Goal: Transaction & Acquisition: Purchase product/service

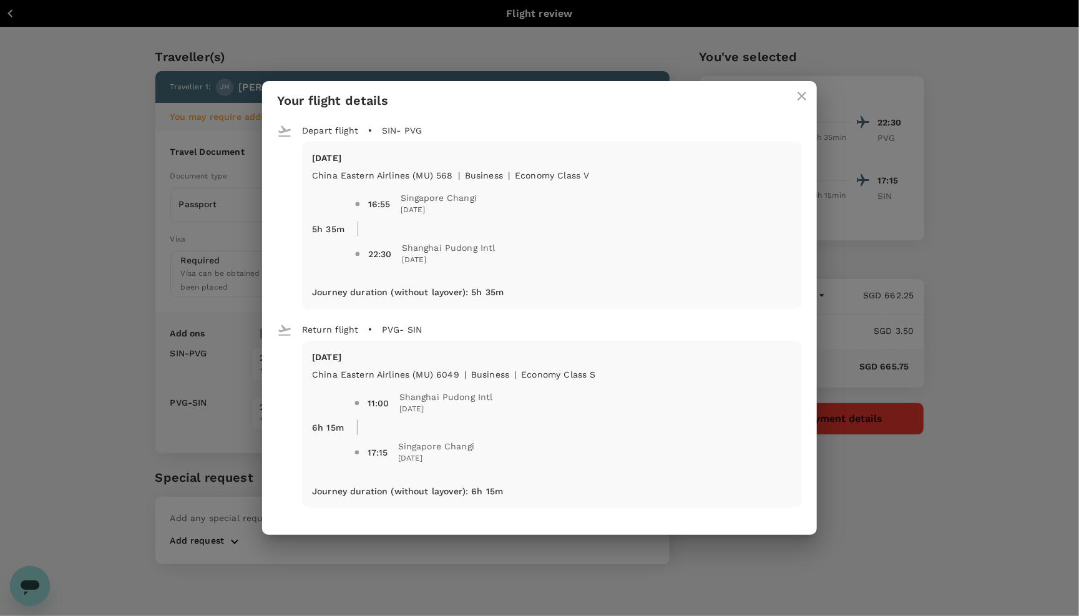
click at [805, 90] on icon "close" at bounding box center [801, 96] width 15 height 15
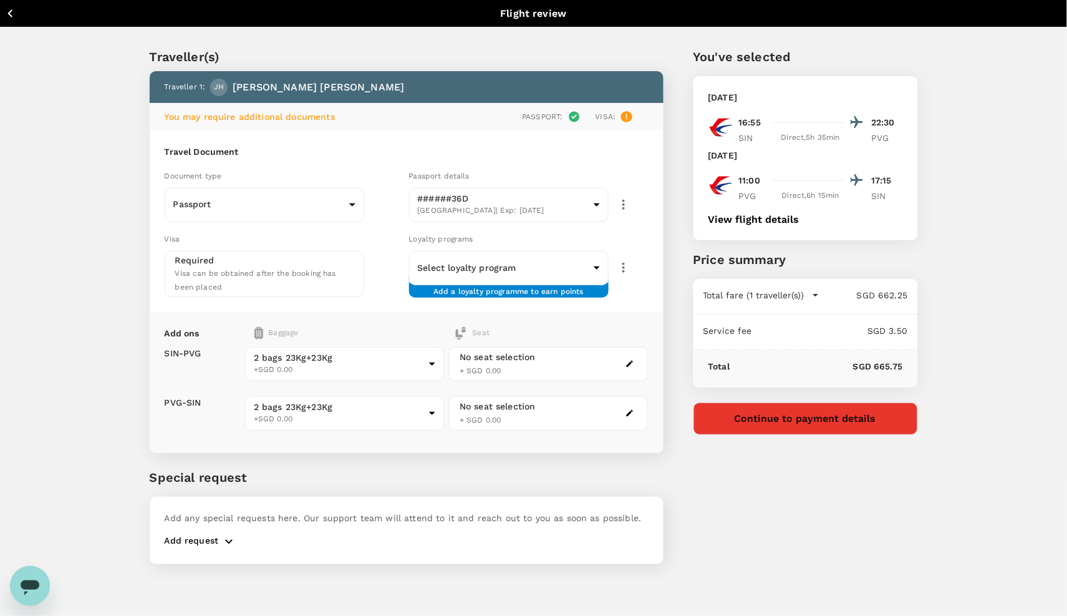
click at [16, 9] on icon "button" at bounding box center [10, 14] width 16 height 16
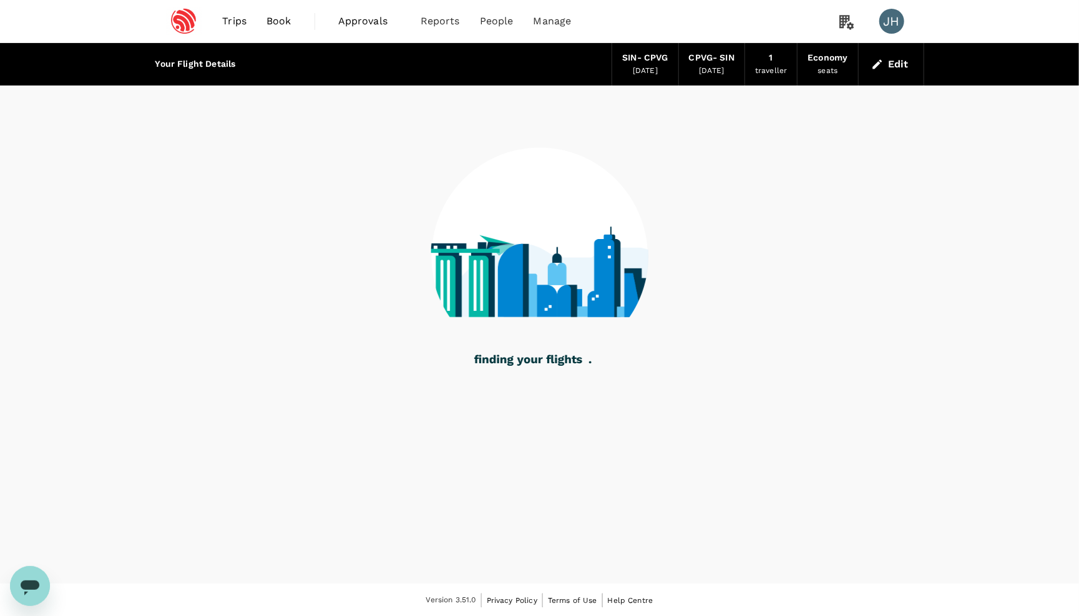
click at [281, 19] on span "Book" at bounding box center [278, 21] width 25 height 15
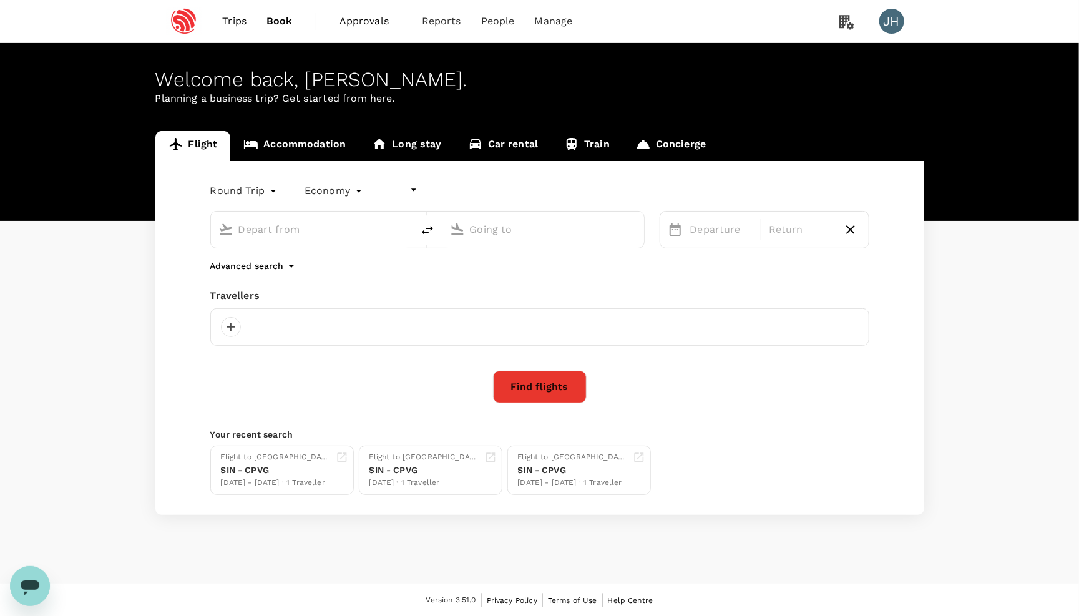
type input "undefined, undefined (any)"
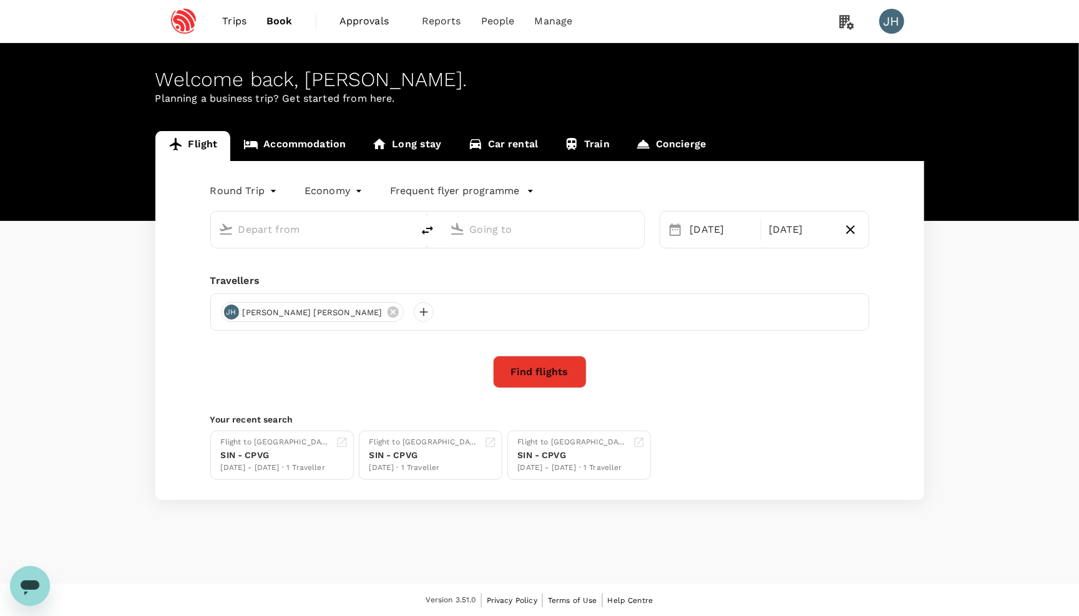
type input "Singapore Changi (SIN)"
type input "[GEOGRAPHIC_DATA], [GEOGRAPHIC_DATA] (any)"
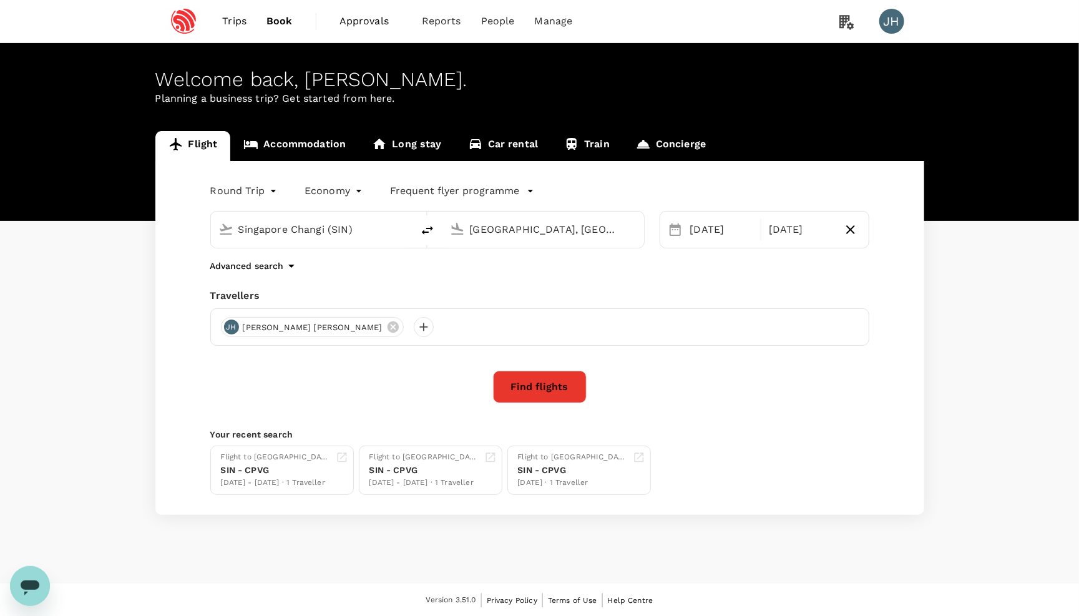
click at [286, 227] on input "Singapore Changi (SIN)" at bounding box center [312, 229] width 148 height 19
click at [468, 238] on div "[GEOGRAPHIC_DATA], [GEOGRAPHIC_DATA] (any)" at bounding box center [551, 227] width 172 height 25
click at [725, 235] on div "[DATE]" at bounding box center [722, 229] width 74 height 25
click at [803, 236] on div "[DATE]" at bounding box center [801, 229] width 74 height 25
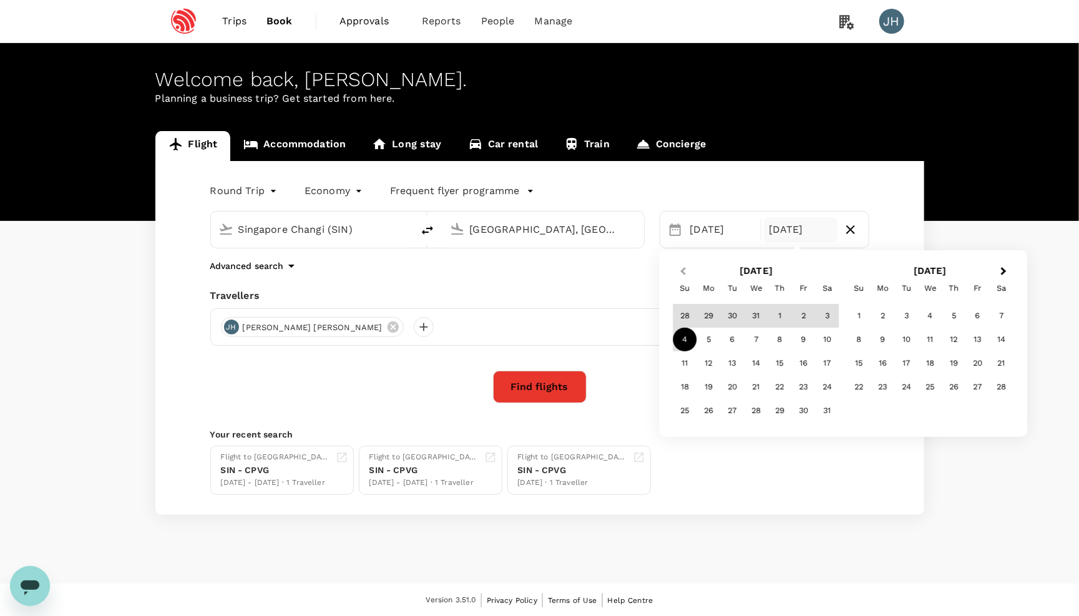
click at [683, 269] on span "Previous Month" at bounding box center [683, 271] width 0 height 14
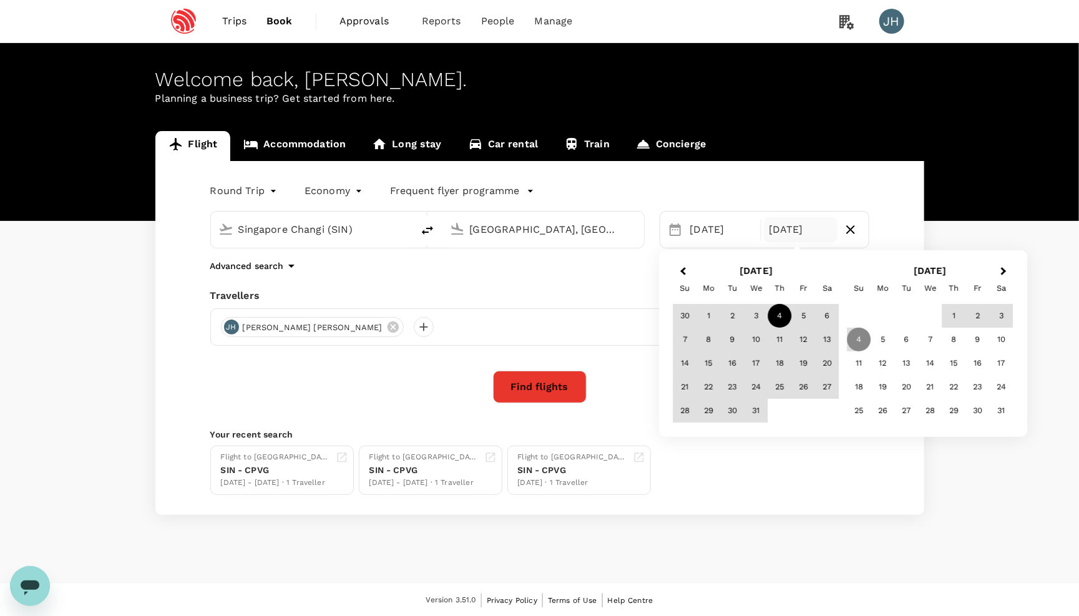
click at [449, 273] on div "Advanced search" at bounding box center [539, 265] width 659 height 15
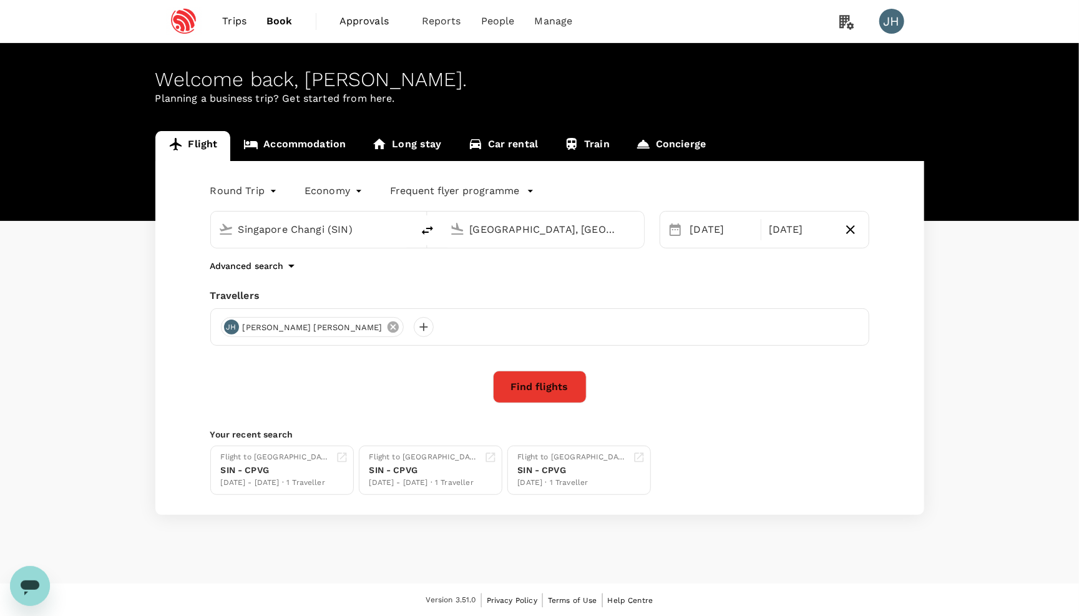
click at [386, 331] on icon at bounding box center [393, 327] width 14 height 14
click at [225, 334] on div at bounding box center [231, 327] width 20 height 20
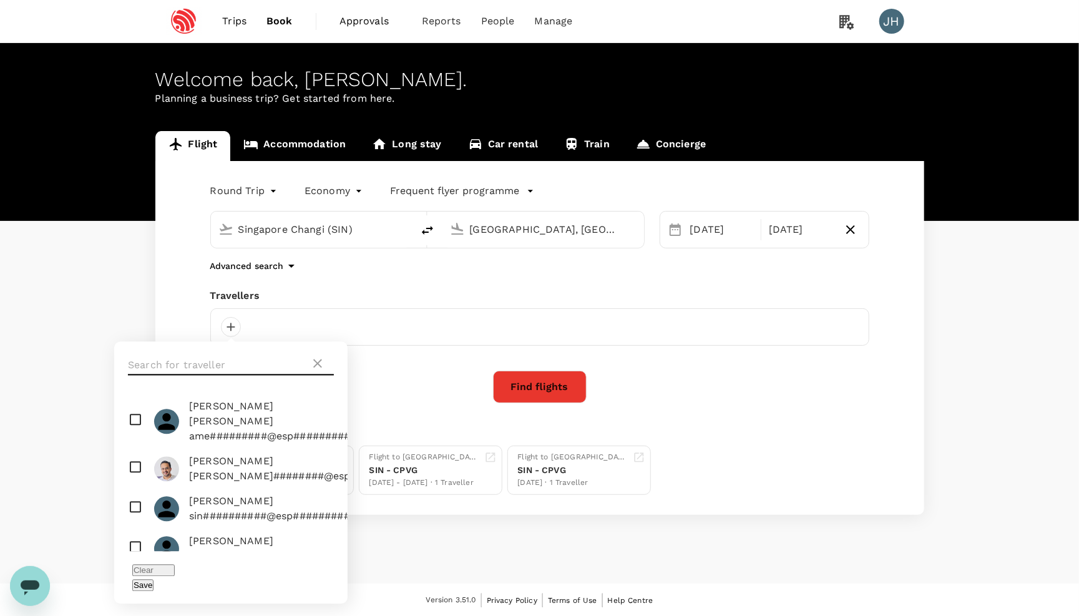
click at [260, 356] on input "text" at bounding box center [219, 366] width 182 height 20
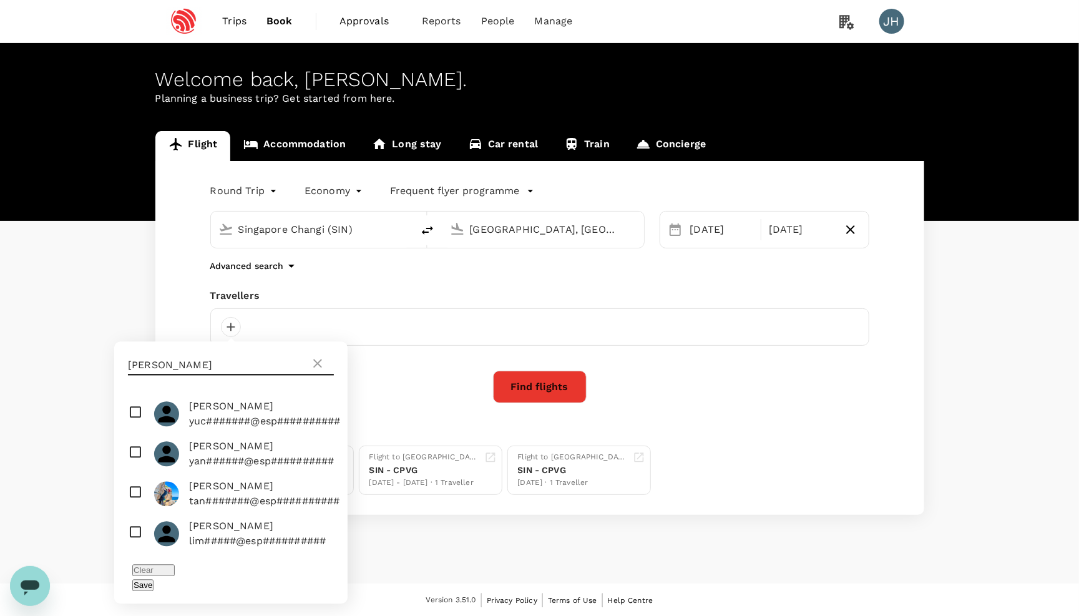
type input "yan"
click at [147, 460] on input "checkbox" at bounding box center [230, 454] width 233 height 40
checkbox input "true"
click at [153, 580] on button "Save" at bounding box center [142, 586] width 21 height 12
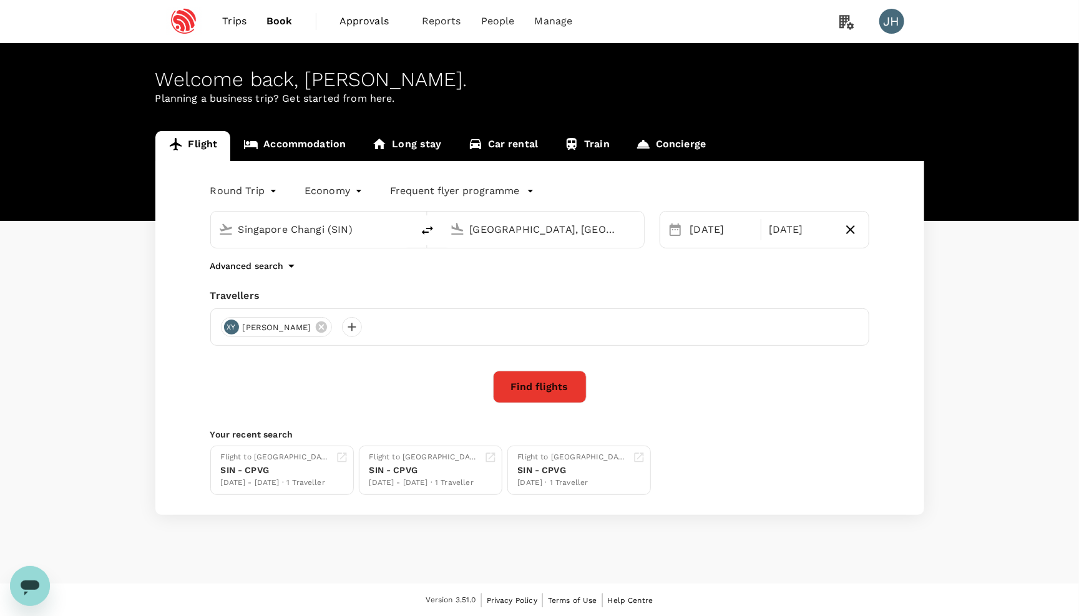
click at [536, 384] on button "Find flights" at bounding box center [540, 387] width 94 height 32
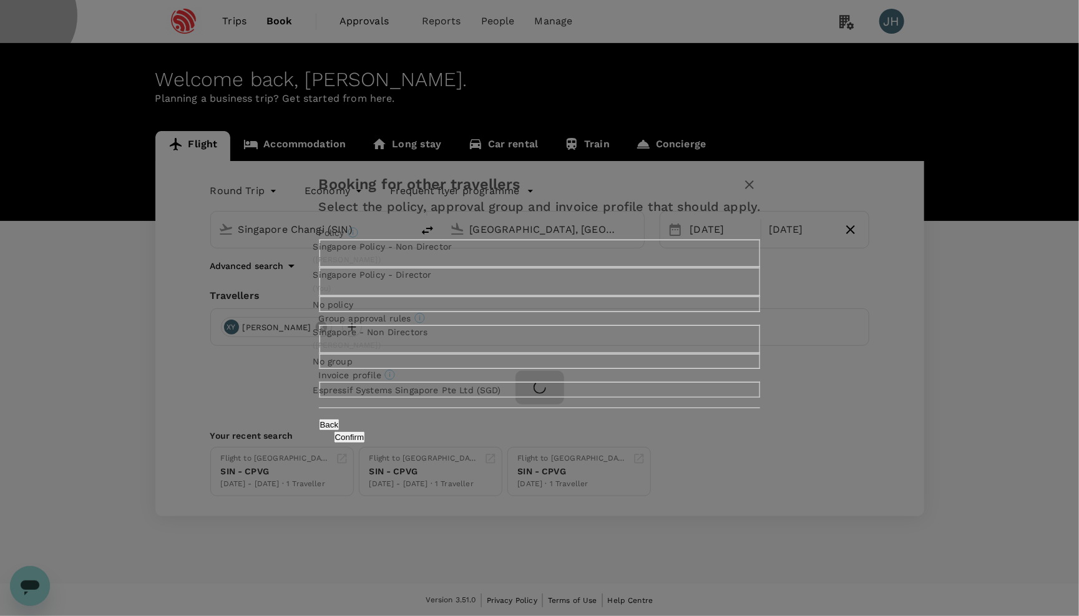
click at [366, 443] on button "Confirm" at bounding box center [350, 437] width 32 height 12
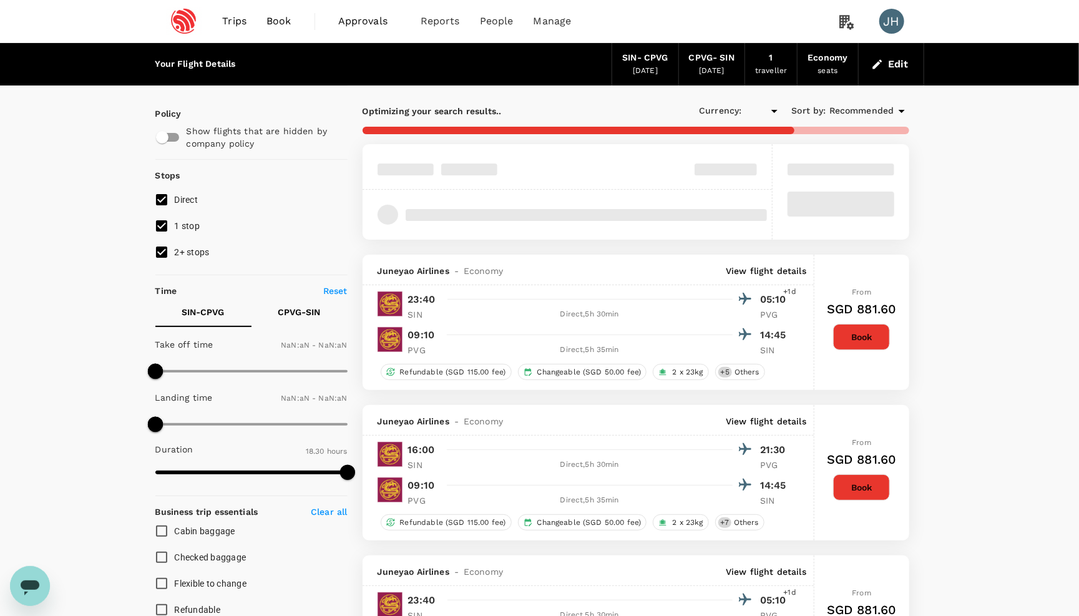
type input "SGD"
type input "1440"
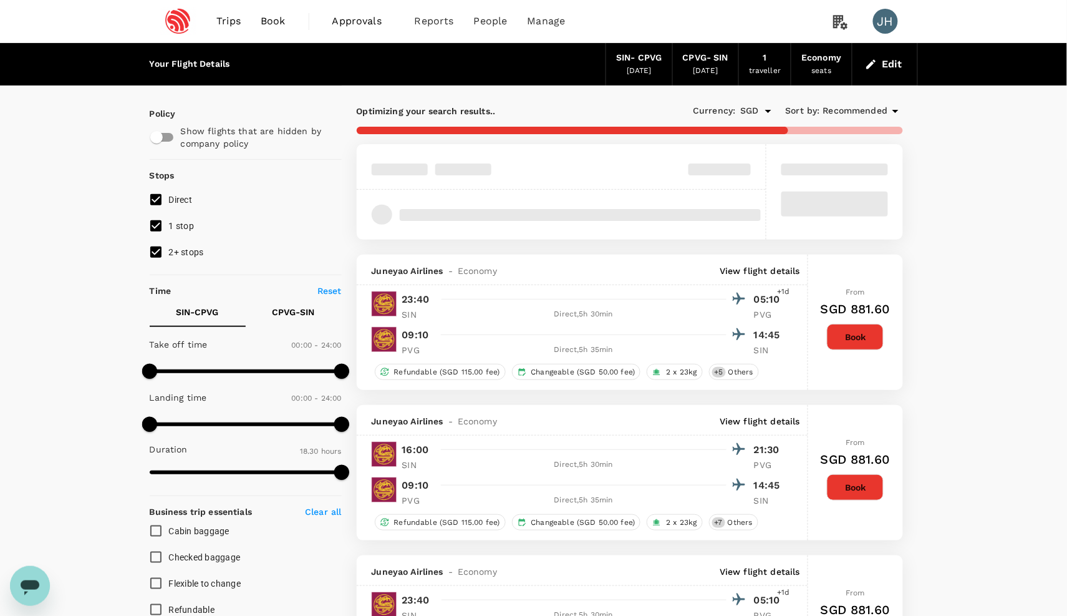
click at [162, 265] on input "2+ stops" at bounding box center [156, 252] width 26 height 26
checkbox input "false"
type input "1200"
click at [161, 233] on input "1 stop" at bounding box center [156, 226] width 26 height 26
checkbox input "false"
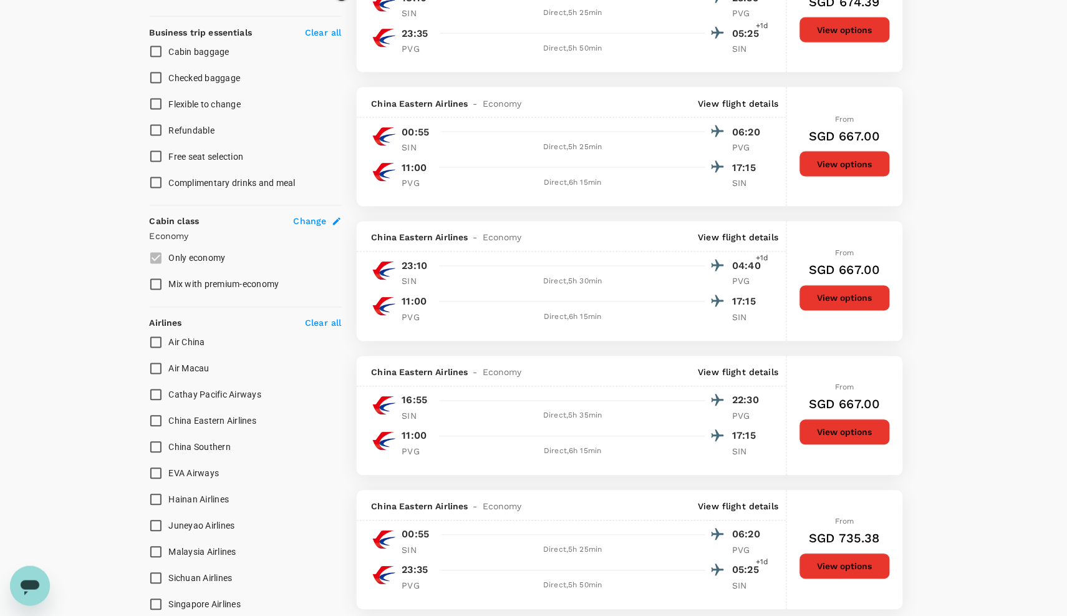
scroll to position [490, 0]
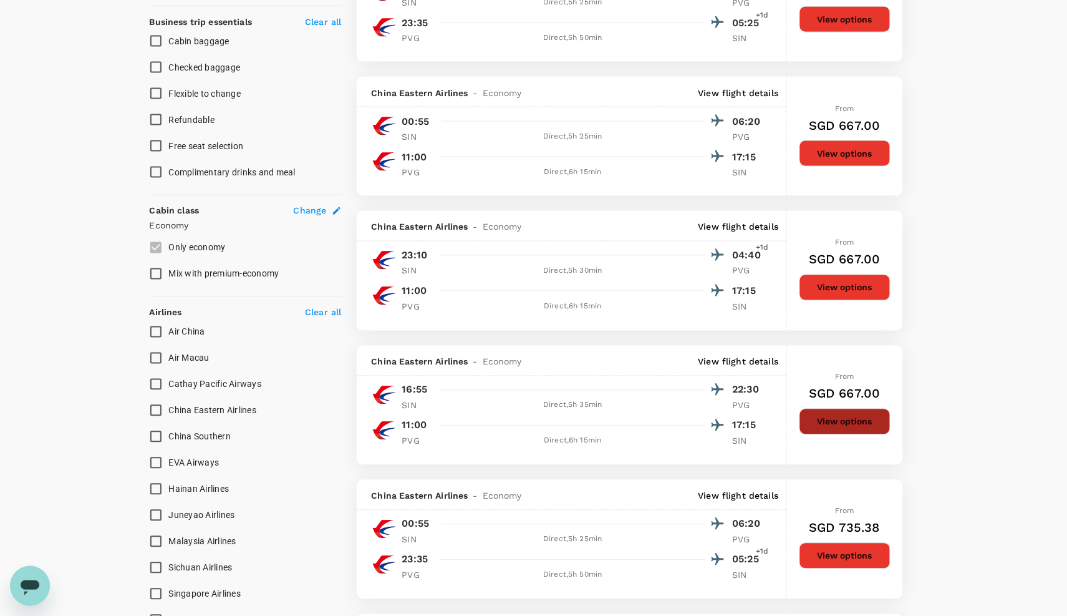
click at [841, 435] on button "View options" at bounding box center [845, 422] width 91 height 26
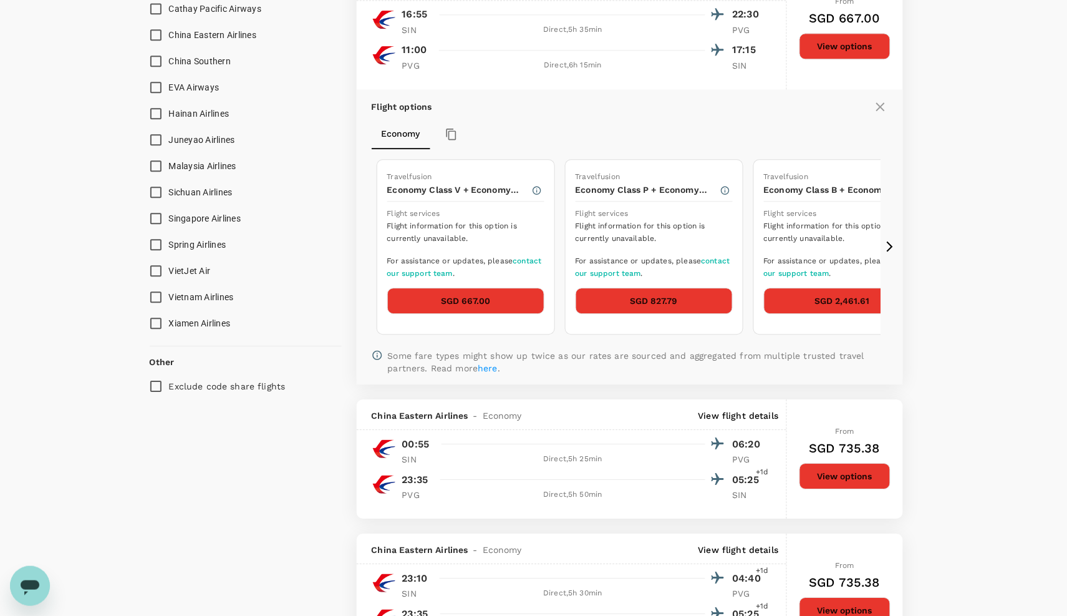
scroll to position [866, 0]
click at [483, 313] on button "SGD 667.00" at bounding box center [465, 300] width 157 height 26
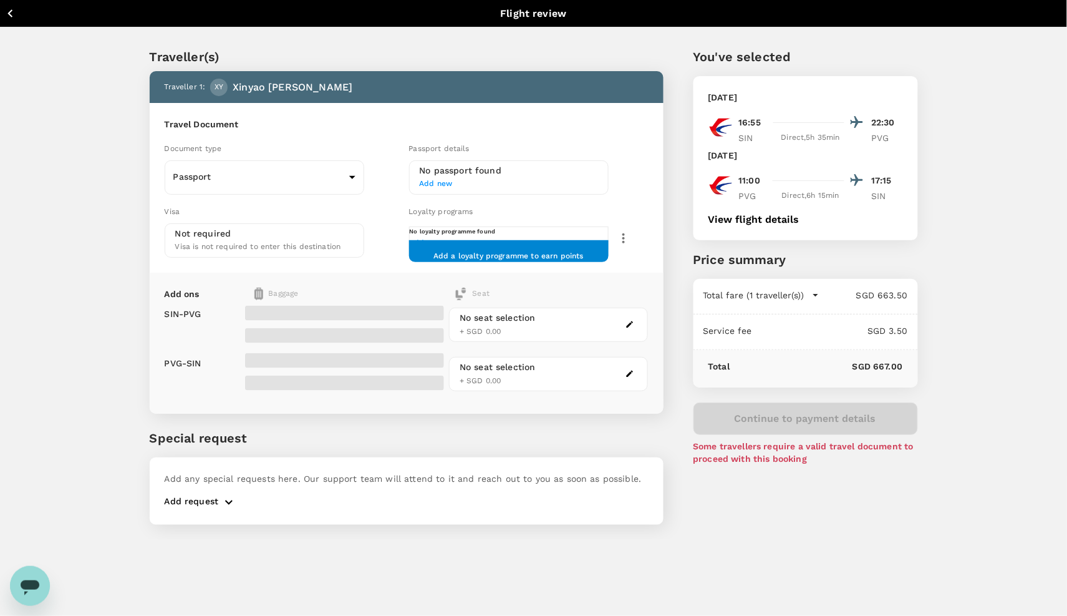
click at [420, 177] on h6 "No passport found" at bounding box center [509, 171] width 178 height 14
click at [432, 182] on span "Add new" at bounding box center [509, 184] width 178 height 12
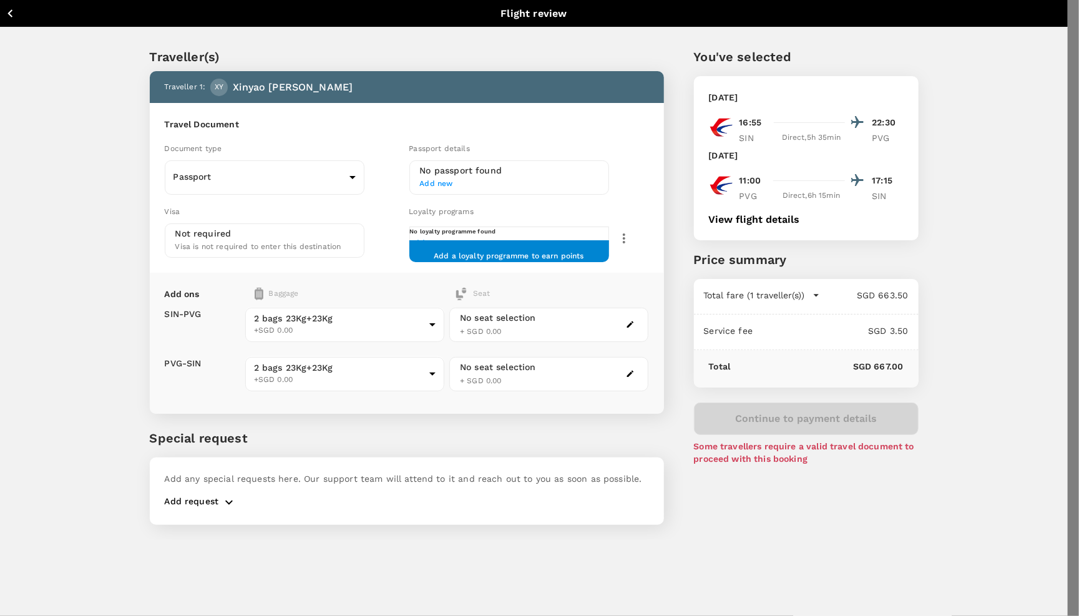
type input "EJ5741352"
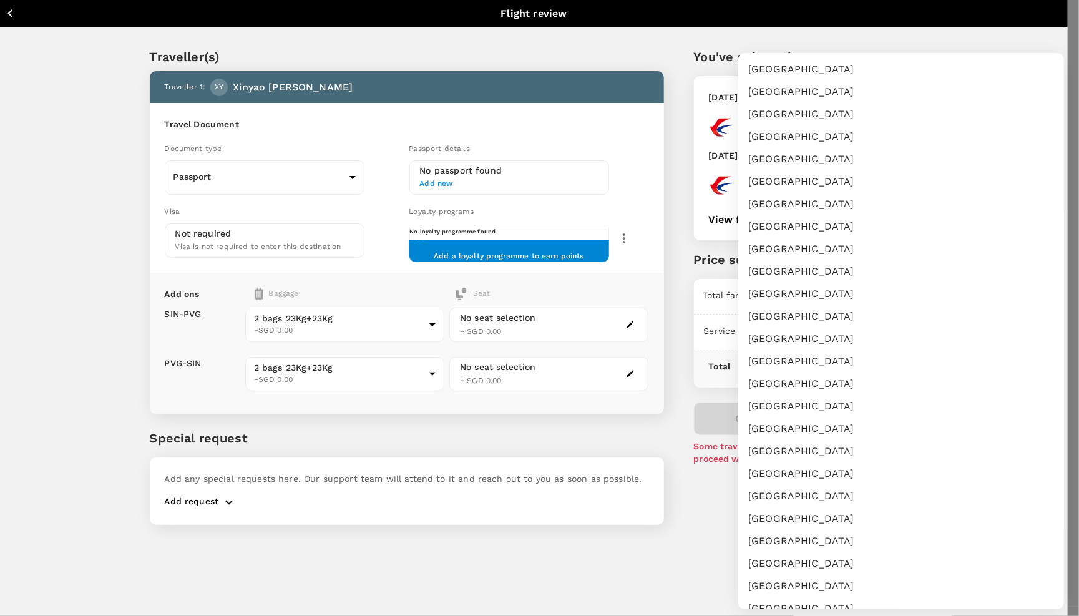
scroll to position [337, 0]
click at [772, 487] on li "[GEOGRAPHIC_DATA]" at bounding box center [901, 496] width 326 height 22
type input "CN"
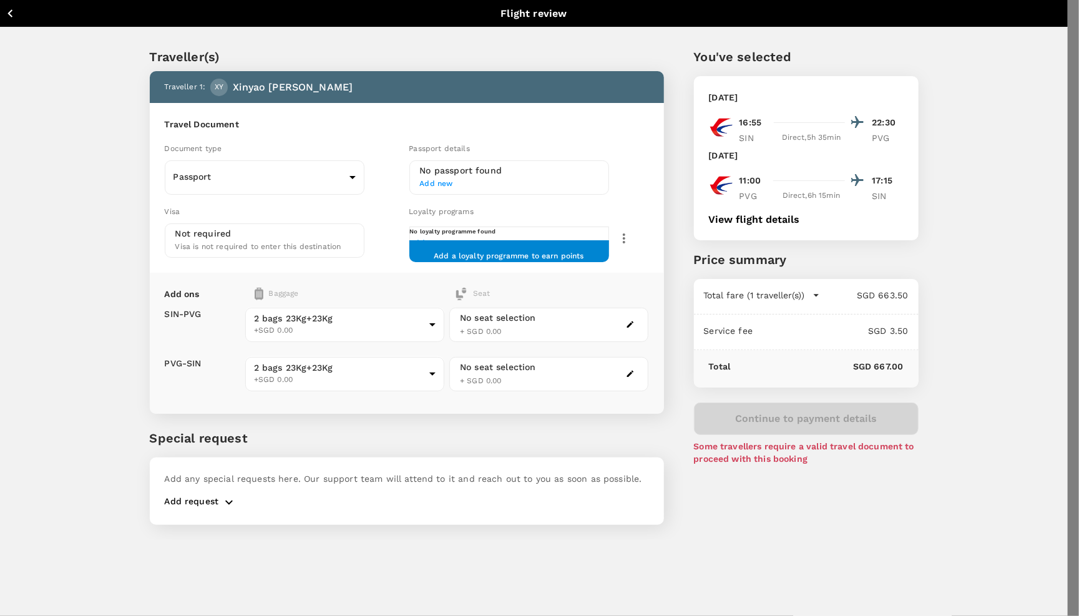
type input "23/03/2022"
type input "22/02/2032"
type input "XINYAO"
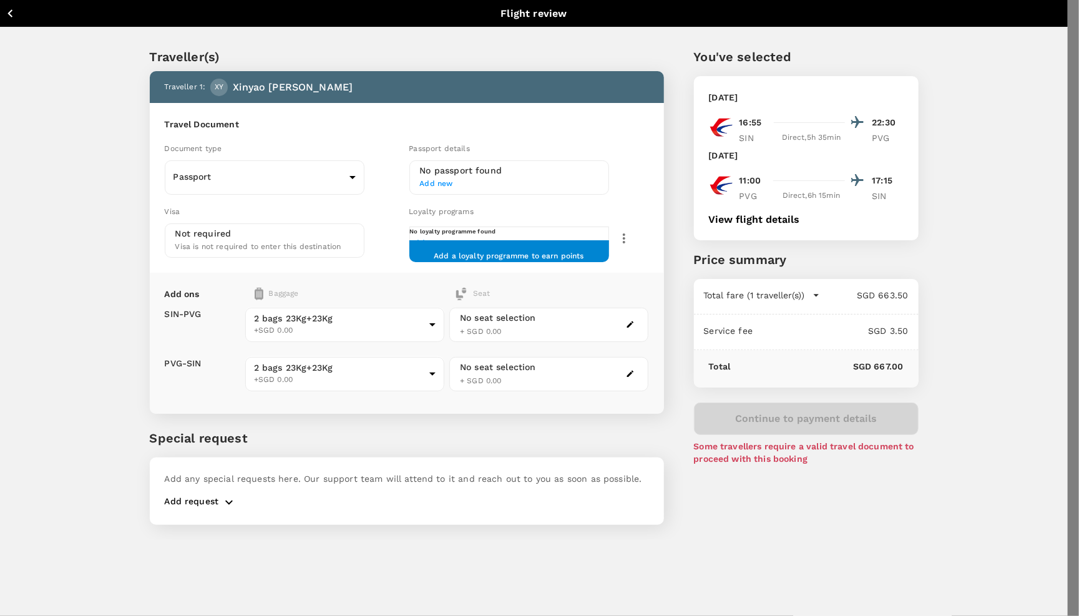
type input "YAN"
radio input "true"
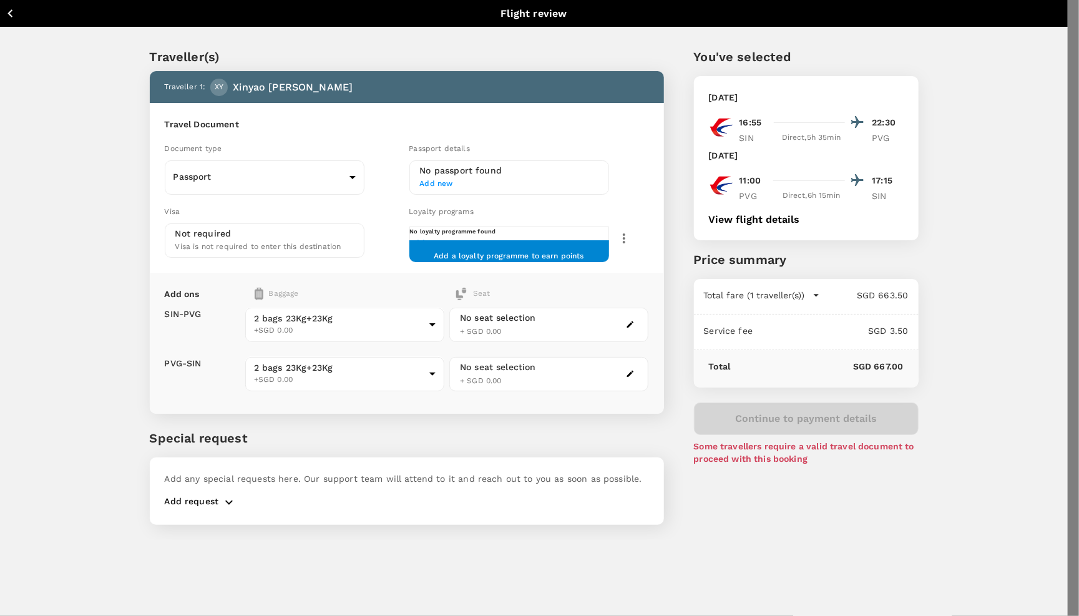
type input "10/02/2003"
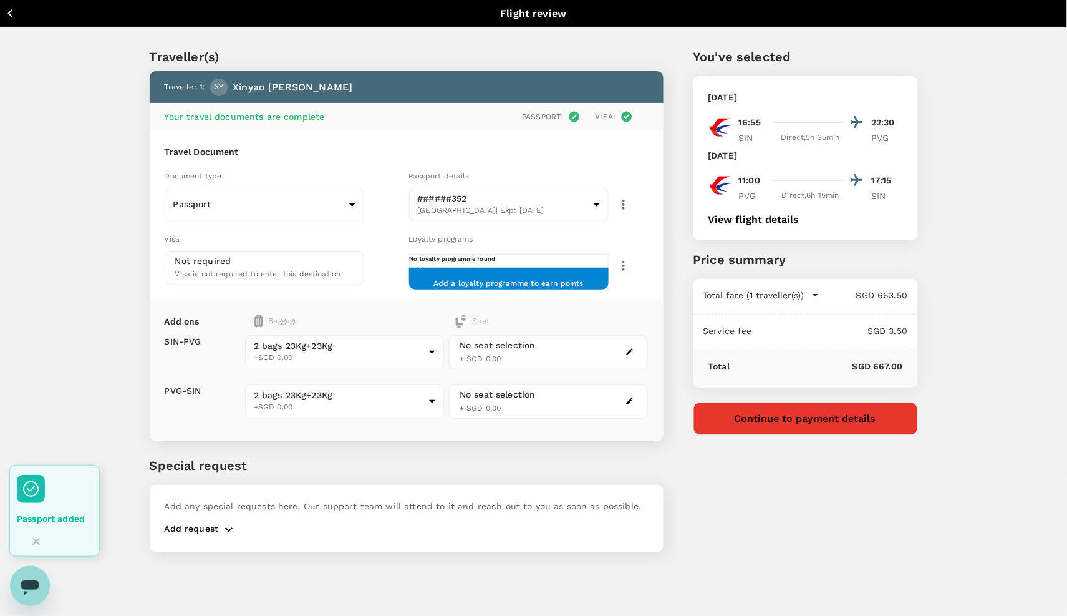
drag, startPoint x: 738, startPoint y: 230, endPoint x: 521, endPoint y: 176, distance: 223.6
click at [521, 176] on div "Traveller(s) Traveller 1 : XY Xinyao Yan Your travel documents are complete Pas…" at bounding box center [519, 292] width 798 height 550
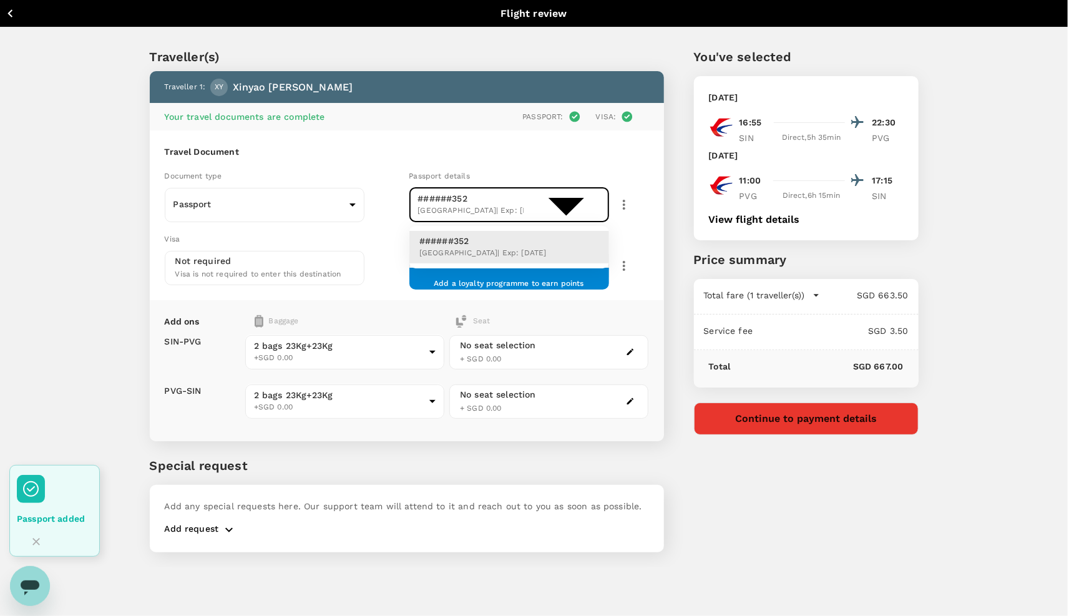
click at [598, 200] on body "Back to flight results Flight review Traveller(s) Traveller 1 : XY Xinyao Yan Y…" at bounding box center [539, 324] width 1079 height 649
click at [728, 230] on div at bounding box center [539, 308] width 1079 height 616
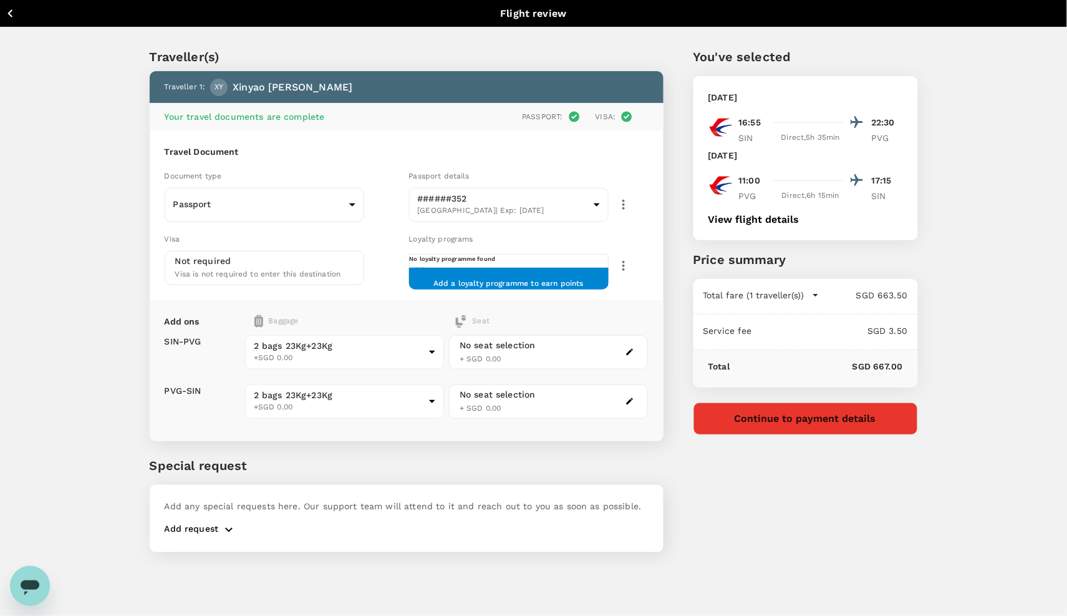
click at [727, 224] on button "View flight details" at bounding box center [754, 219] width 91 height 11
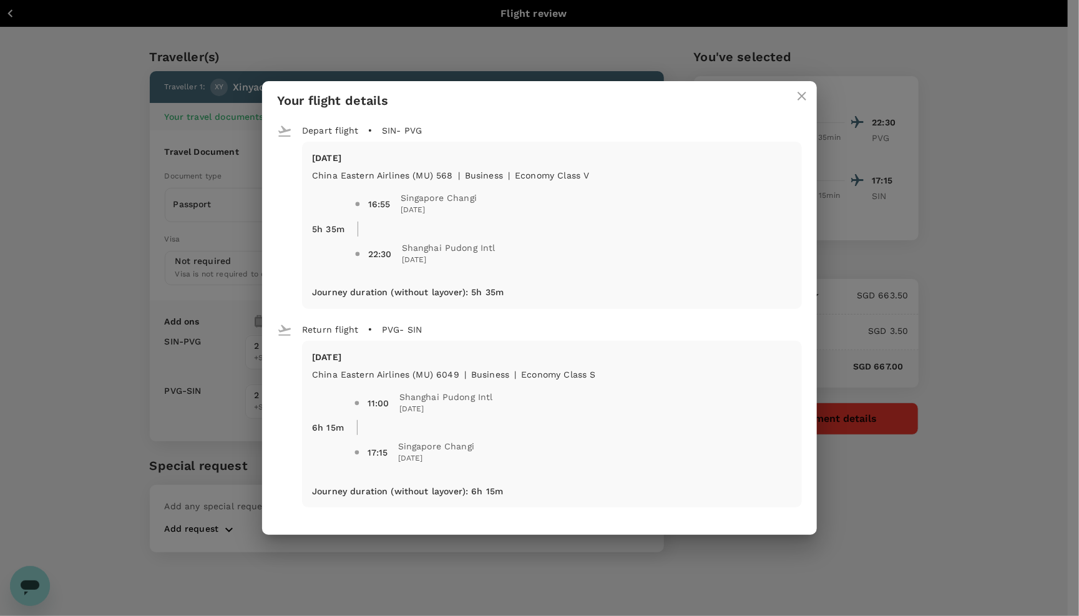
click at [813, 75] on div "Your flight details Depart flight SIN - PVG Sun, 14 Sep China Eastern Airlines …" at bounding box center [539, 308] width 1079 height 616
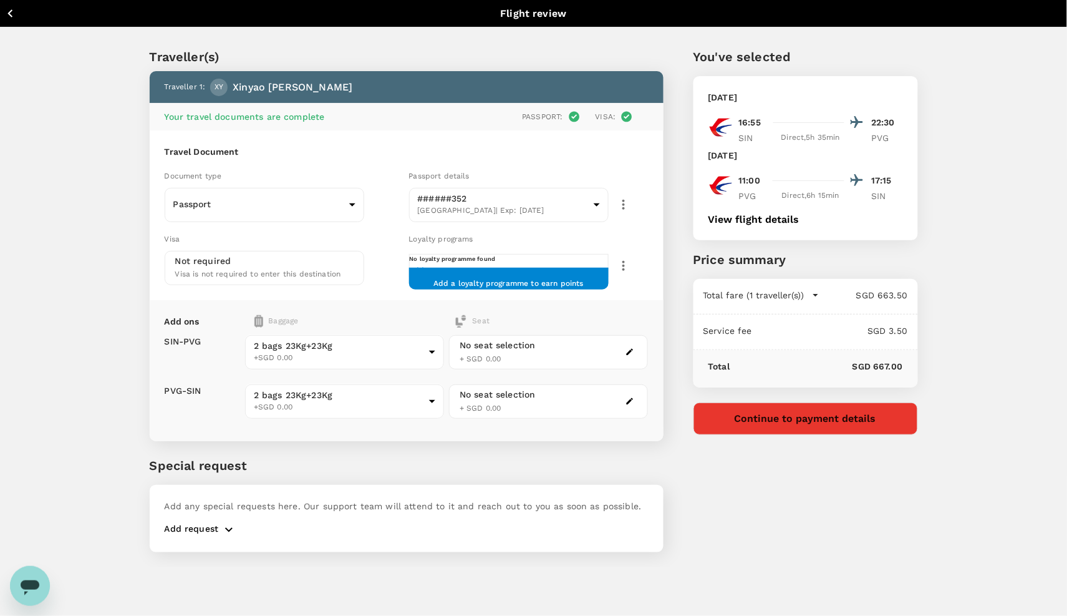
drag, startPoint x: 762, startPoint y: 424, endPoint x: 744, endPoint y: 541, distance: 118.8
click at [744, 541] on div "You've selected Sunday, 14 Sep 2025 16:55 22:30 SIN Direct , 5h 35min PVG Sunda…" at bounding box center [791, 292] width 255 height 550
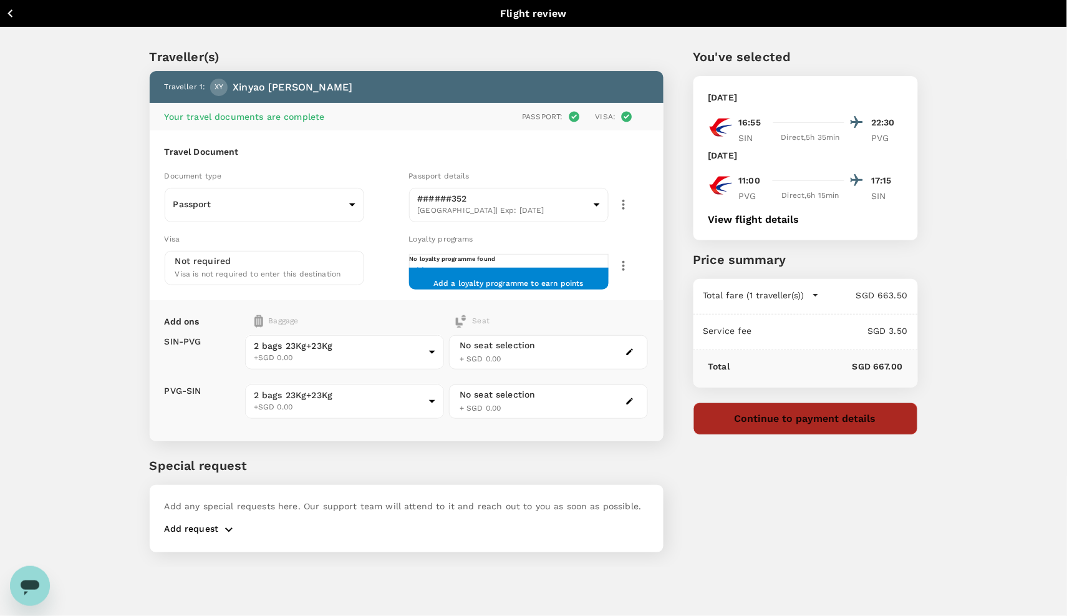
click at [756, 434] on button "Continue to payment details" at bounding box center [806, 418] width 225 height 32
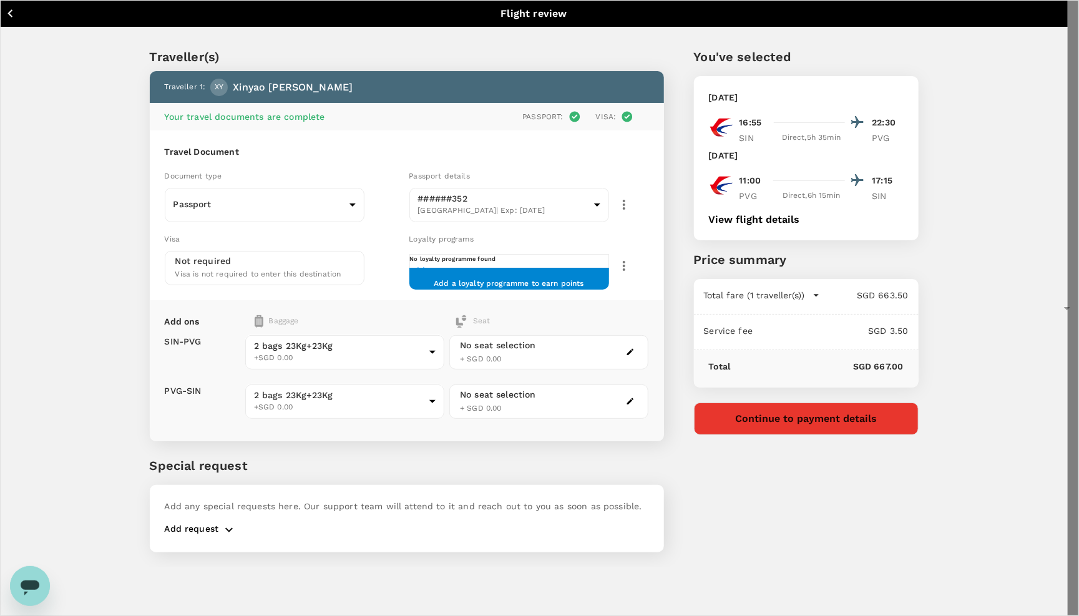
type input "9c4236b1-475f-422d-9c09-8433c73e6af8"
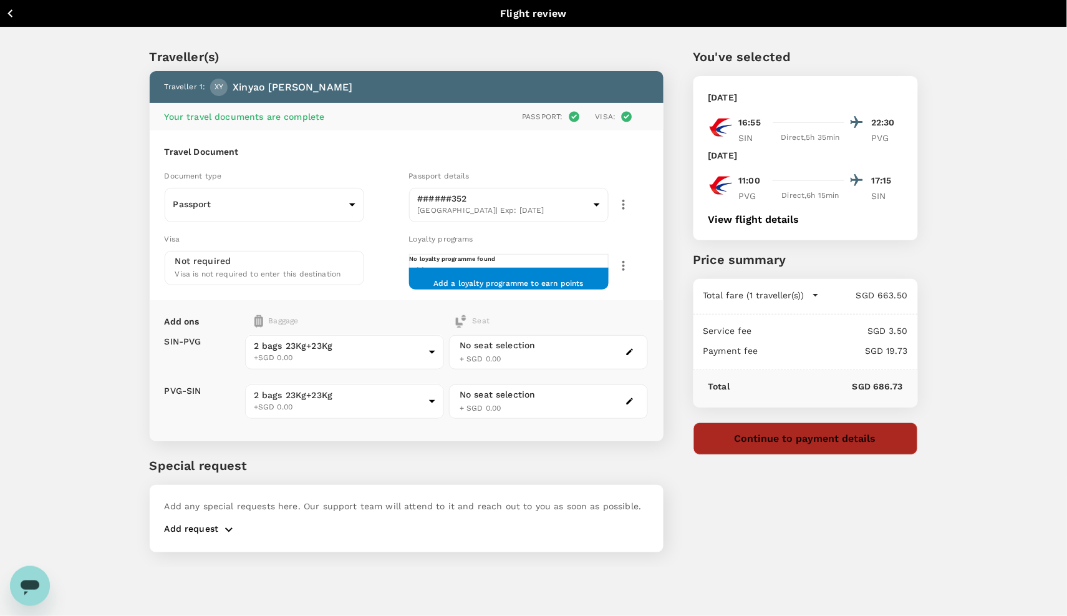
click at [767, 444] on button "Continue to payment details" at bounding box center [806, 438] width 225 height 32
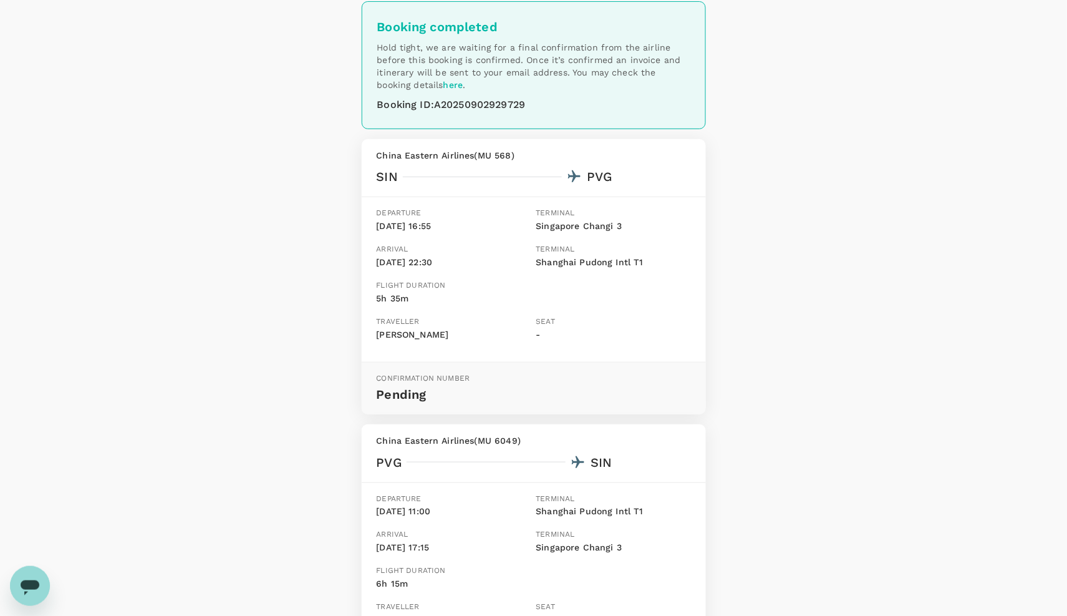
scroll to position [51, 0]
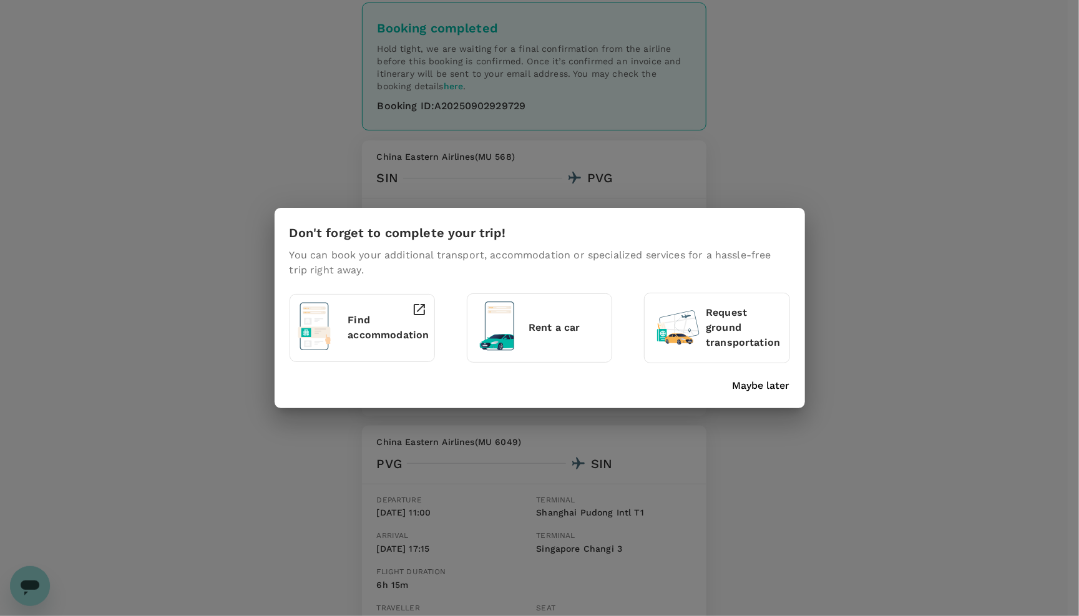
click at [762, 379] on p "Maybe later" at bounding box center [760, 385] width 57 height 15
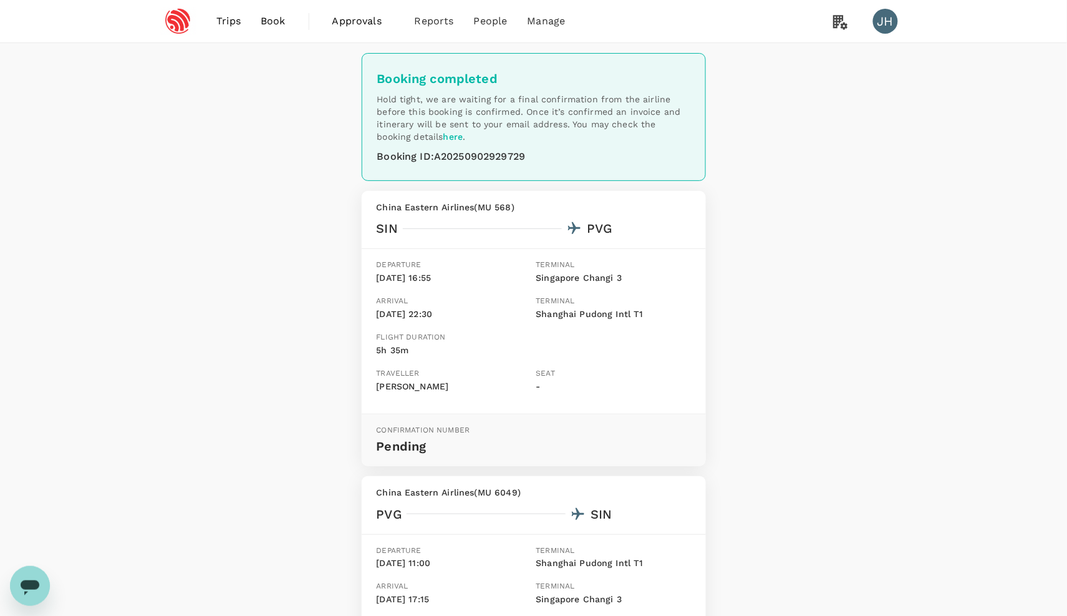
scroll to position [0, 0]
click at [286, 28] on link "Book" at bounding box center [273, 21] width 45 height 42
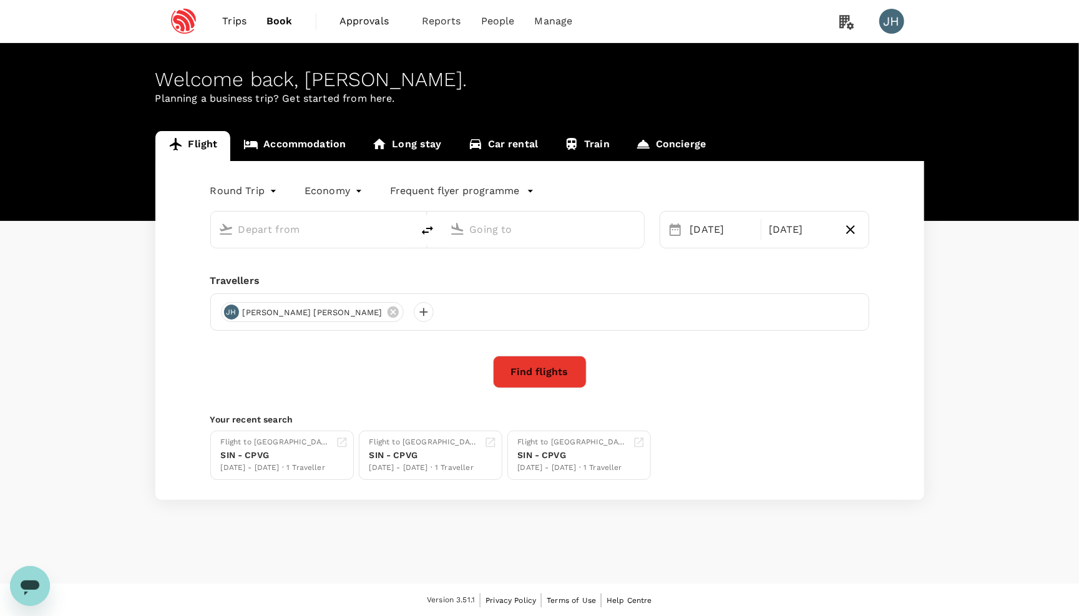
type input "Singapore Changi (SIN)"
type input "[GEOGRAPHIC_DATA], [GEOGRAPHIC_DATA] (any)"
type input "Singapore Changi (SIN)"
type input "[GEOGRAPHIC_DATA], [GEOGRAPHIC_DATA] (any)"
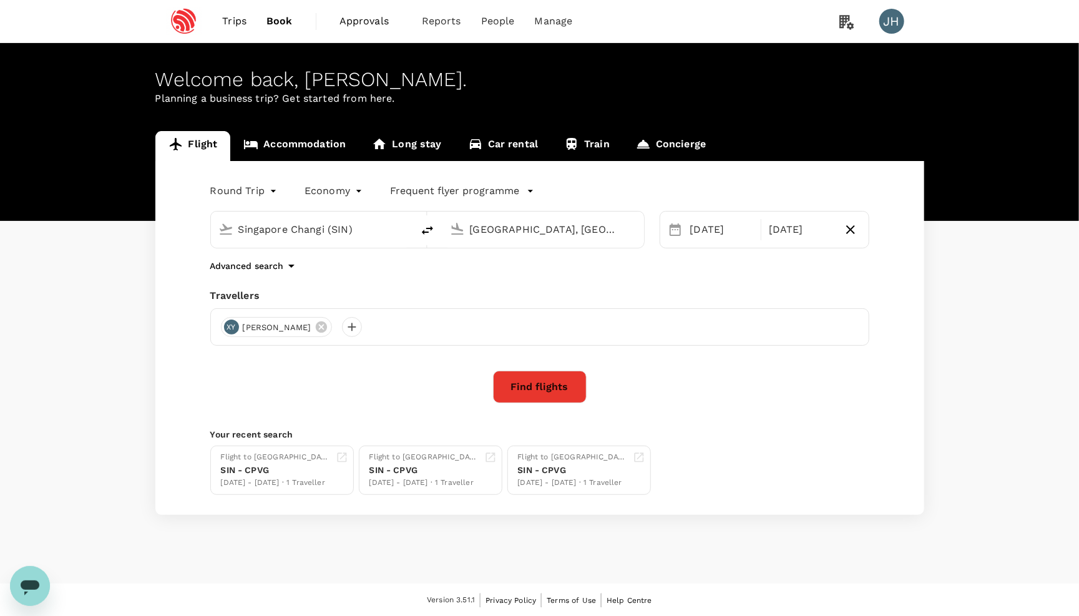
click at [342, 239] on input "Singapore Changi (SIN)" at bounding box center [312, 229] width 148 height 19
click at [314, 329] on icon at bounding box center [321, 327] width 14 height 14
click at [230, 323] on div at bounding box center [231, 327] width 20 height 20
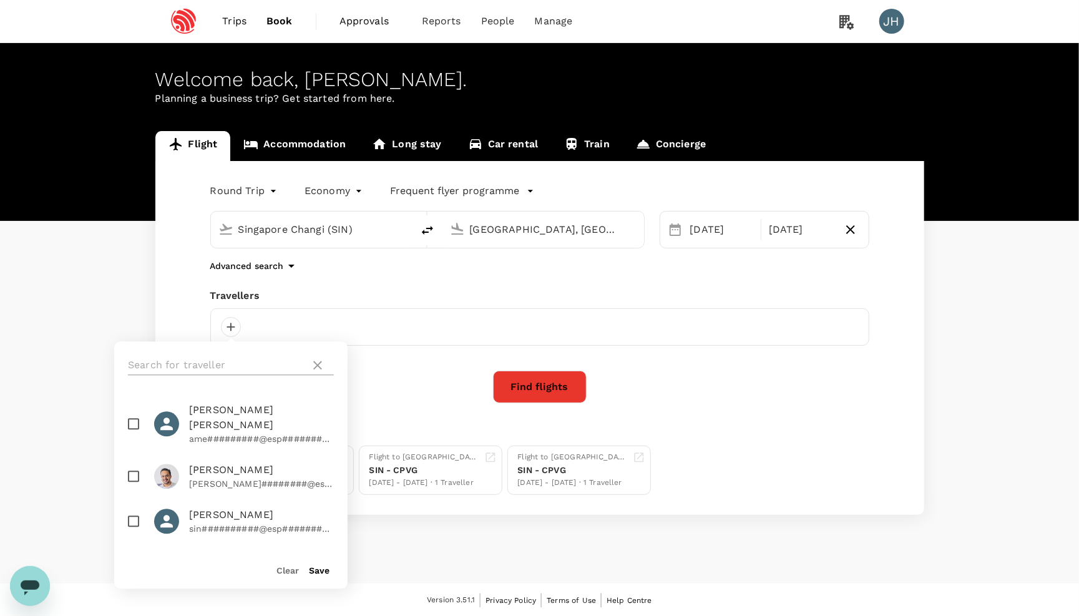
click at [244, 359] on input "text" at bounding box center [216, 366] width 177 height 20
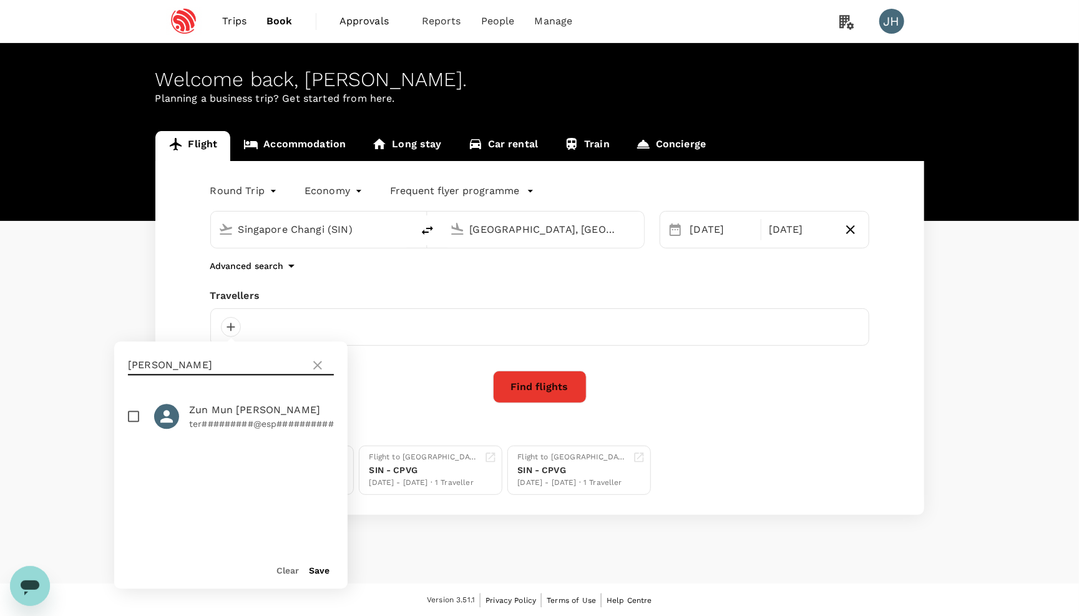
type input "[PERSON_NAME]"
click at [138, 410] on input "checkbox" at bounding box center [133, 417] width 26 height 26
checkbox input "true"
click at [326, 573] on button "Save" at bounding box center [319, 571] width 21 height 10
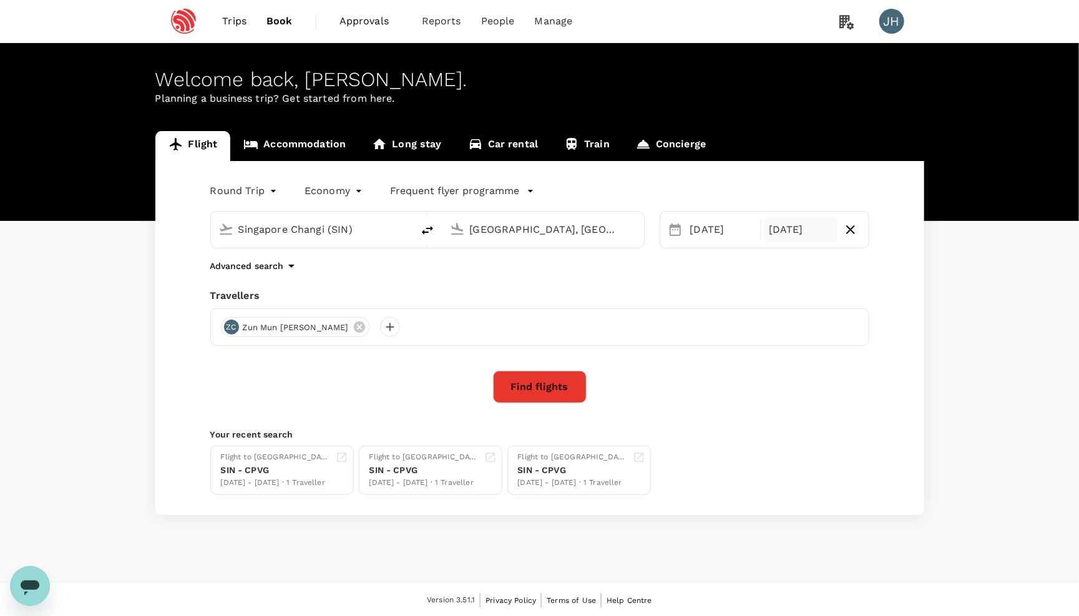
click at [784, 234] on div "[DATE]" at bounding box center [801, 229] width 74 height 25
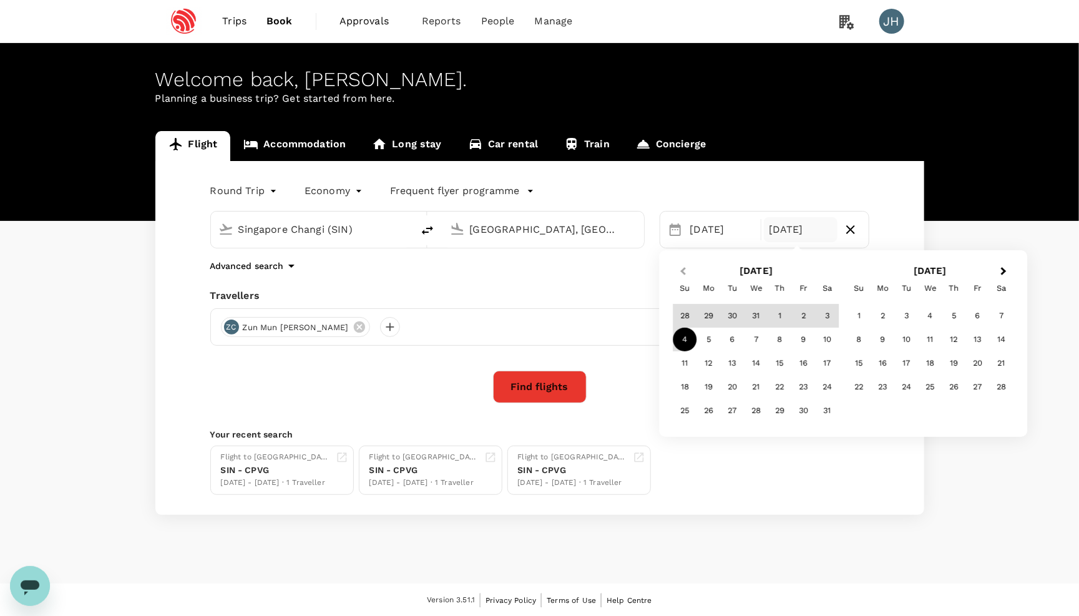
click at [683, 271] on span "Previous Month" at bounding box center [683, 271] width 0 height 14
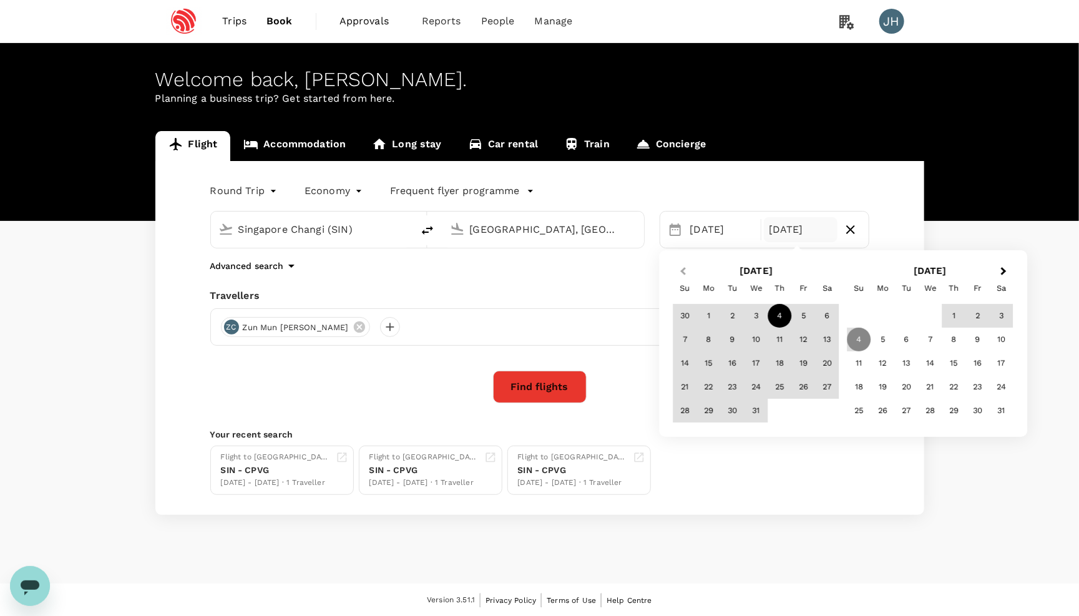
click at [683, 272] on span "Previous Month" at bounding box center [683, 271] width 0 height 14
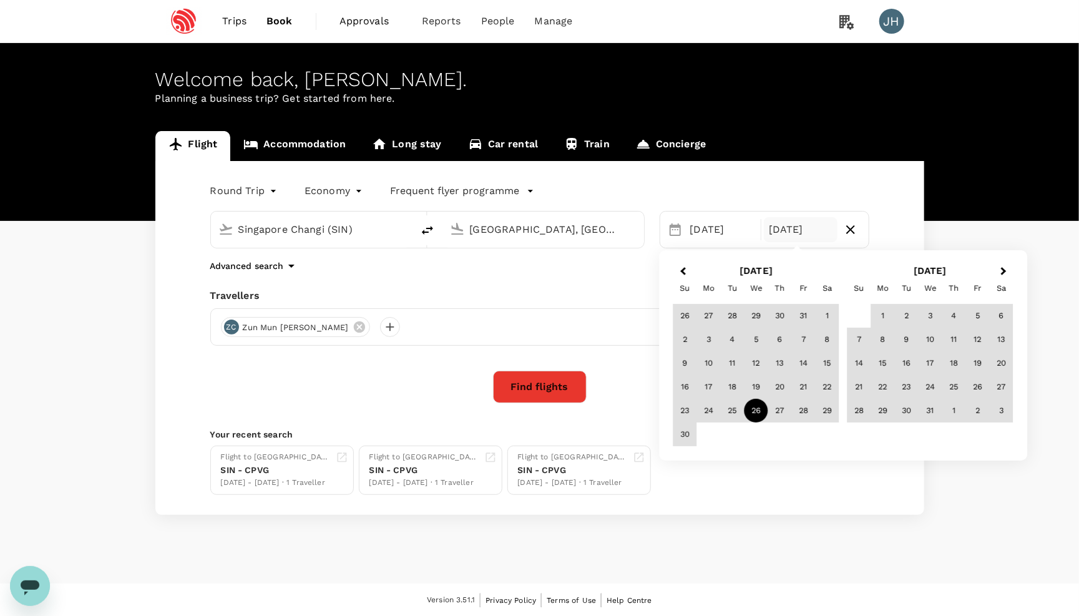
click at [760, 411] on div "26" at bounding box center [756, 411] width 24 height 24
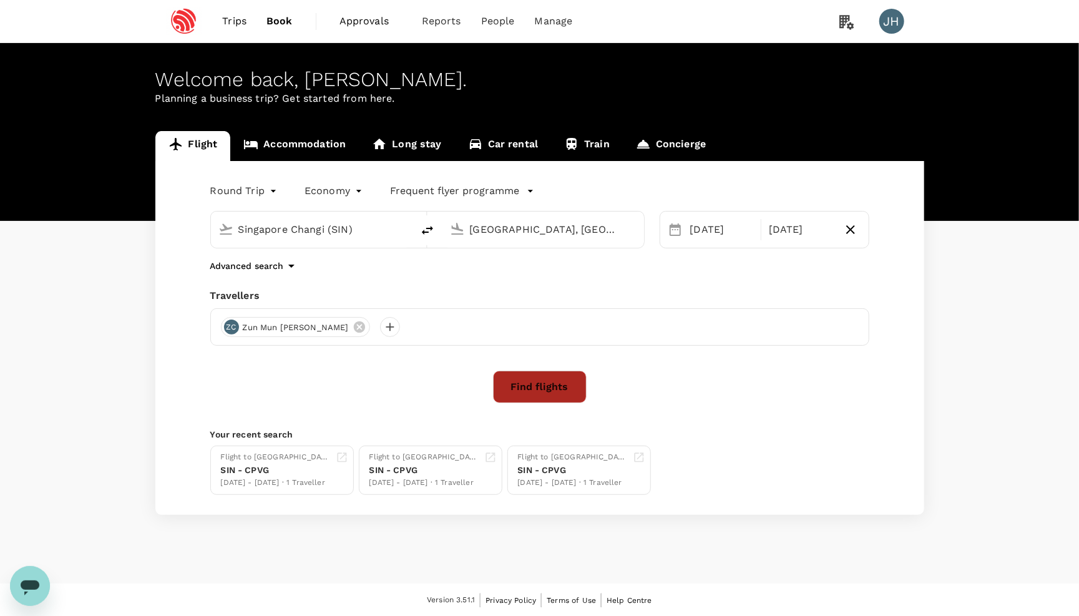
click at [548, 393] on button "Find flights" at bounding box center [540, 387] width 94 height 32
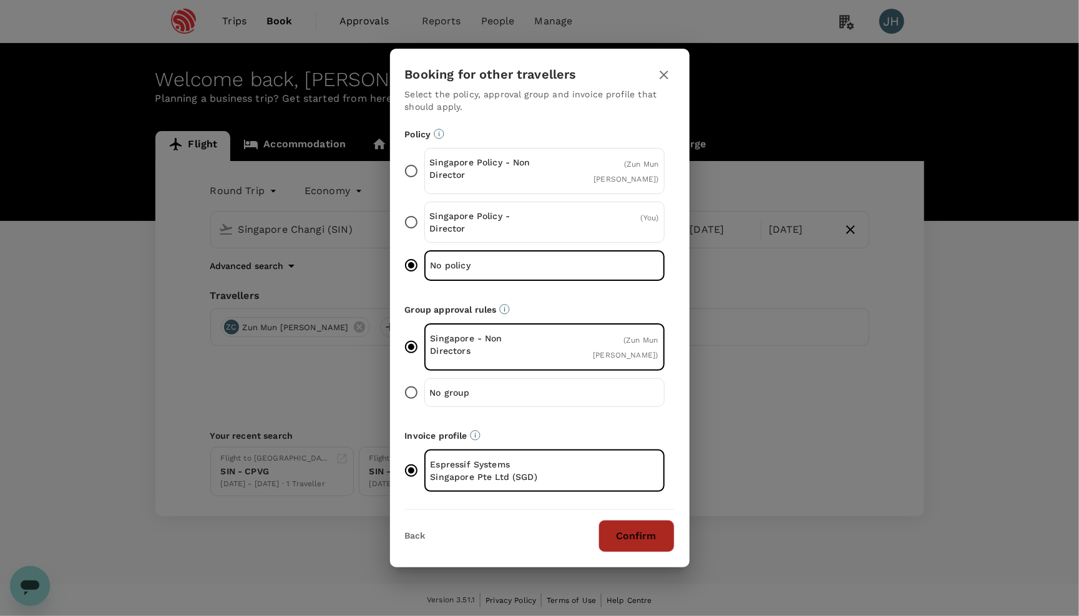
click at [641, 522] on button "Confirm" at bounding box center [636, 536] width 76 height 32
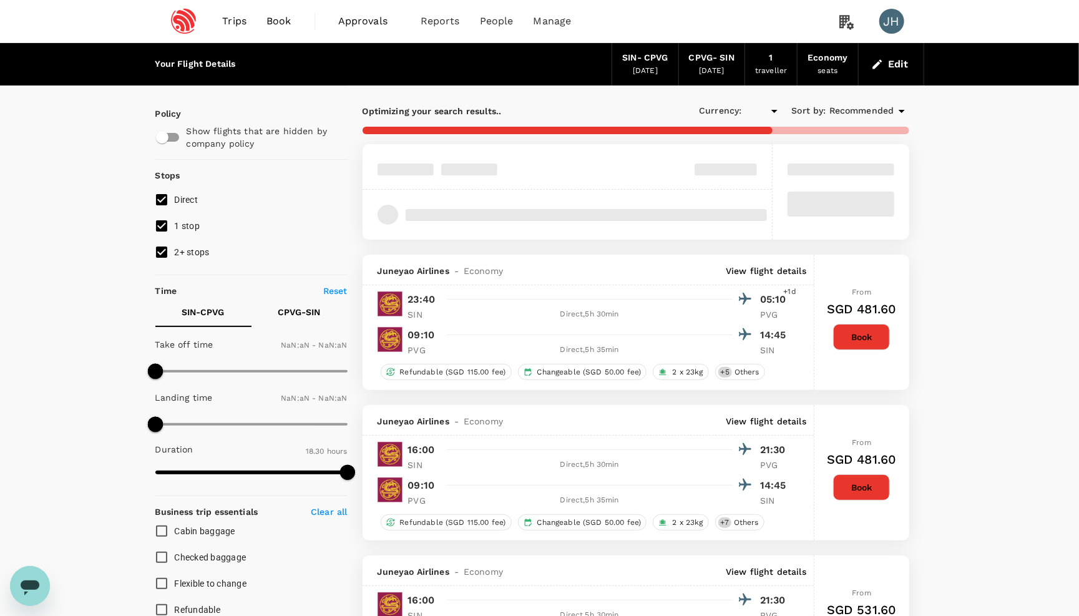
type input "SGD"
type input "1440"
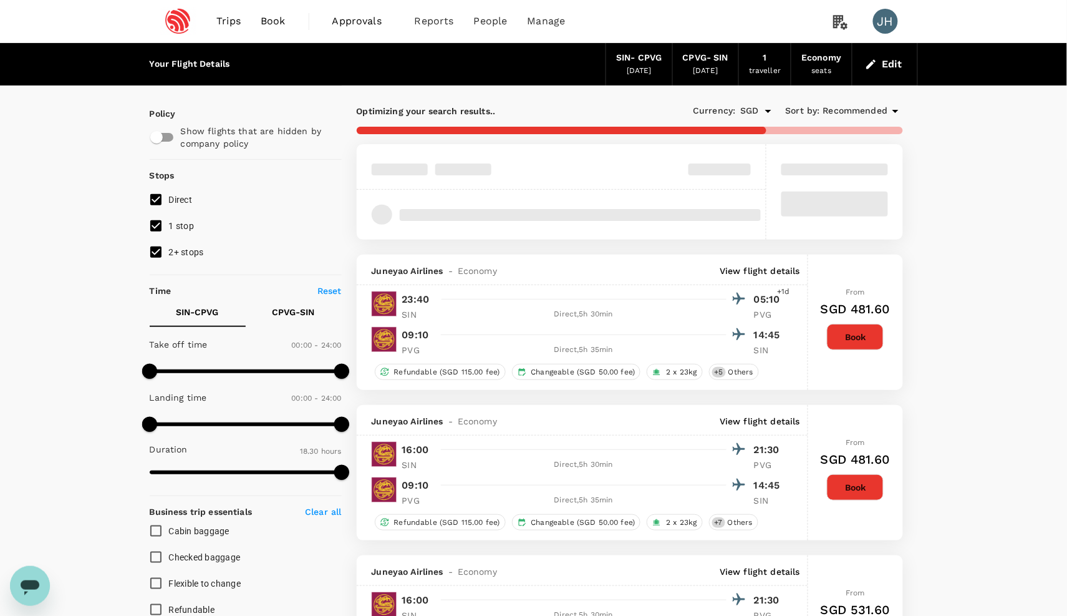
type input "1200"
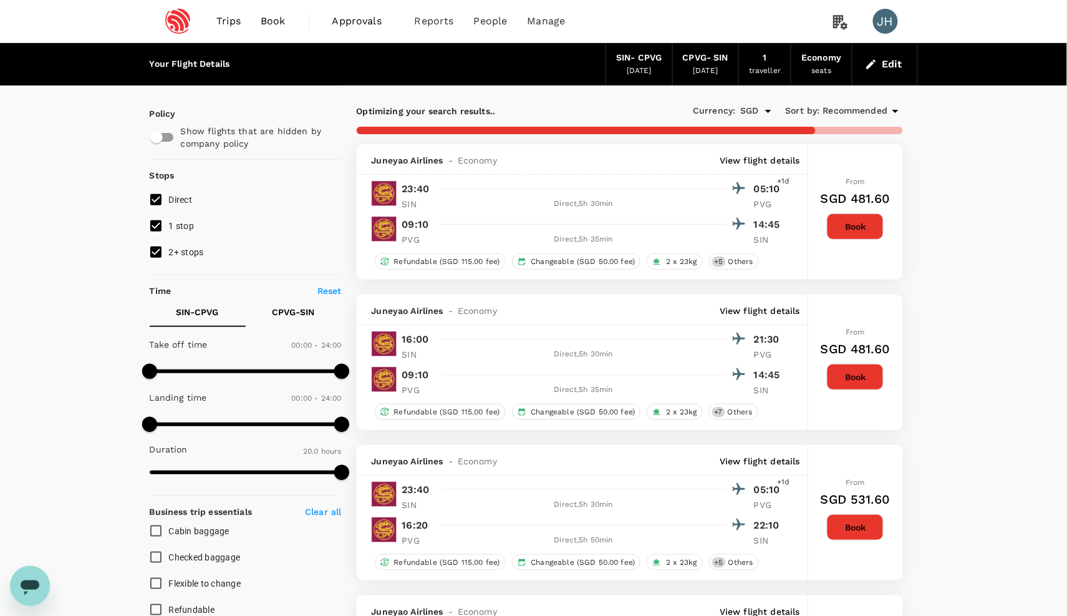
click at [150, 264] on input "2+ stops" at bounding box center [156, 252] width 26 height 26
checkbox input "false"
click at [150, 230] on input "1 stop" at bounding box center [156, 226] width 26 height 26
checkbox input "false"
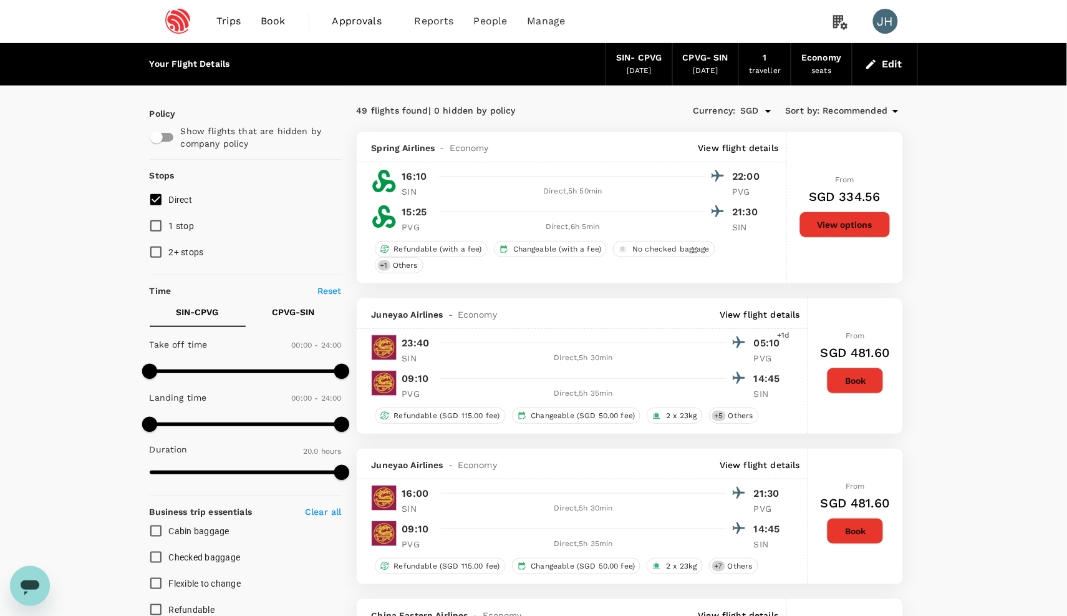
click at [847, 119] on div "Recommended" at bounding box center [863, 111] width 80 height 15
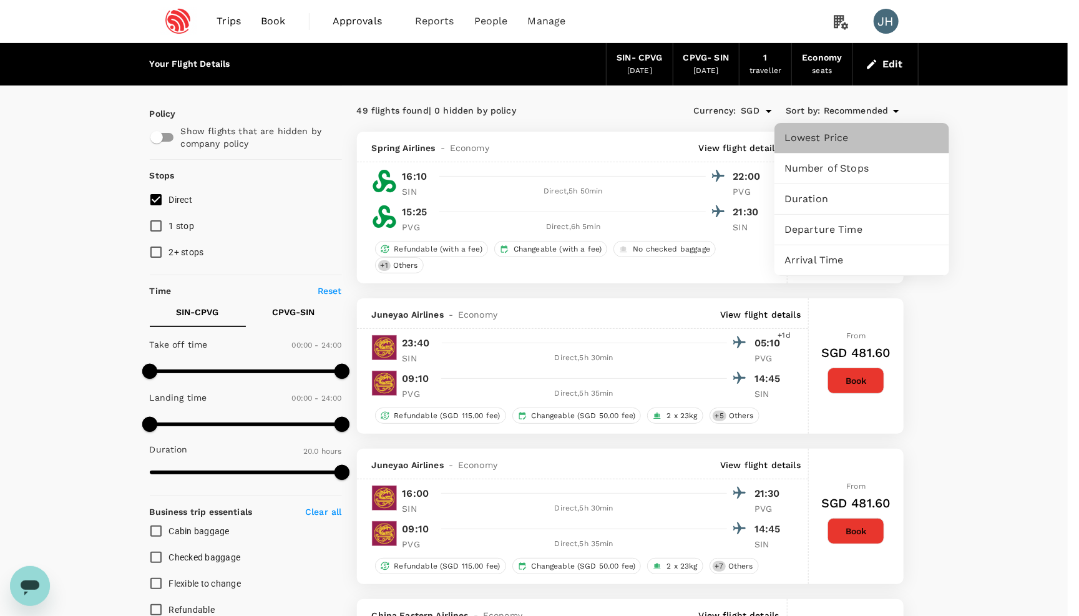
click at [843, 134] on span "Lowest Price" at bounding box center [861, 137] width 155 height 15
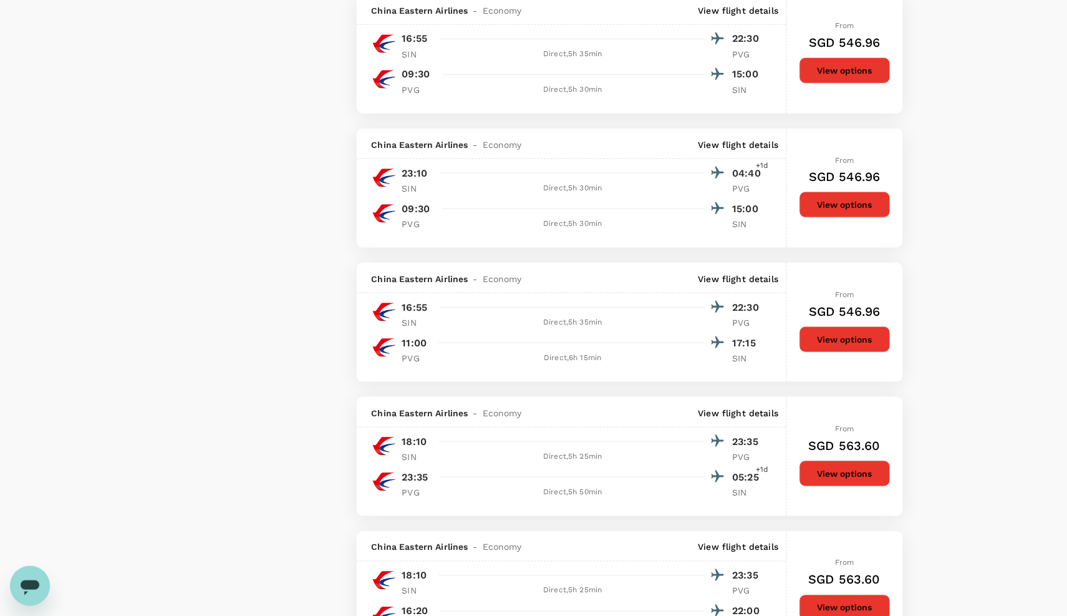
scroll to position [1578, 0]
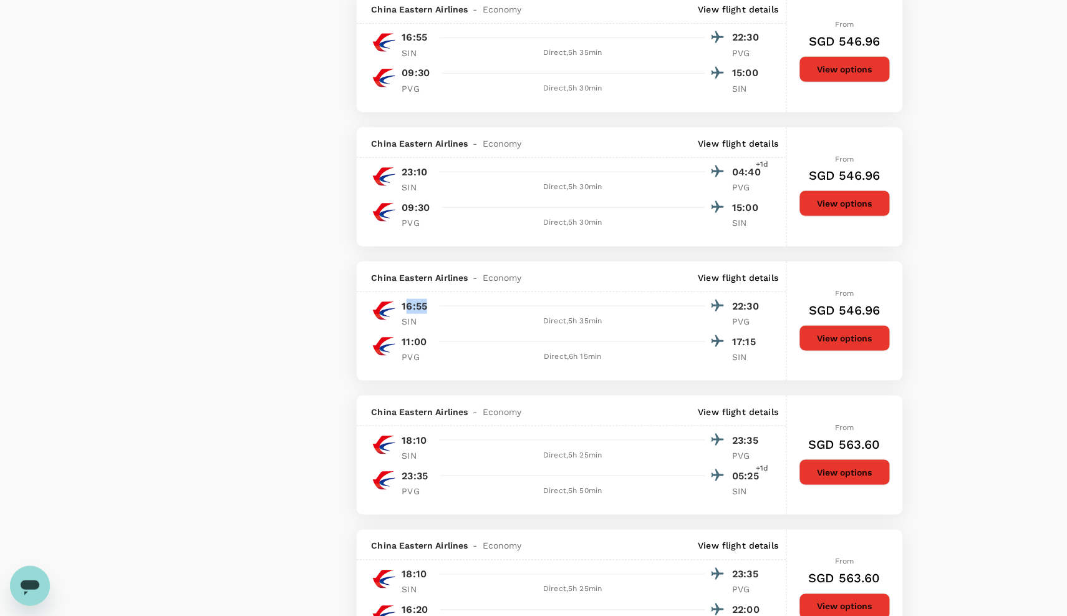
drag, startPoint x: 406, startPoint y: 385, endPoint x: 537, endPoint y: 392, distance: 131.2
click at [537, 315] on div "16:55 22:30" at bounding box center [583, 306] width 362 height 18
click at [823, 351] on button "View options" at bounding box center [845, 338] width 91 height 26
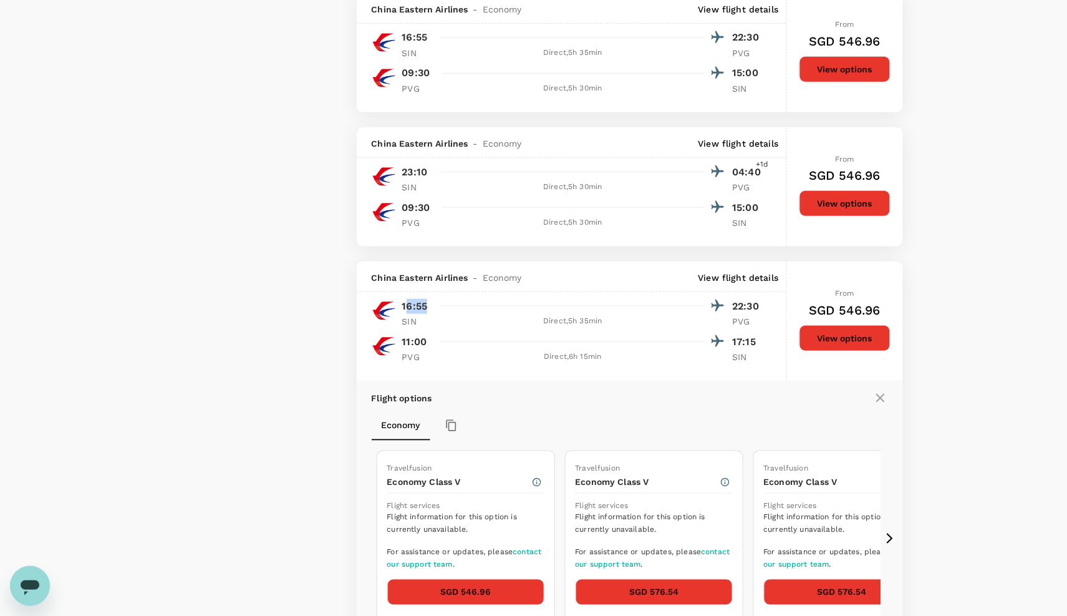
scroll to position [1916, 0]
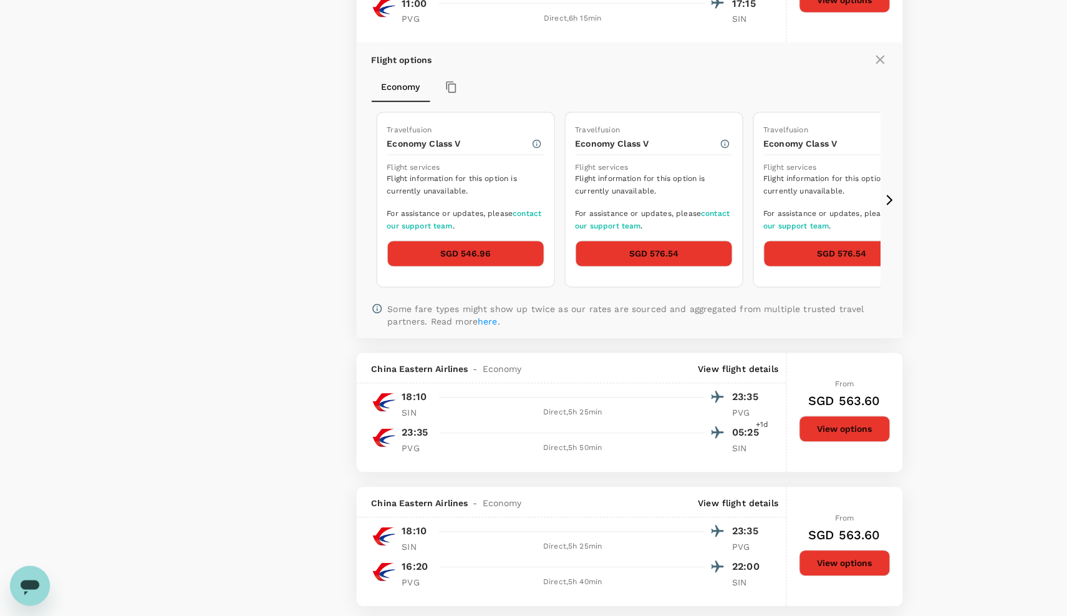
click at [500, 267] on button "SGD 546.96" at bounding box center [465, 254] width 157 height 26
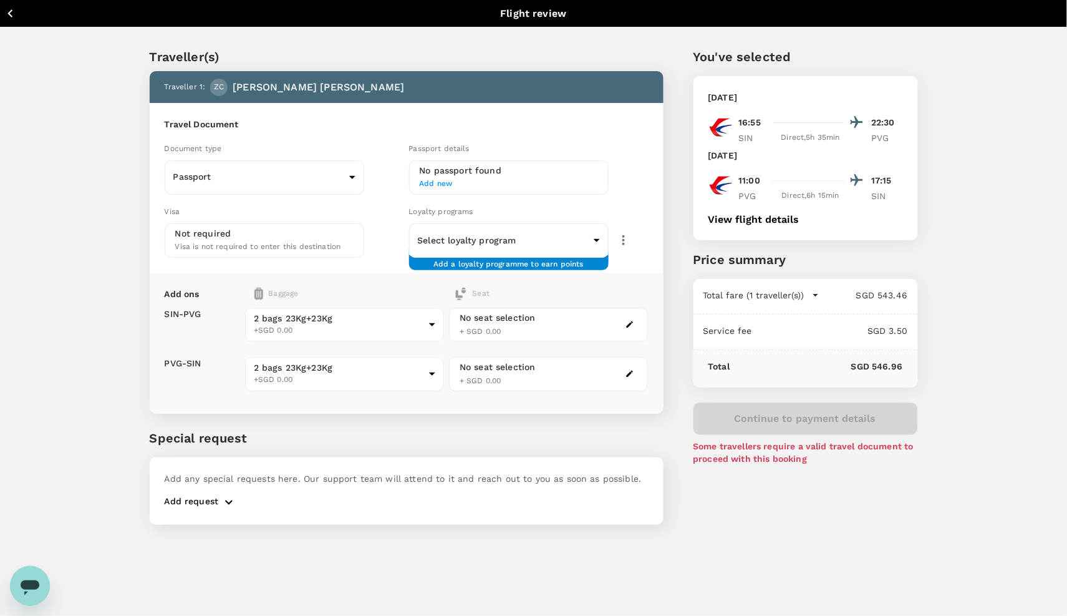
click at [435, 182] on span "Add new" at bounding box center [509, 184] width 178 height 12
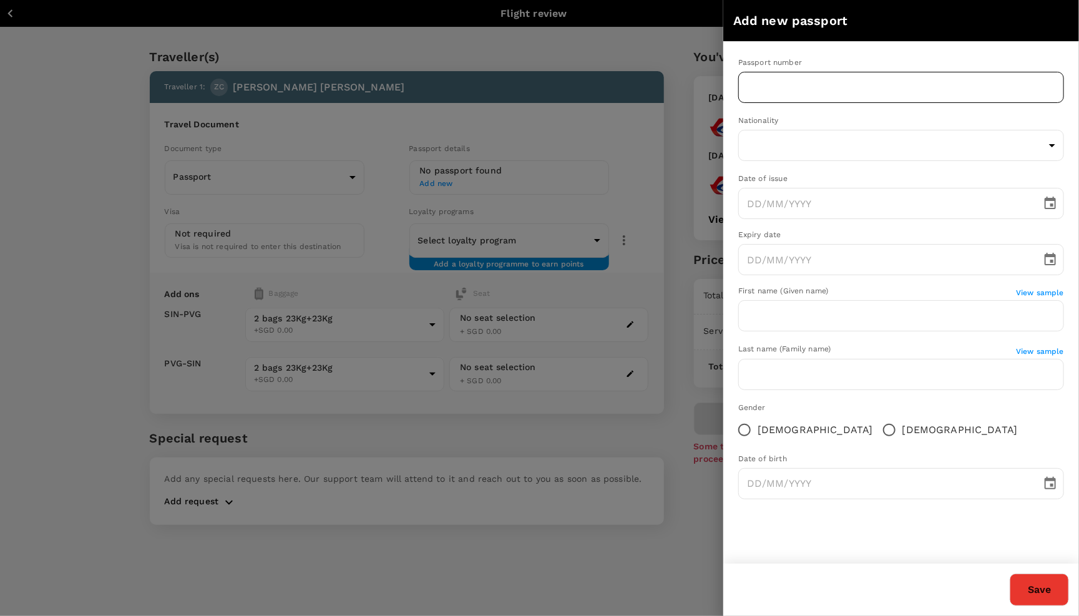
click at [783, 84] on input "text" at bounding box center [901, 87] width 326 height 31
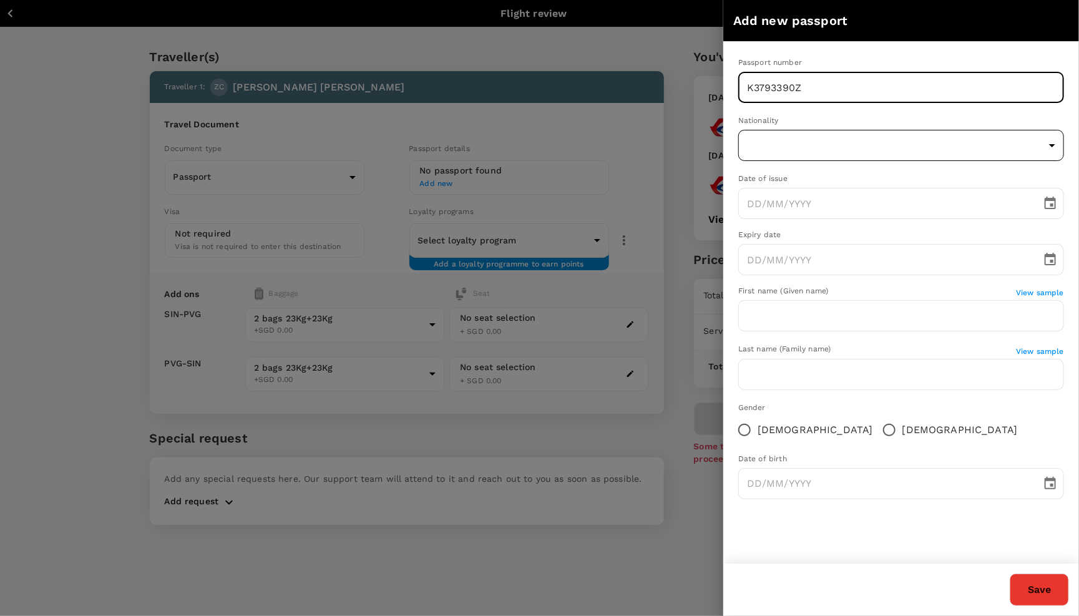
type input "K3793390Z"
click at [801, 135] on body "Back to flight results Flight review Traveller(s) Traveller 1 : ZC Zun Mun [PER…" at bounding box center [539, 324] width 1079 height 649
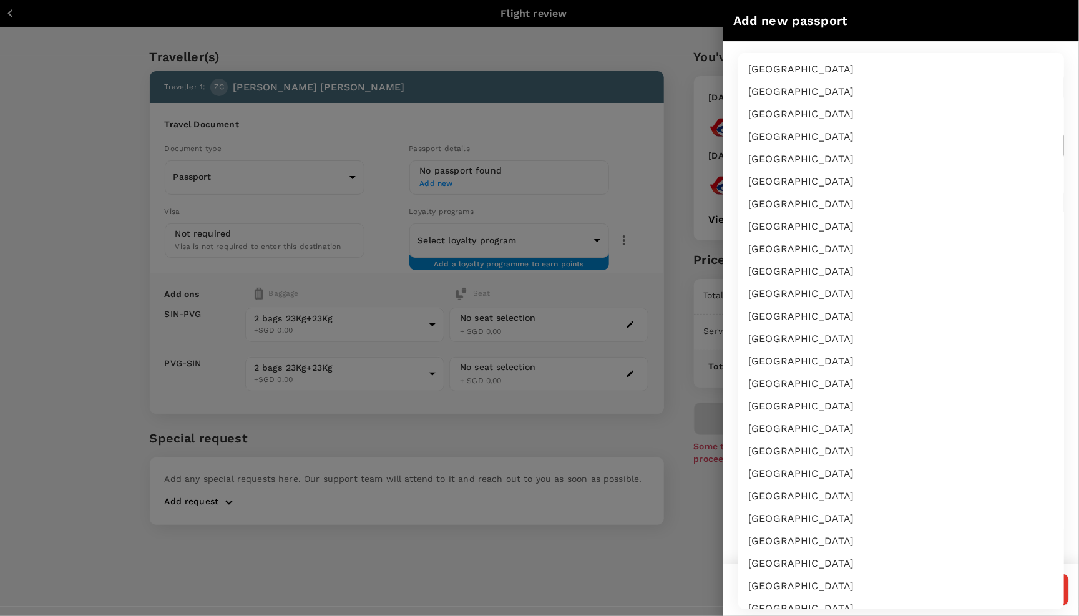
scroll to position [2995, 0]
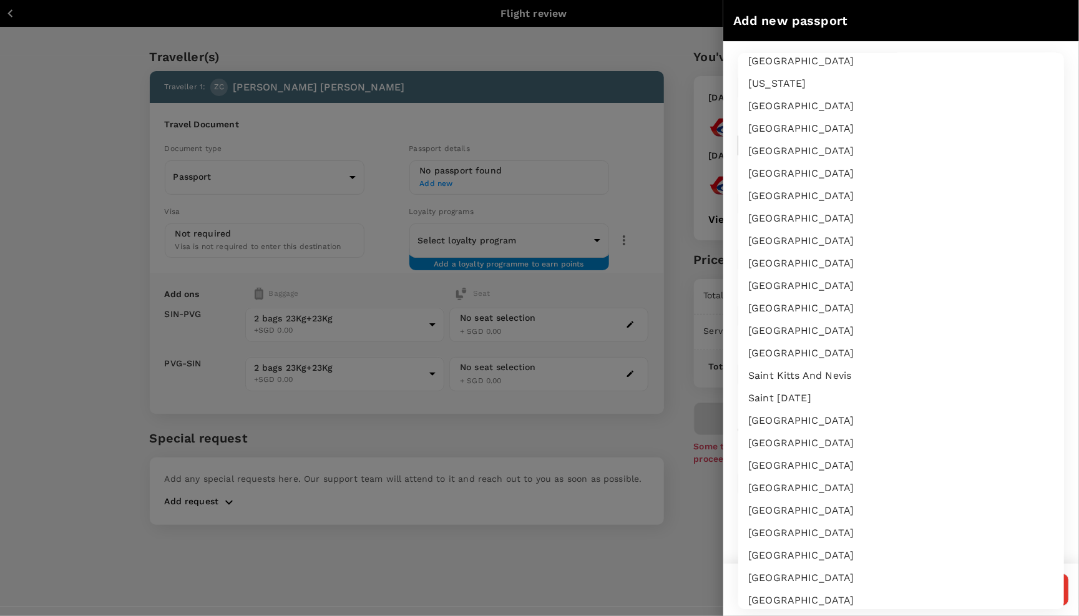
click at [767, 589] on li "[GEOGRAPHIC_DATA]" at bounding box center [901, 600] width 326 height 22
type input "SG"
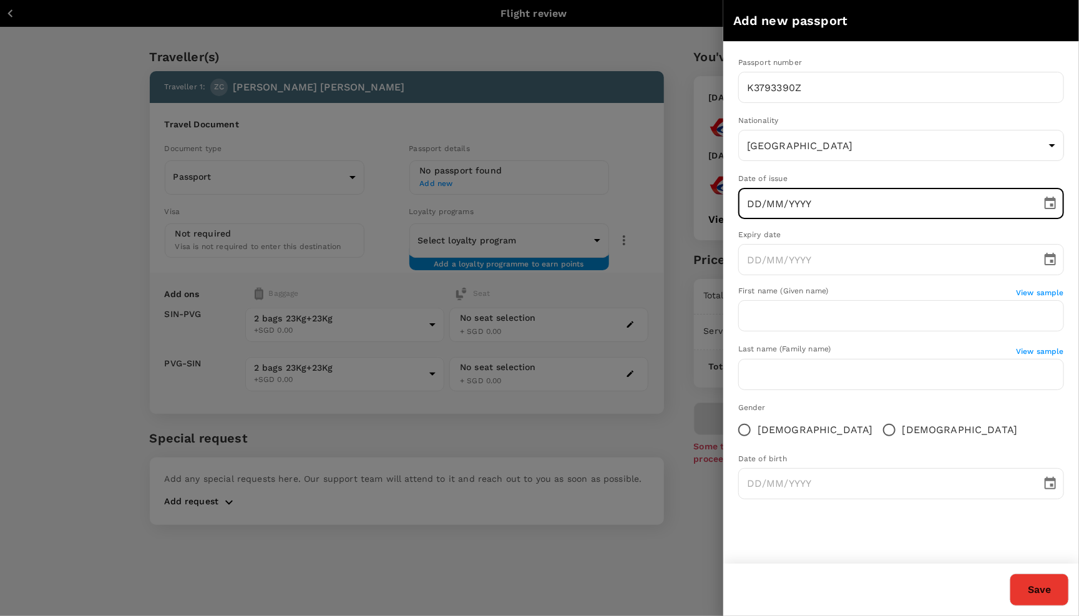
click at [764, 213] on input "DD/MM/YYYY" at bounding box center [885, 203] width 294 height 31
type input "[DATE]"
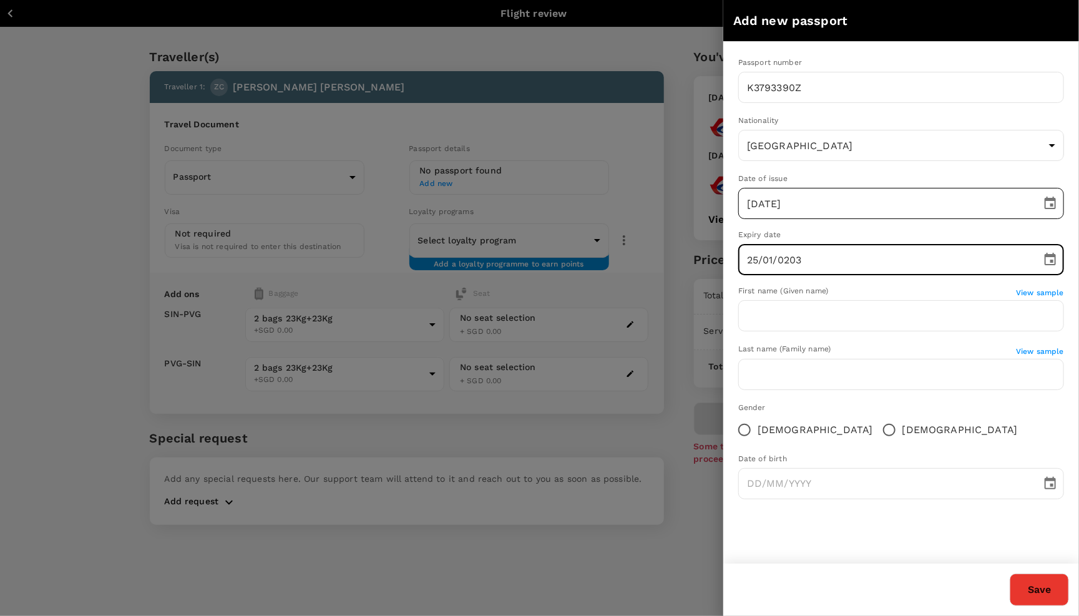
type input "[DATE]"
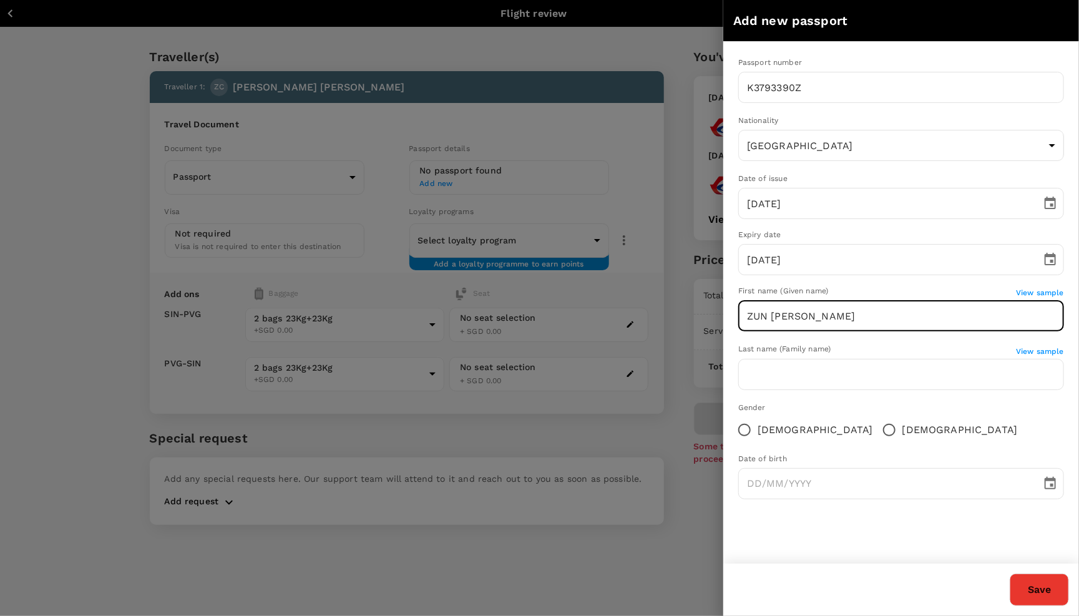
type input "ZUN [PERSON_NAME]"
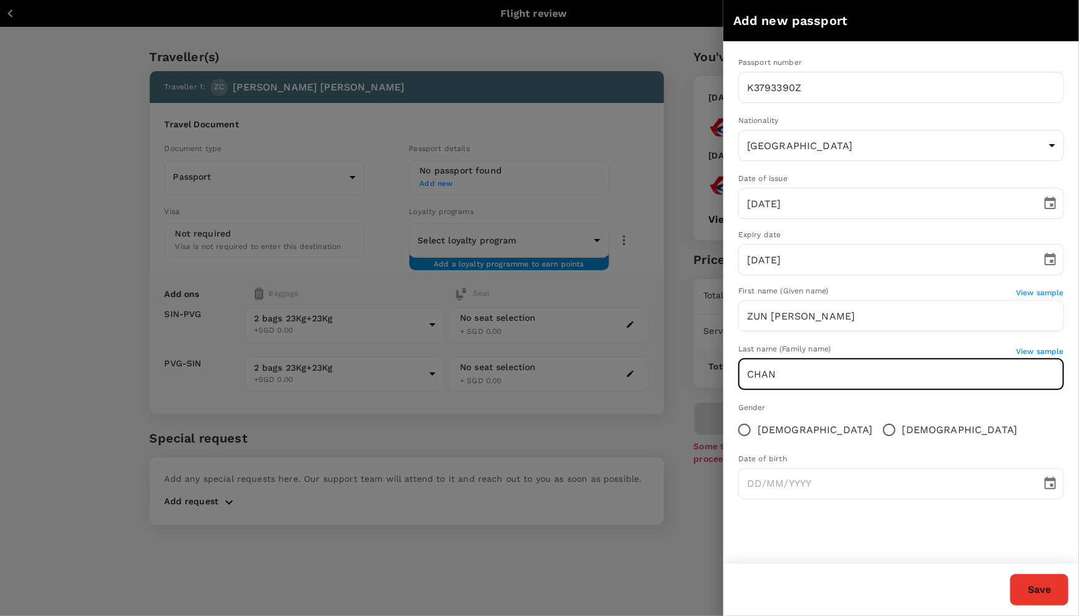
type input "CHAN"
click at [876, 439] on input "[DEMOGRAPHIC_DATA]" at bounding box center [889, 430] width 26 height 26
radio input "true"
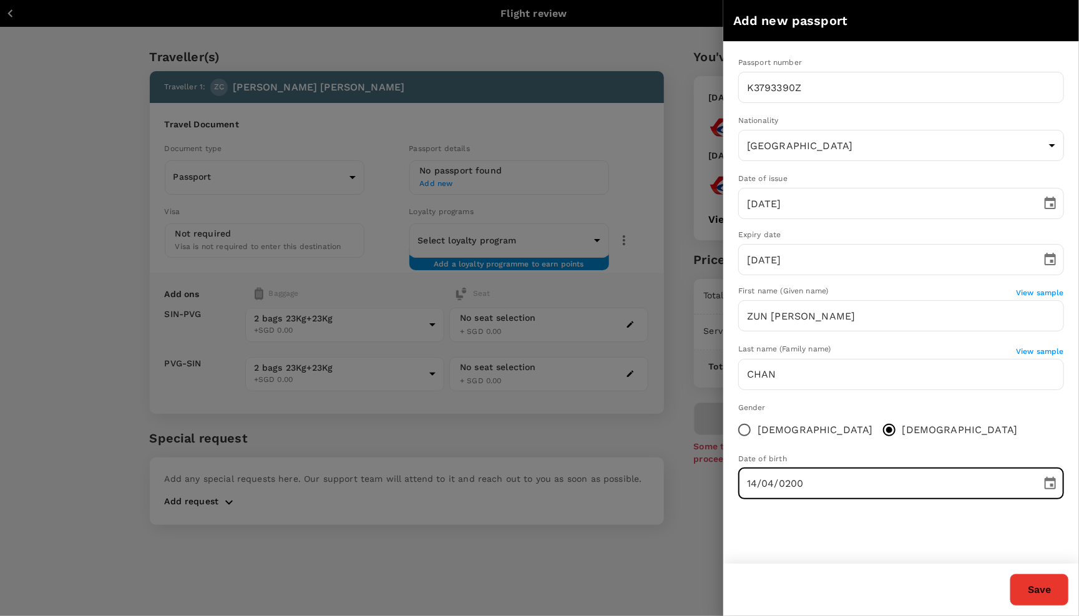
type input "[DATE]"
click at [896, 538] on div "Passport number [PASSPORT] ​ Nationality [DEMOGRAPHIC_DATA] SG ​ Date of issue …" at bounding box center [901, 303] width 356 height 522
click at [1050, 589] on button "Save" at bounding box center [1038, 589] width 59 height 32
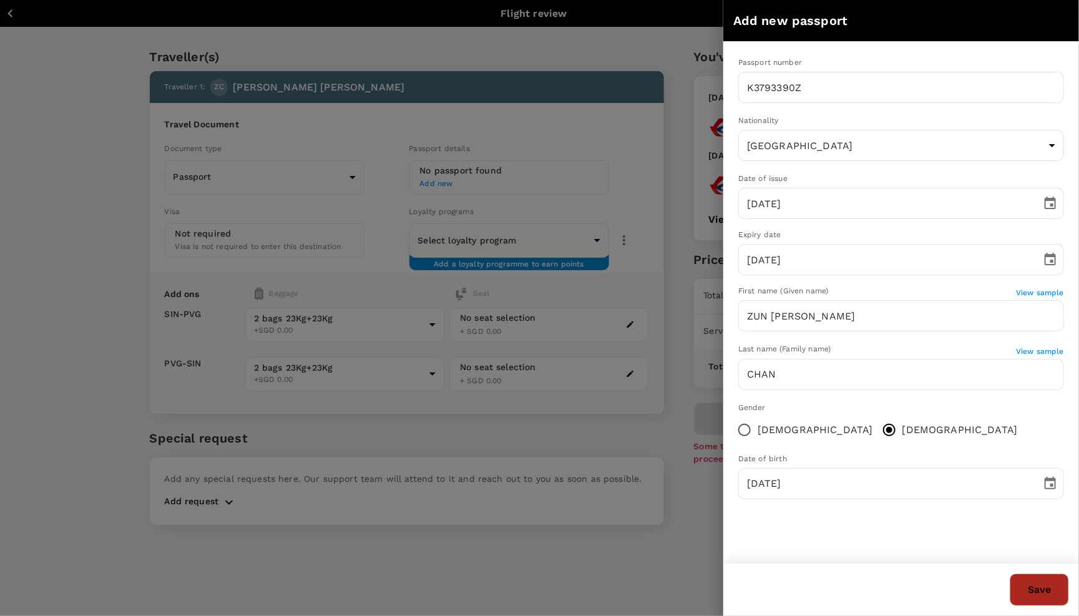
click at [1034, 589] on button "Save" at bounding box center [1038, 589] width 59 height 32
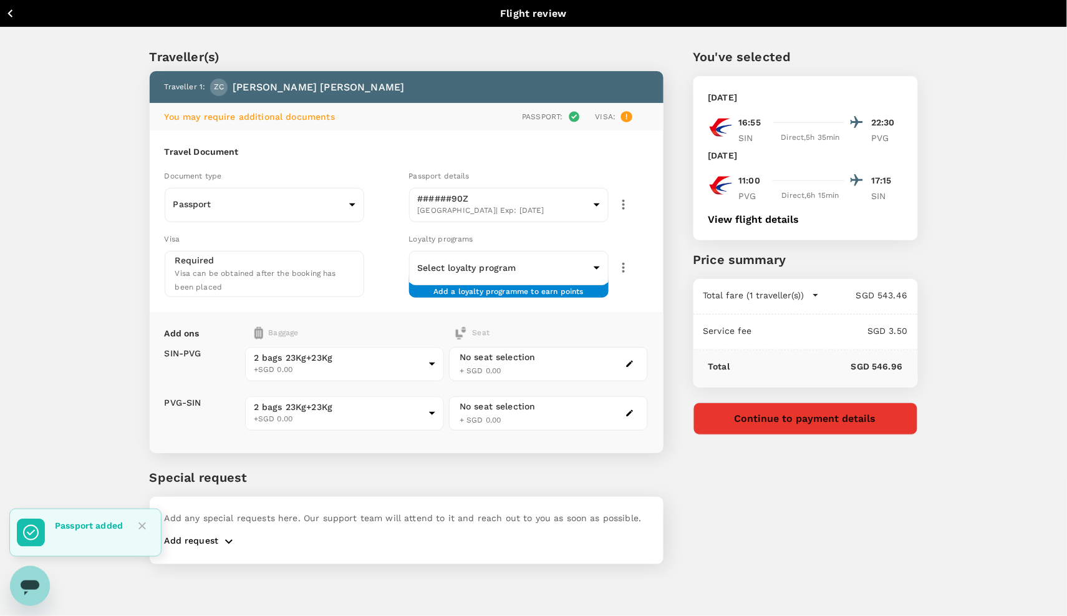
click at [749, 236] on div "[DATE] 16:55 22:30 SIN Direct , 5h 35min PVG [DATE] 11:00 17:15 PVG Direct , 6h…" at bounding box center [806, 158] width 225 height 164
click at [746, 225] on button "View flight details" at bounding box center [754, 219] width 91 height 11
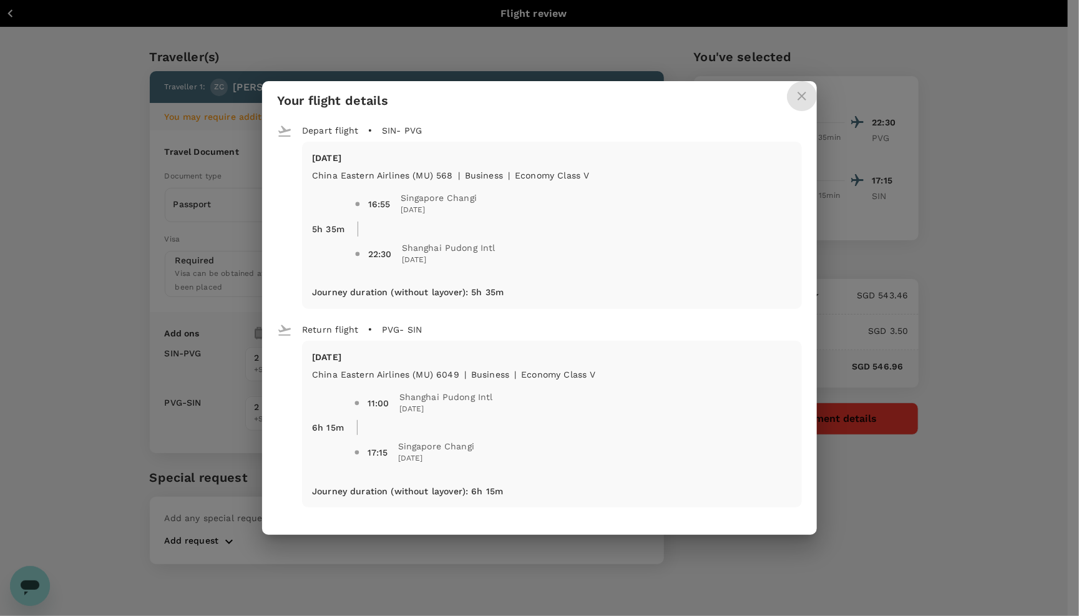
click at [808, 90] on button "close" at bounding box center [802, 96] width 30 height 30
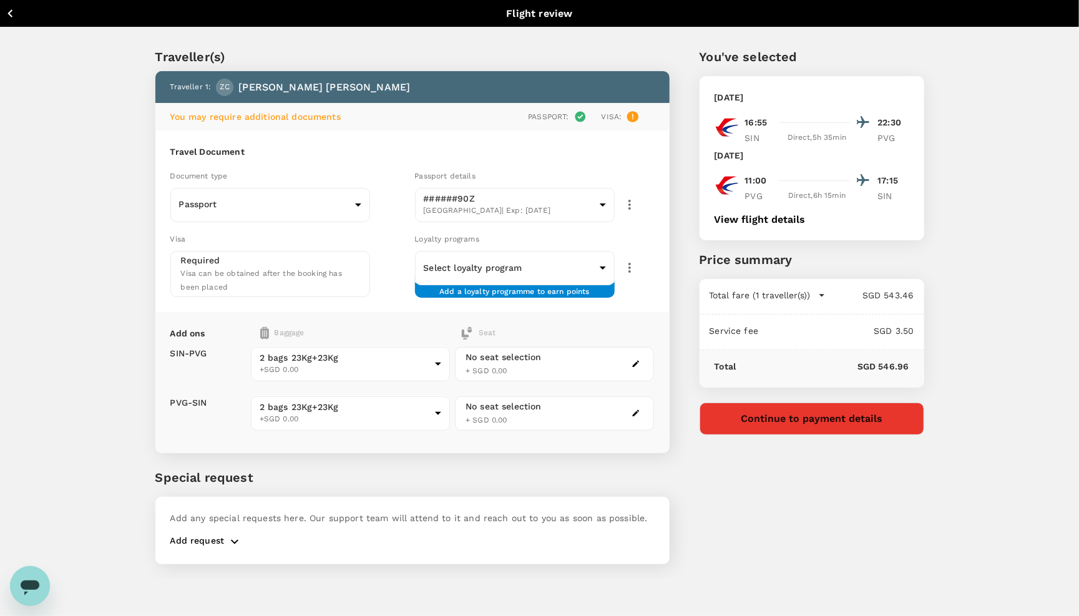
click at [755, 234] on div "[DATE] 16:55 22:30 SIN Direct , 5h 35min PVG [DATE] 11:00 17:15 PVG Direct , 6h…" at bounding box center [811, 158] width 225 height 164
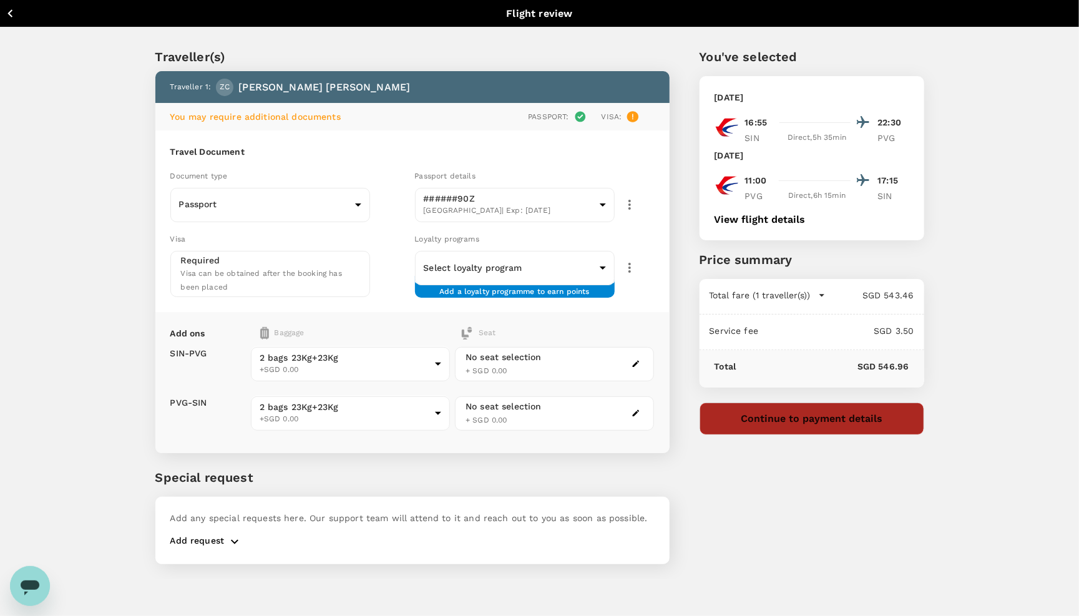
click at [754, 427] on button "Continue to payment details" at bounding box center [811, 418] width 225 height 32
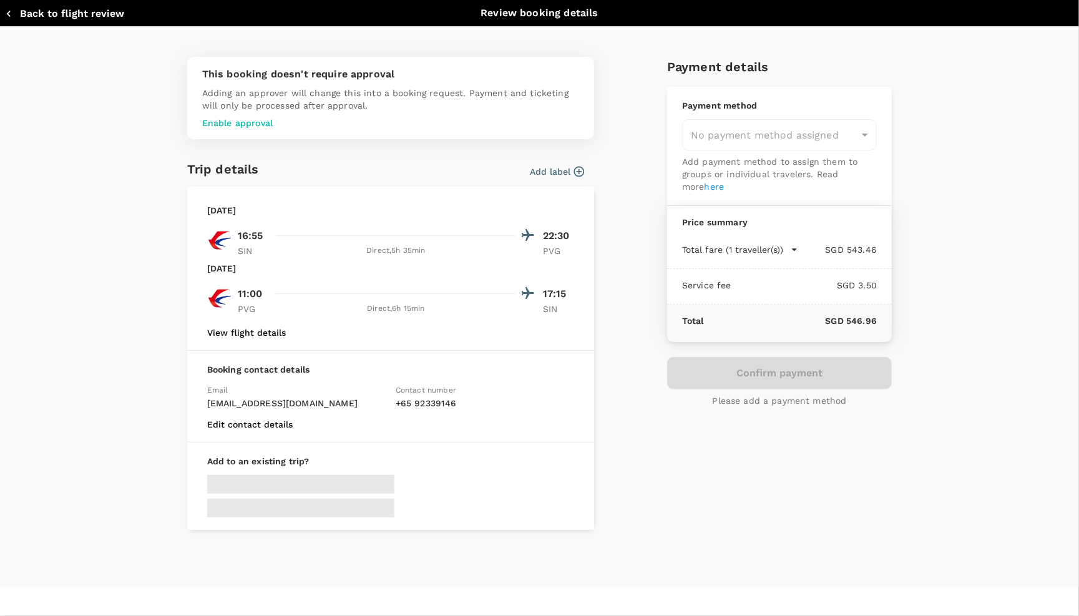
type input "9c4236b1-475f-422d-9c09-8433c73e6af8"
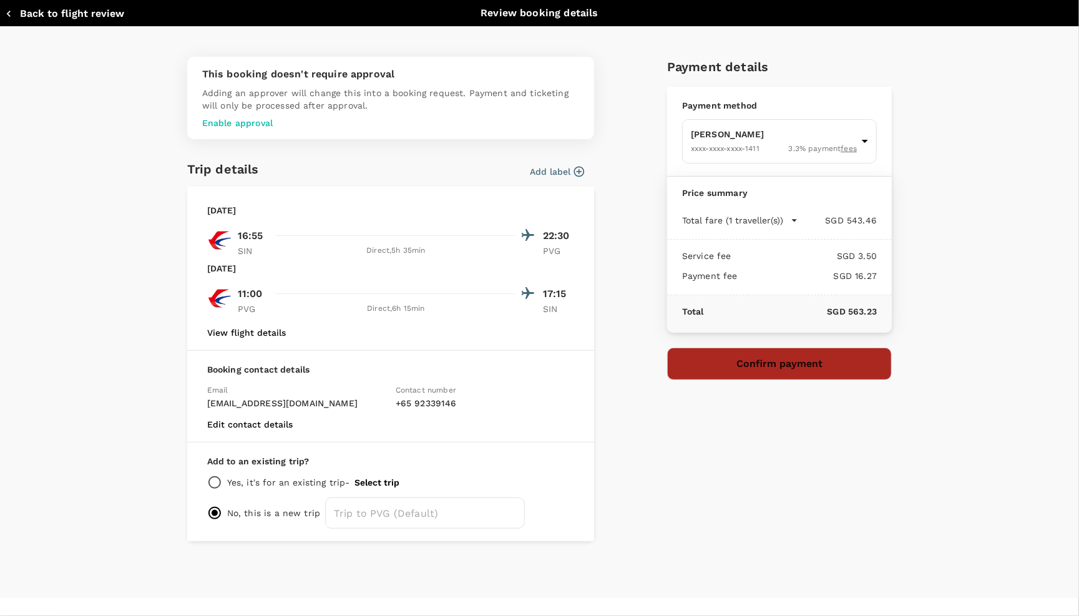
click at [771, 367] on button "Confirm payment" at bounding box center [779, 363] width 225 height 32
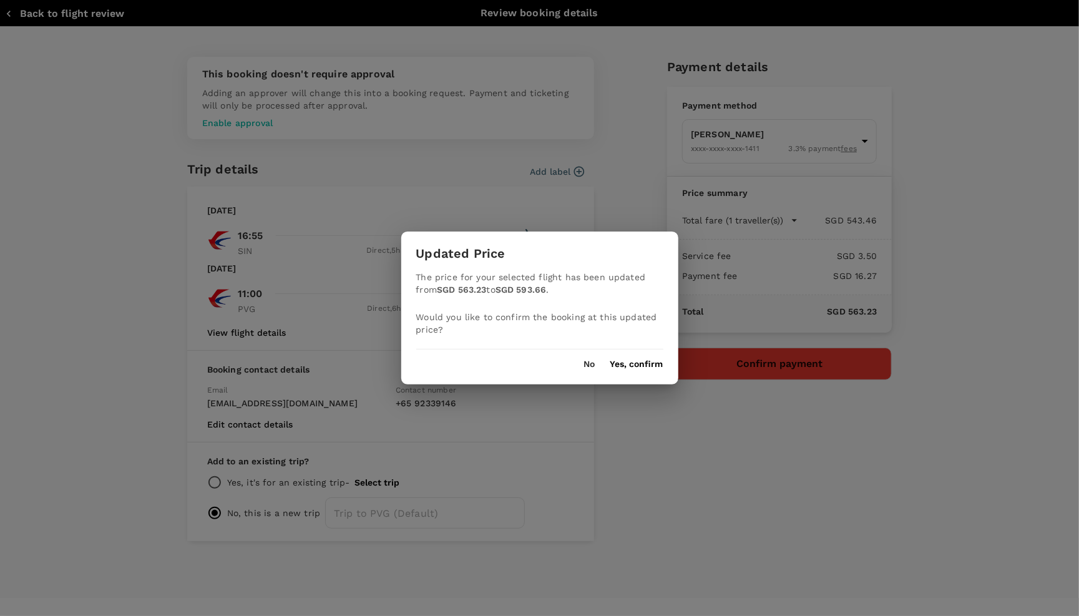
click at [629, 360] on button "Yes, confirm" at bounding box center [636, 364] width 53 height 10
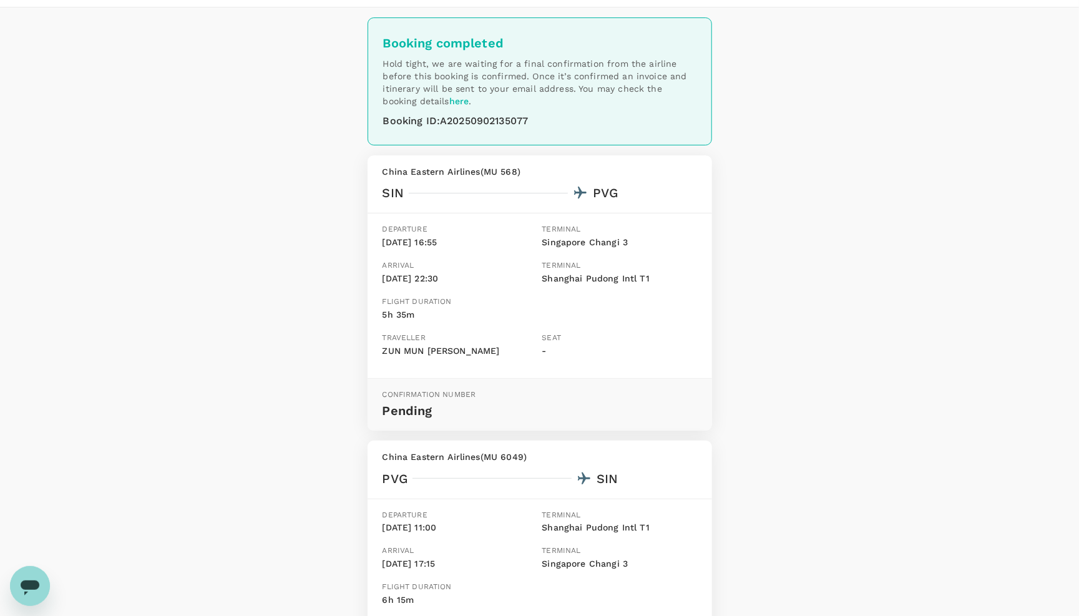
scroll to position [36, 0]
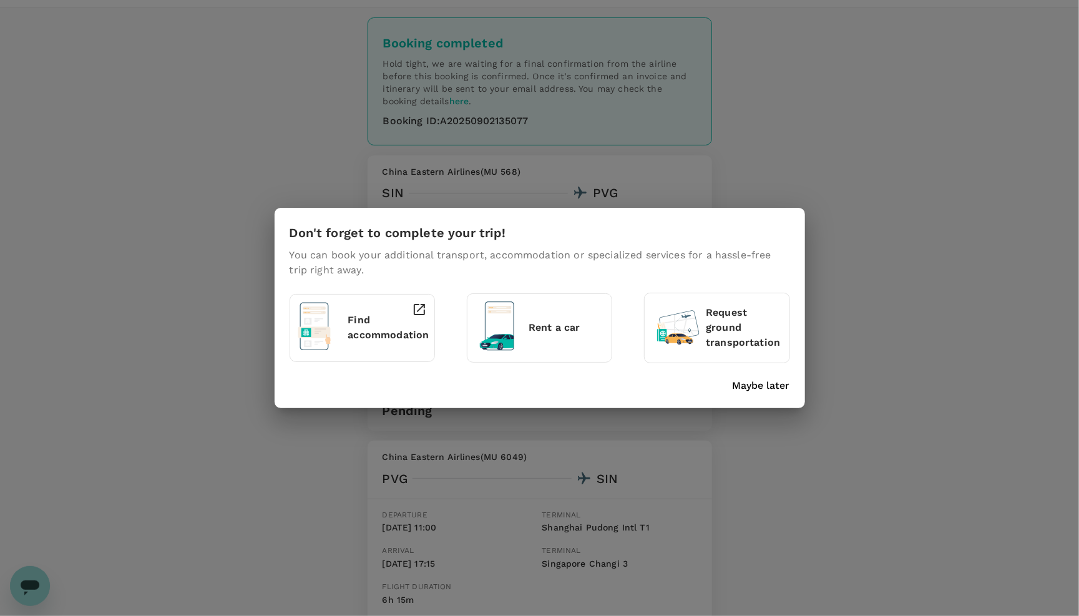
click at [765, 381] on p "Maybe later" at bounding box center [760, 385] width 57 height 15
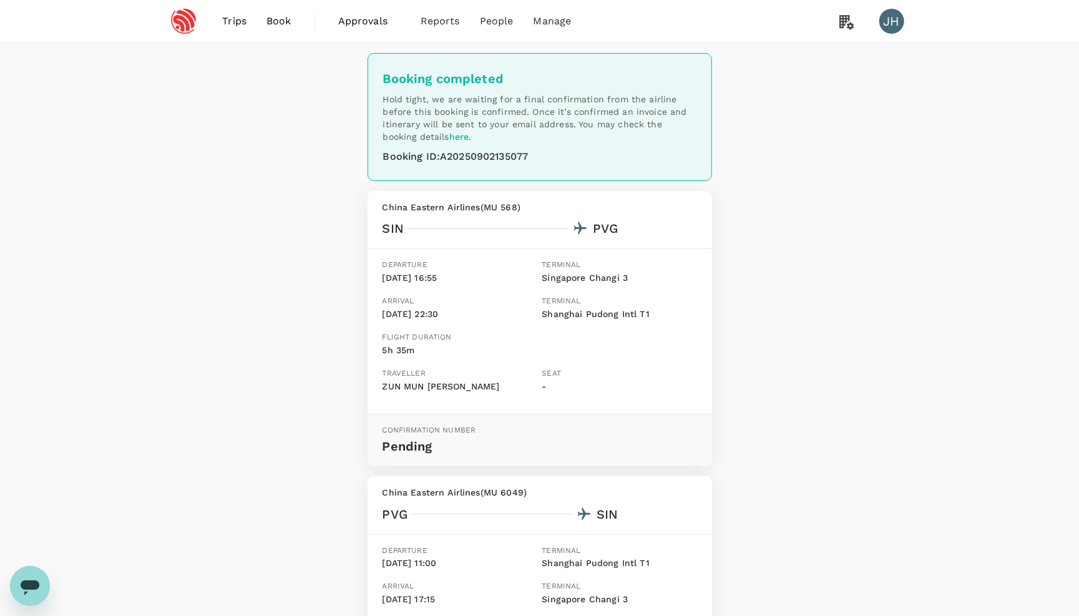
scroll to position [0, 0]
click at [279, 7] on link "Book" at bounding box center [278, 21] width 45 height 42
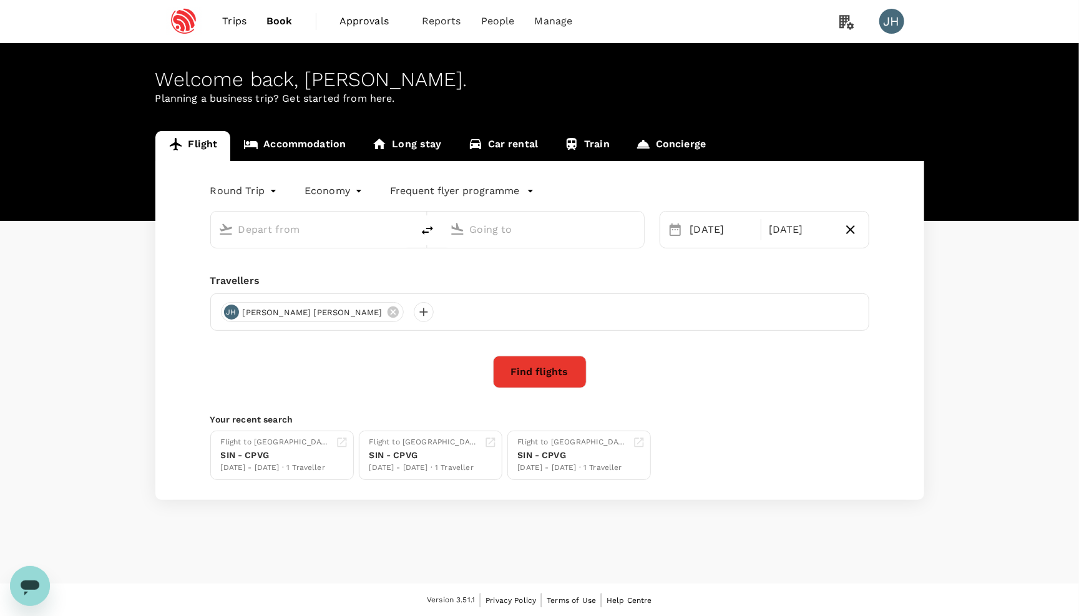
type input "Singapore Changi (SIN)"
type input "[GEOGRAPHIC_DATA], [GEOGRAPHIC_DATA] (any)"
type input "Singapore Changi (SIN)"
type input "[GEOGRAPHIC_DATA], [GEOGRAPHIC_DATA] (any)"
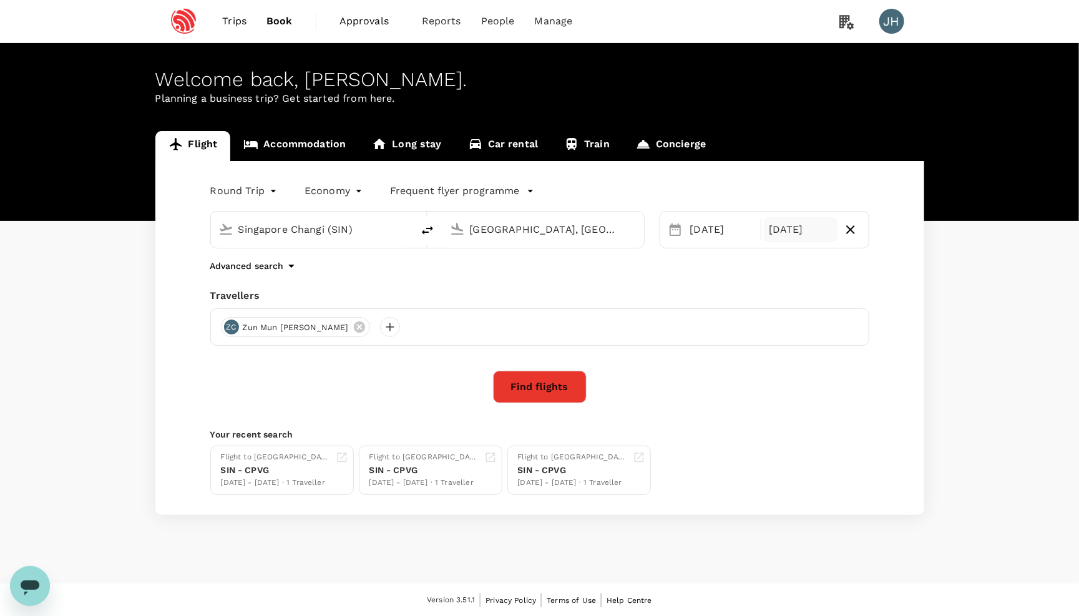
click at [793, 227] on div "[DATE]" at bounding box center [801, 229] width 74 height 25
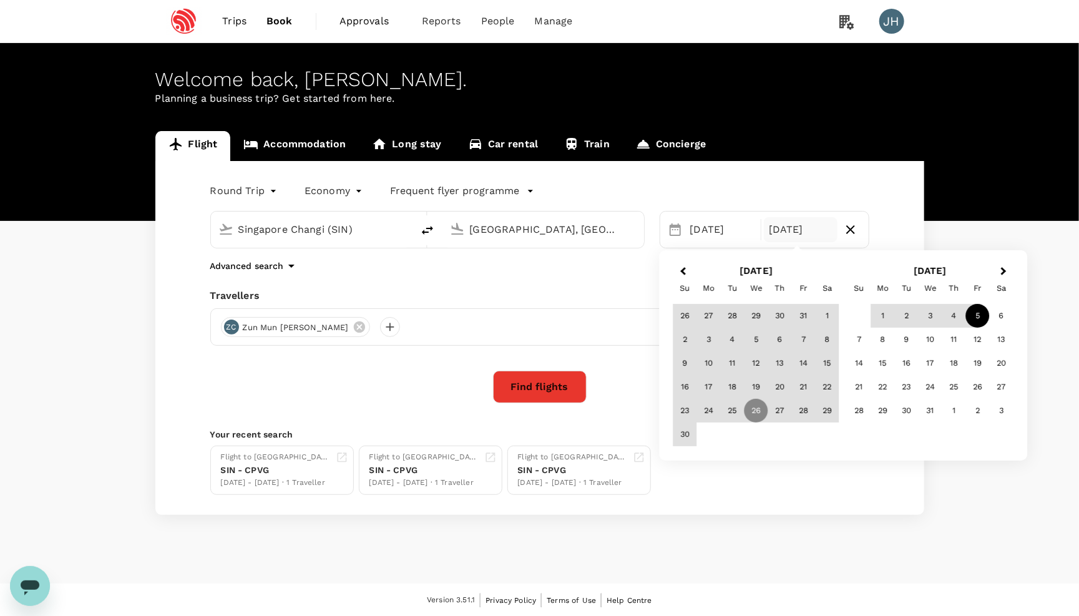
click at [976, 315] on div "5" at bounding box center [978, 316] width 24 height 24
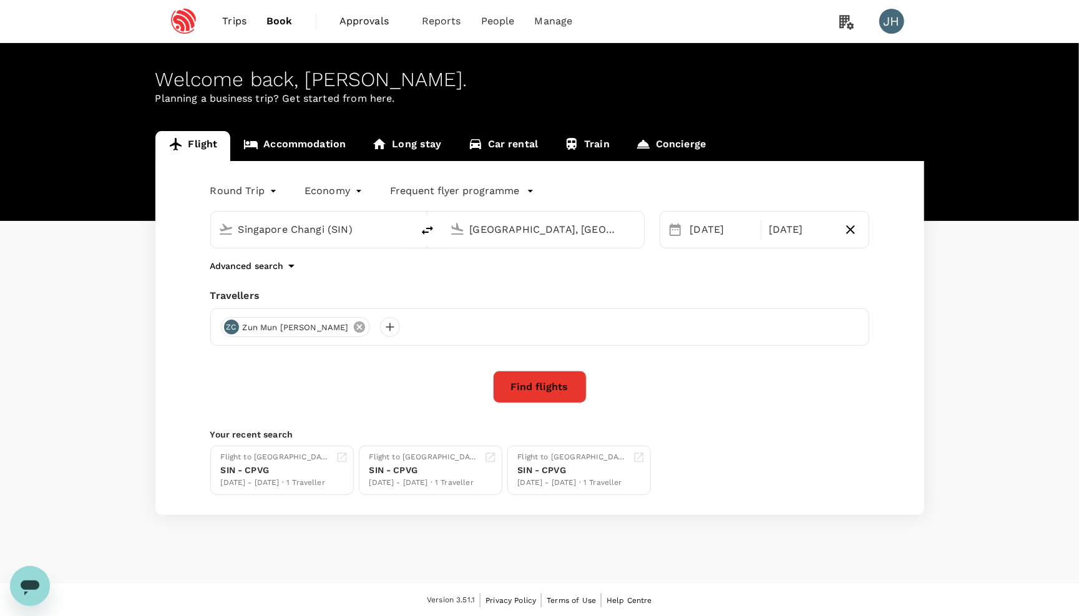
click at [352, 333] on icon at bounding box center [359, 327] width 14 height 14
click at [236, 336] on div at bounding box center [231, 327] width 20 height 20
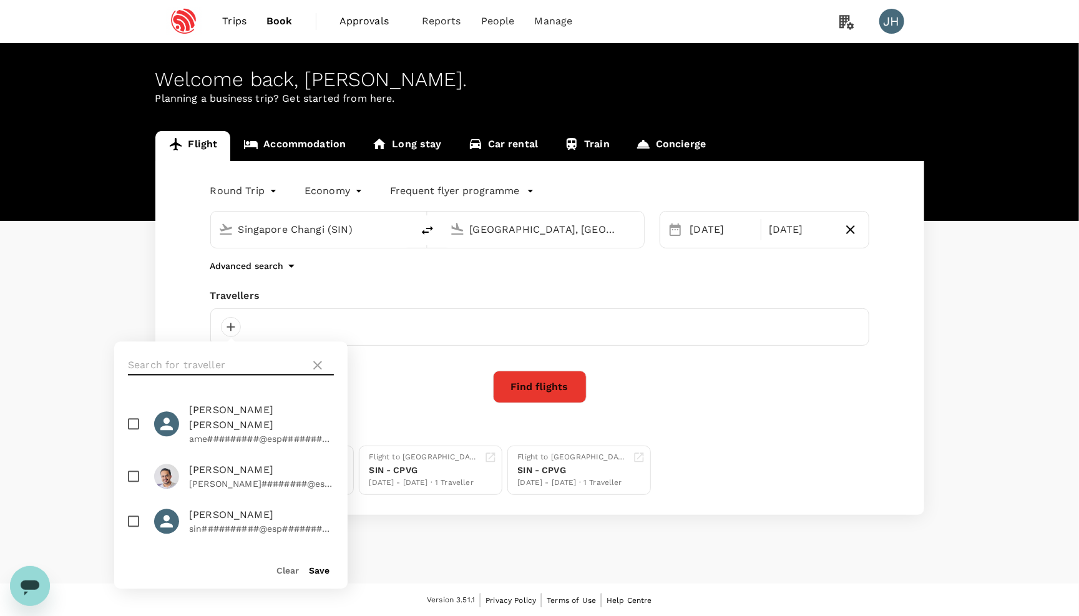
click at [249, 357] on input "text" at bounding box center [216, 366] width 177 height 20
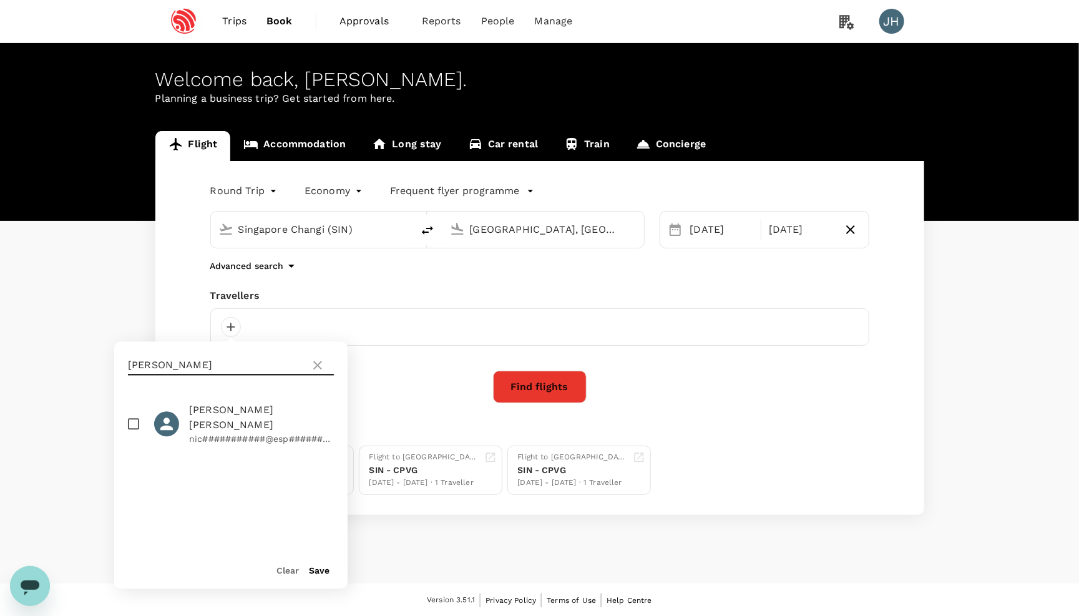
type input "[PERSON_NAME]"
click at [136, 415] on input "checkbox" at bounding box center [133, 424] width 26 height 26
checkbox input "true"
click at [315, 568] on button "Save" at bounding box center [319, 571] width 21 height 10
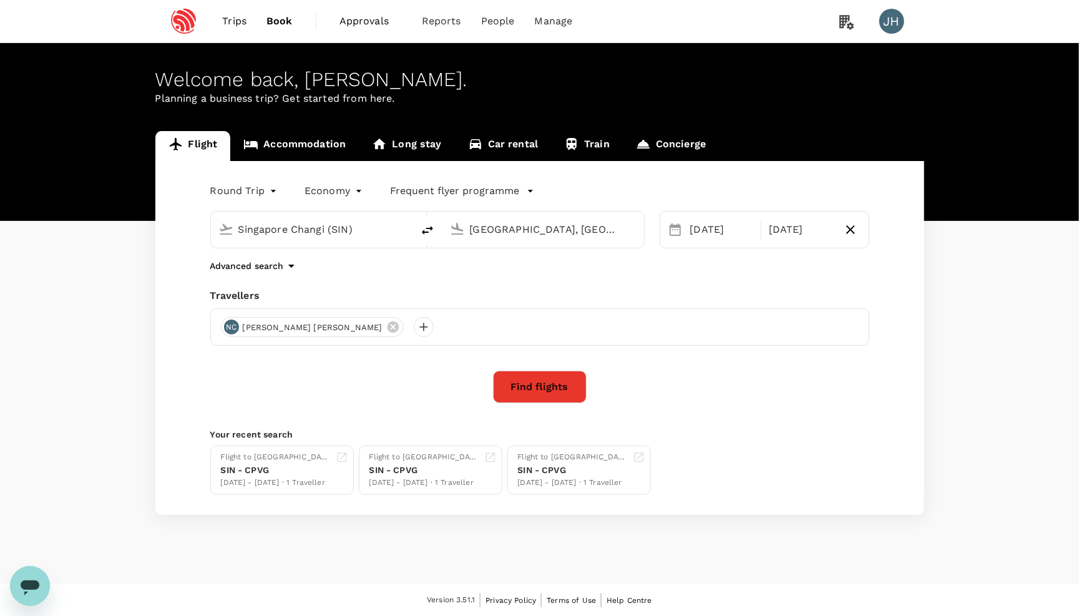
click at [563, 383] on button "Find flights" at bounding box center [540, 387] width 94 height 32
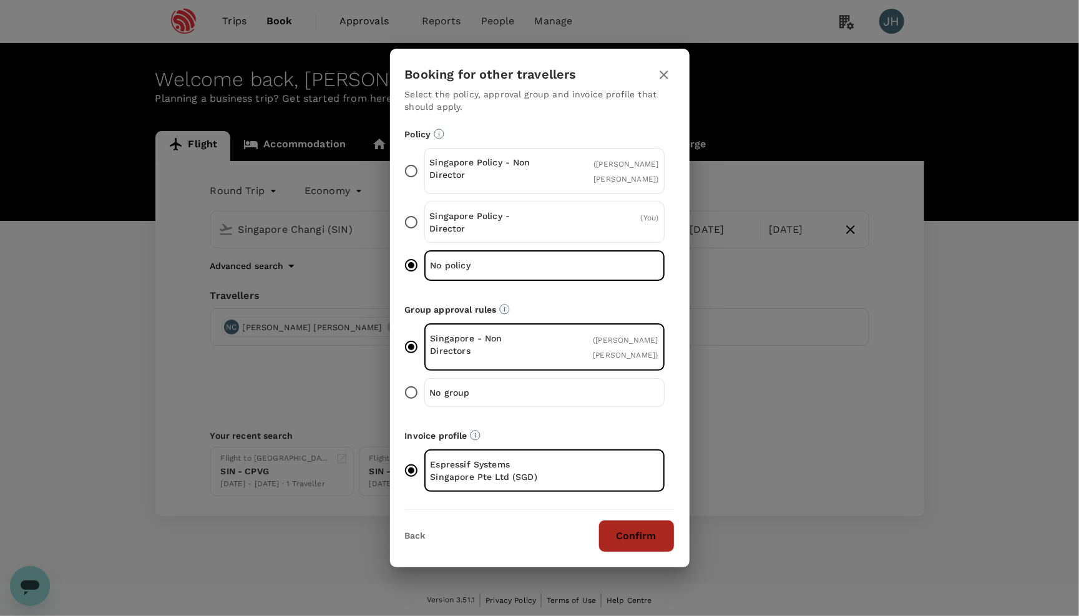
click at [641, 531] on button "Confirm" at bounding box center [636, 536] width 76 height 32
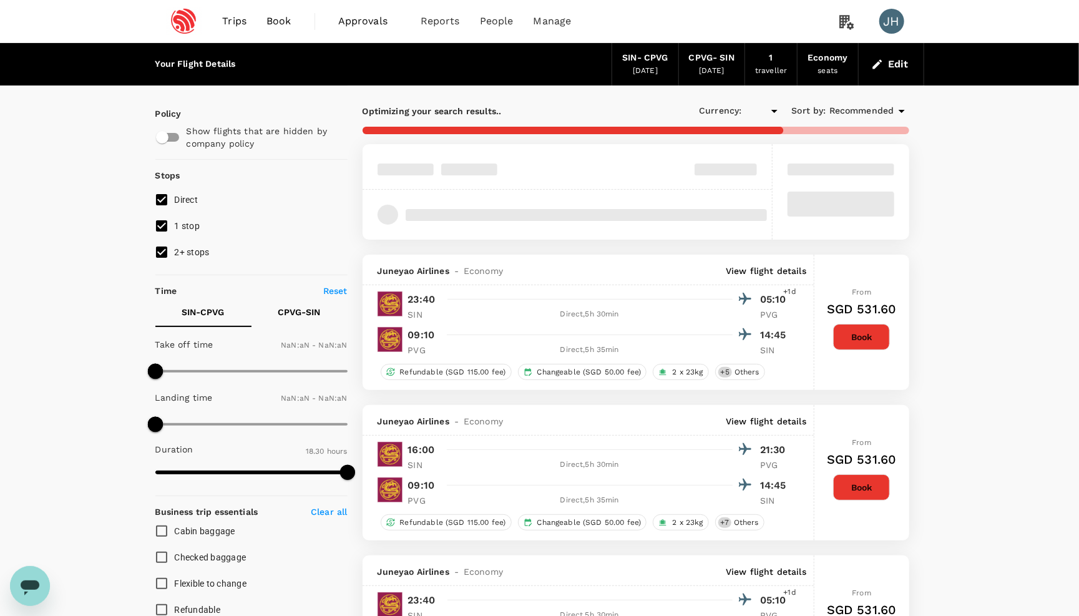
type input "SGD"
type input "1440"
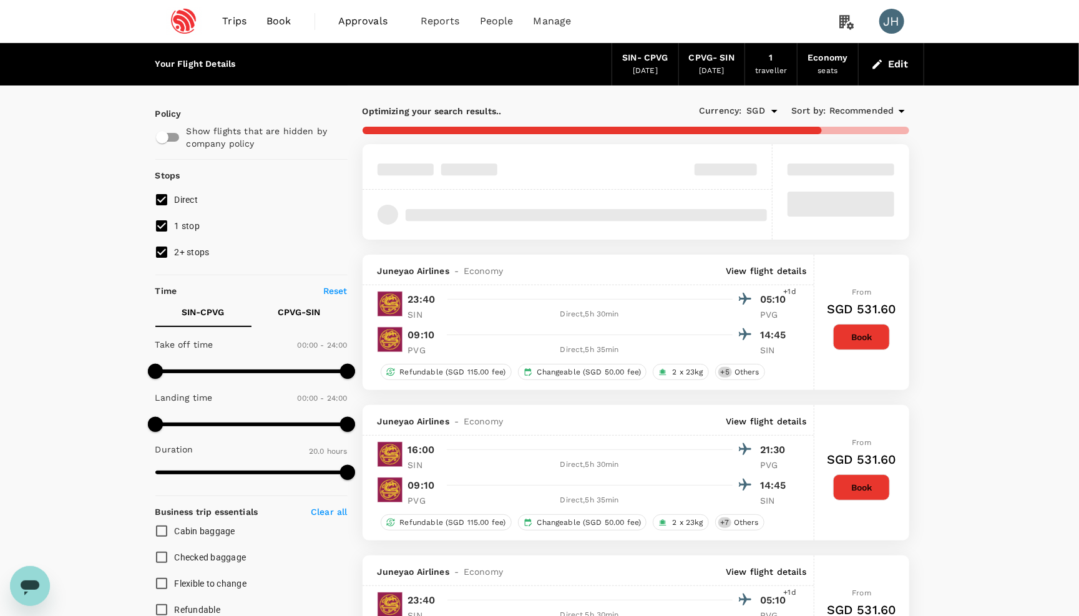
type input "1200"
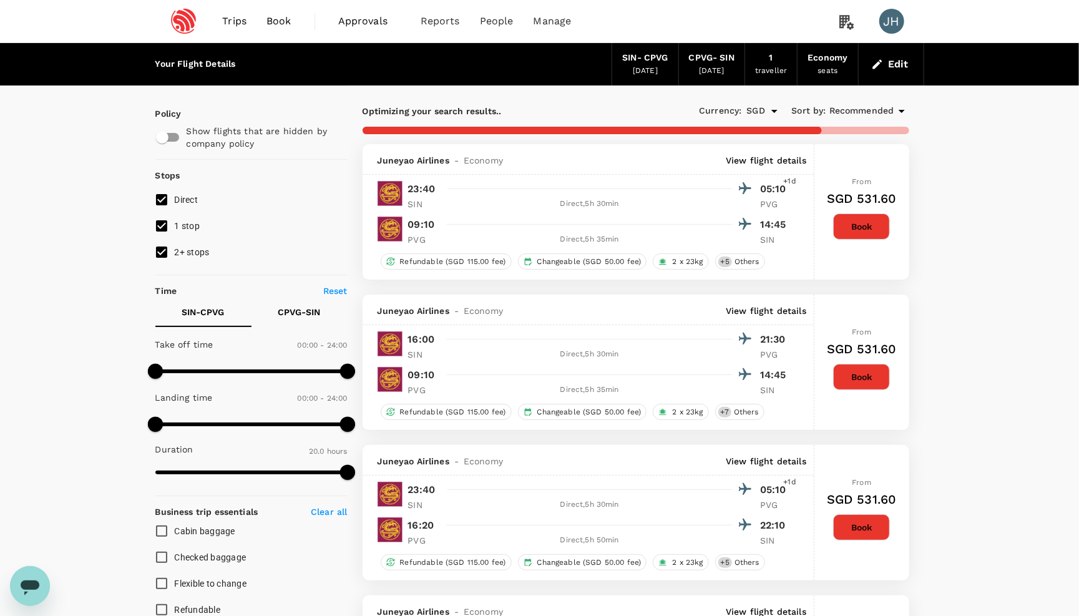
click at [177, 257] on span "2+ stops" at bounding box center [192, 252] width 35 height 10
click at [175, 261] on input "2+ stops" at bounding box center [161, 252] width 26 height 26
checkbox input "false"
click at [173, 234] on input "1 stop" at bounding box center [161, 226] width 26 height 26
checkbox input "false"
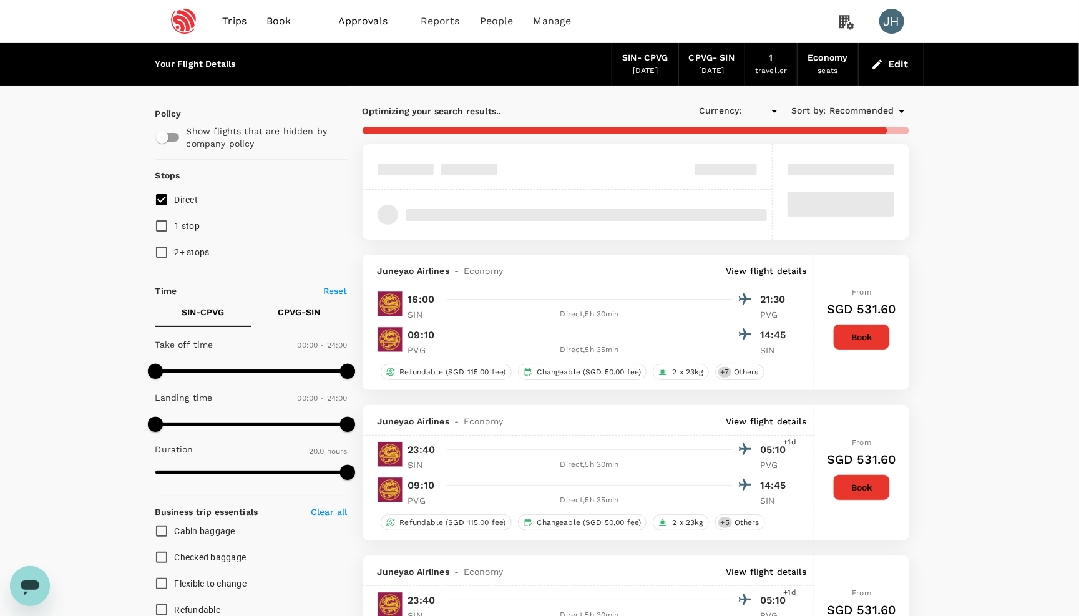
type input "SGD"
click at [868, 114] on span "Recommended" at bounding box center [861, 111] width 65 height 14
click at [851, 140] on span "Lowest Price" at bounding box center [867, 137] width 155 height 15
type input "SGD"
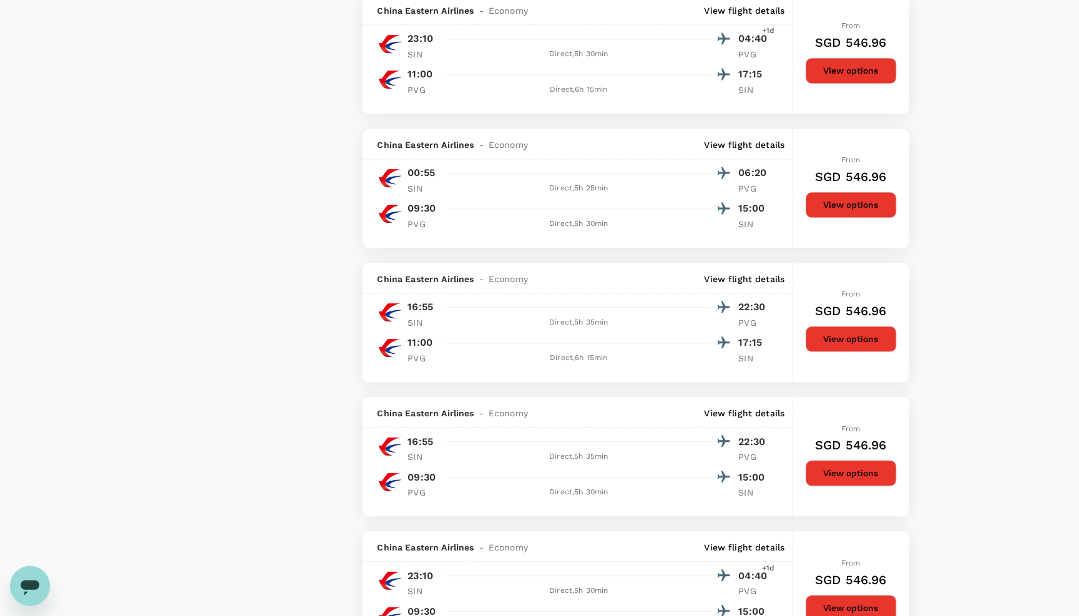
scroll to position [1310, 0]
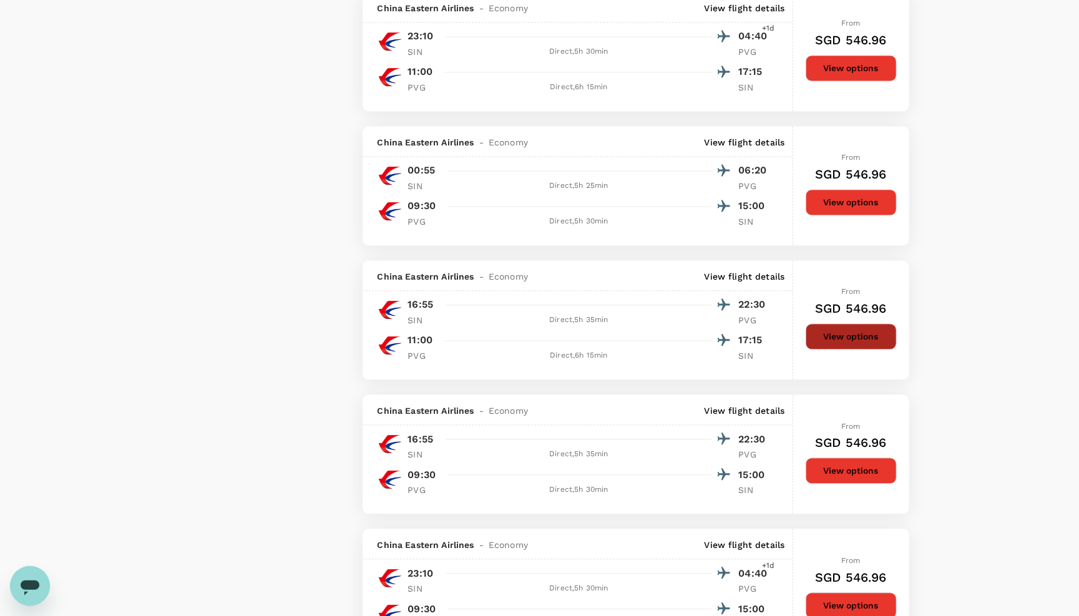
click at [863, 350] on button "View options" at bounding box center [850, 337] width 91 height 26
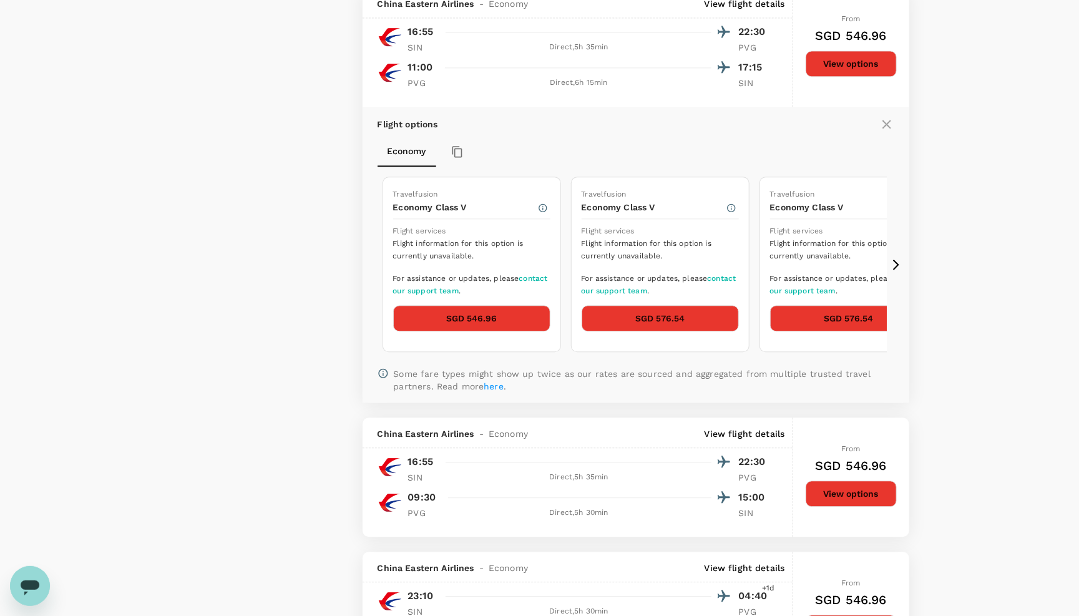
scroll to position [1588, 0]
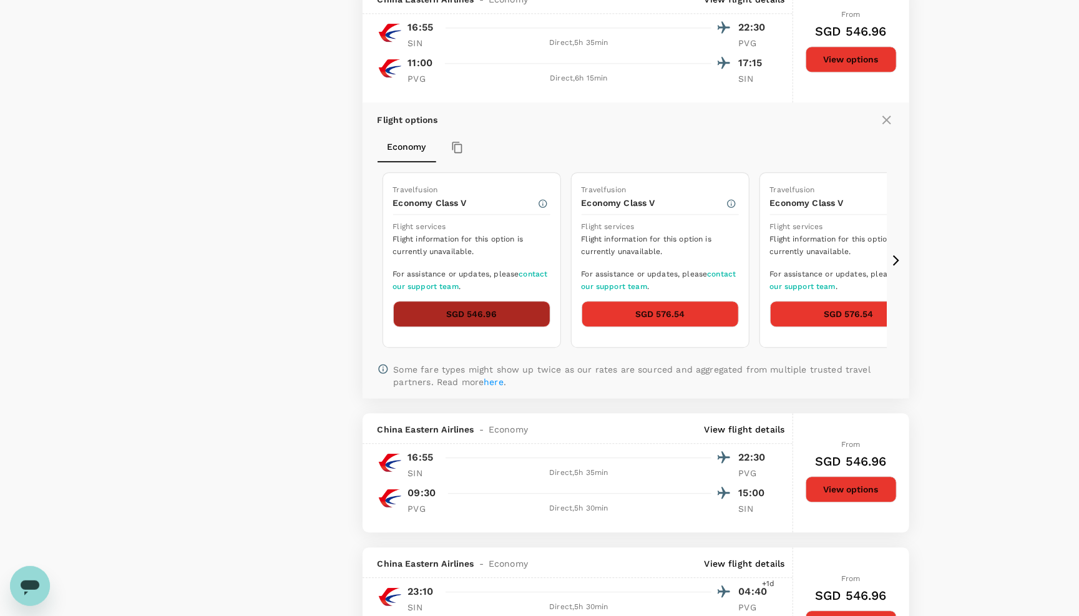
click at [517, 327] on button "SGD 546.96" at bounding box center [471, 314] width 157 height 26
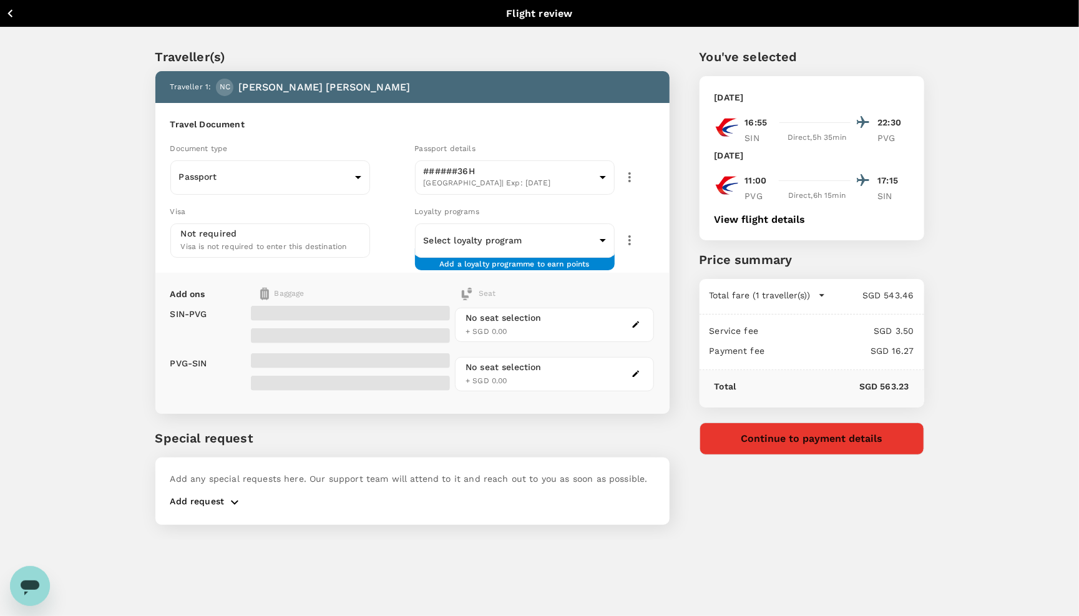
click at [766, 225] on button "View flight details" at bounding box center [759, 219] width 91 height 11
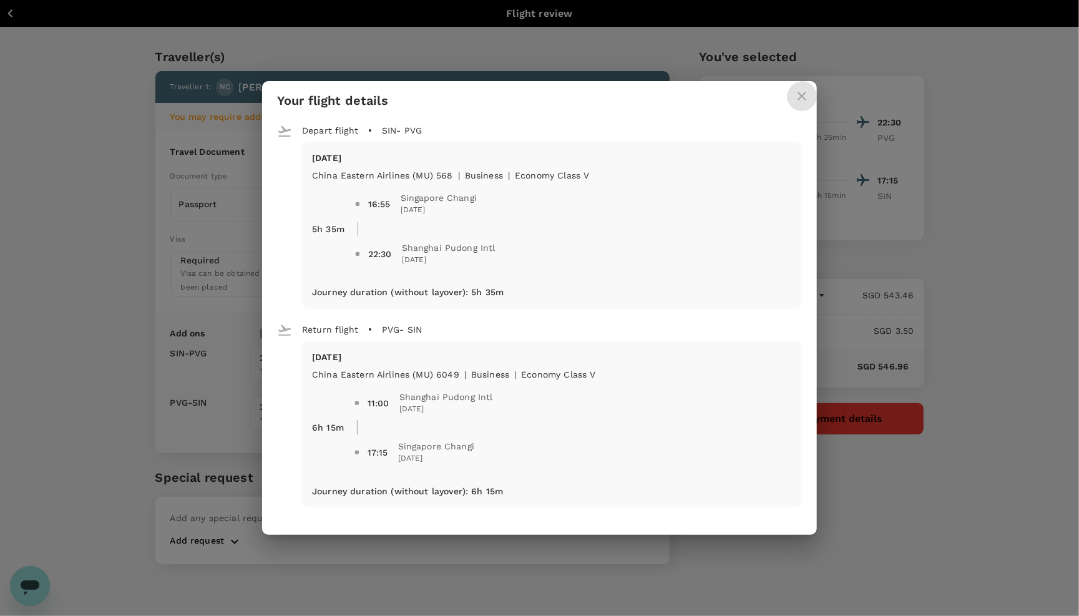
click at [794, 101] on icon "close" at bounding box center [801, 96] width 15 height 15
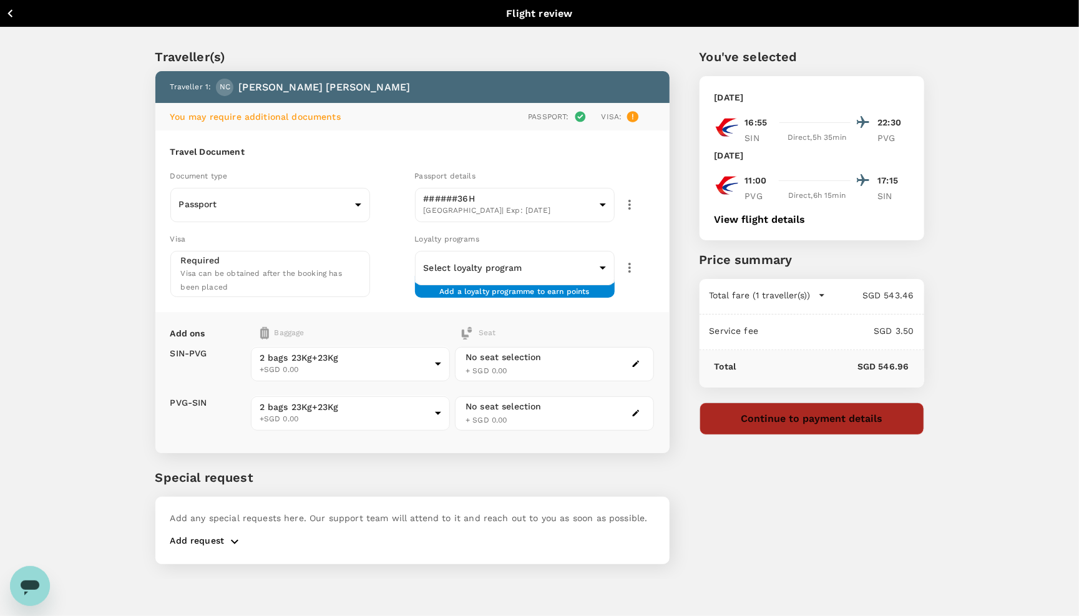
click at [772, 435] on button "Continue to payment details" at bounding box center [811, 418] width 225 height 32
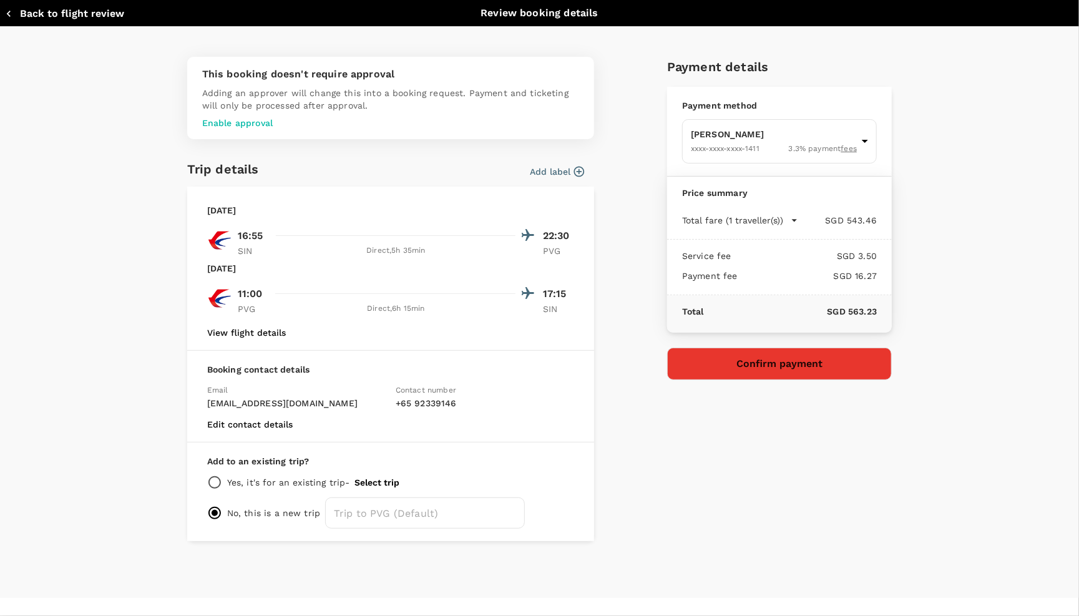
click at [754, 364] on button "Confirm payment" at bounding box center [779, 363] width 225 height 32
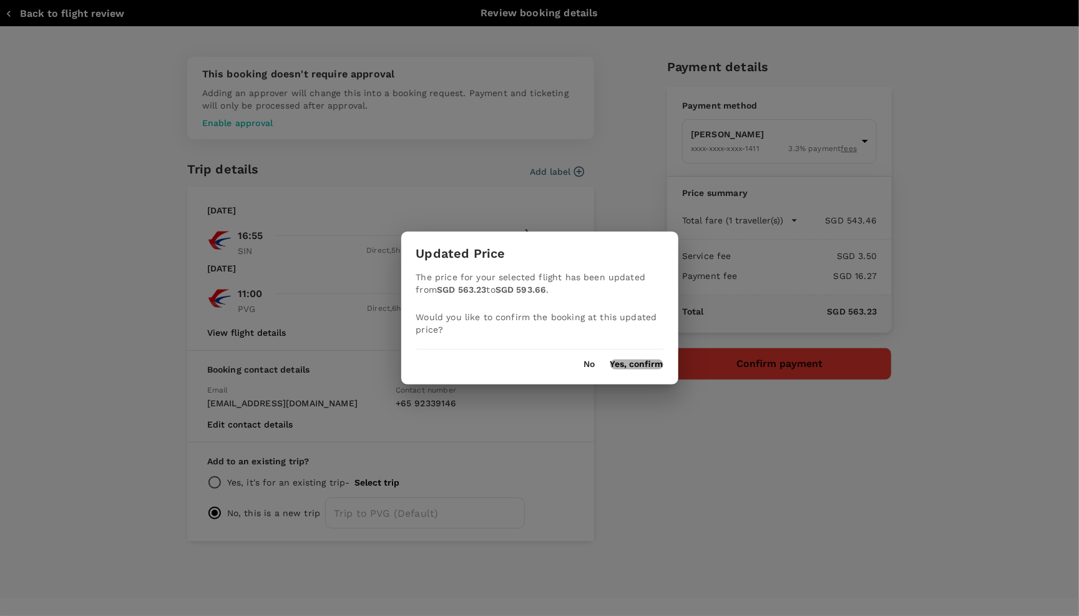
click at [650, 359] on button "Yes, confirm" at bounding box center [636, 364] width 53 height 10
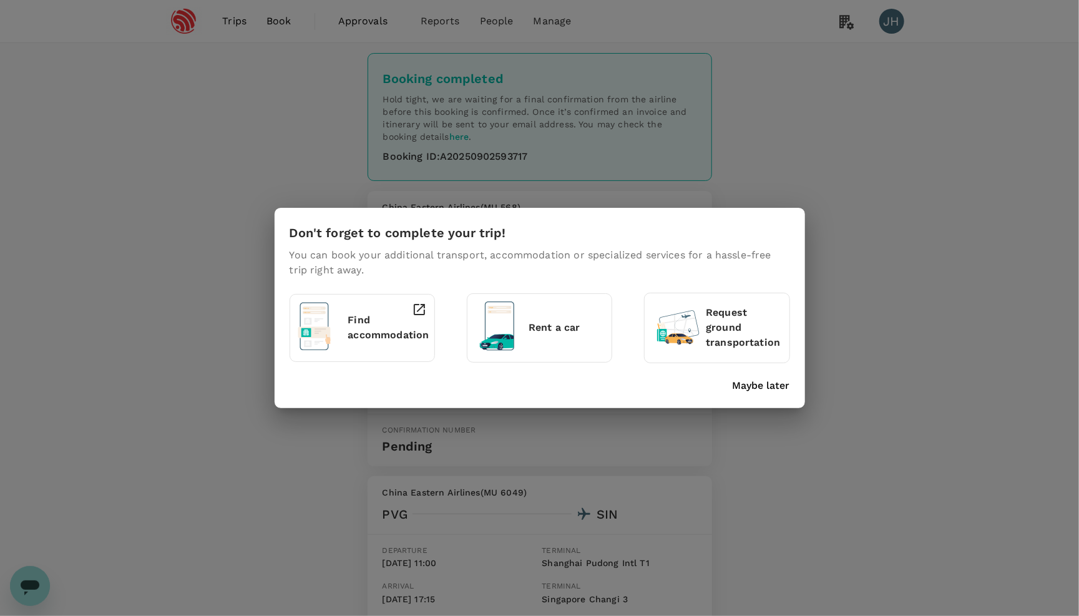
click at [752, 376] on div "Maybe later" at bounding box center [536, 383] width 505 height 20
click at [757, 384] on p "Maybe later" at bounding box center [760, 385] width 57 height 15
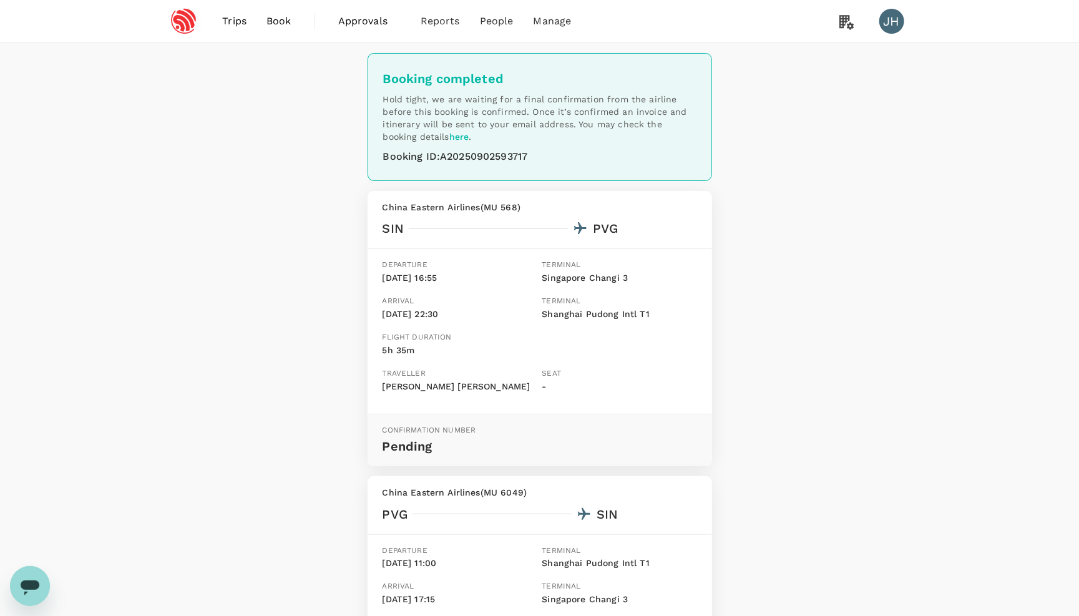
click at [273, 26] on span "Book" at bounding box center [278, 21] width 25 height 15
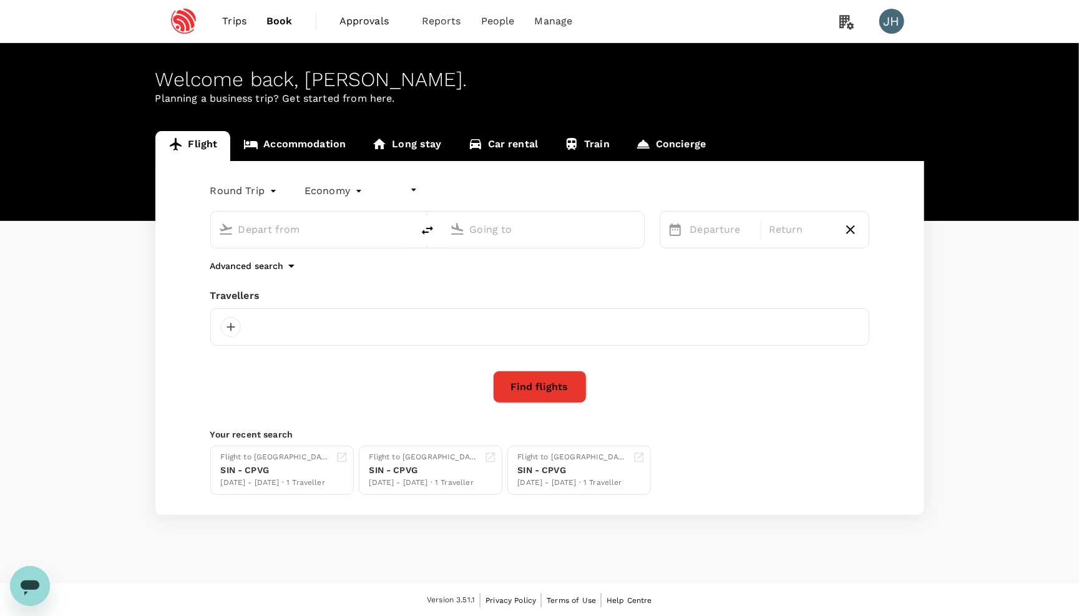
type input "undefined, undefined (any)"
type input "Singapore Changi (SIN)"
type input "[GEOGRAPHIC_DATA], [GEOGRAPHIC_DATA] (any)"
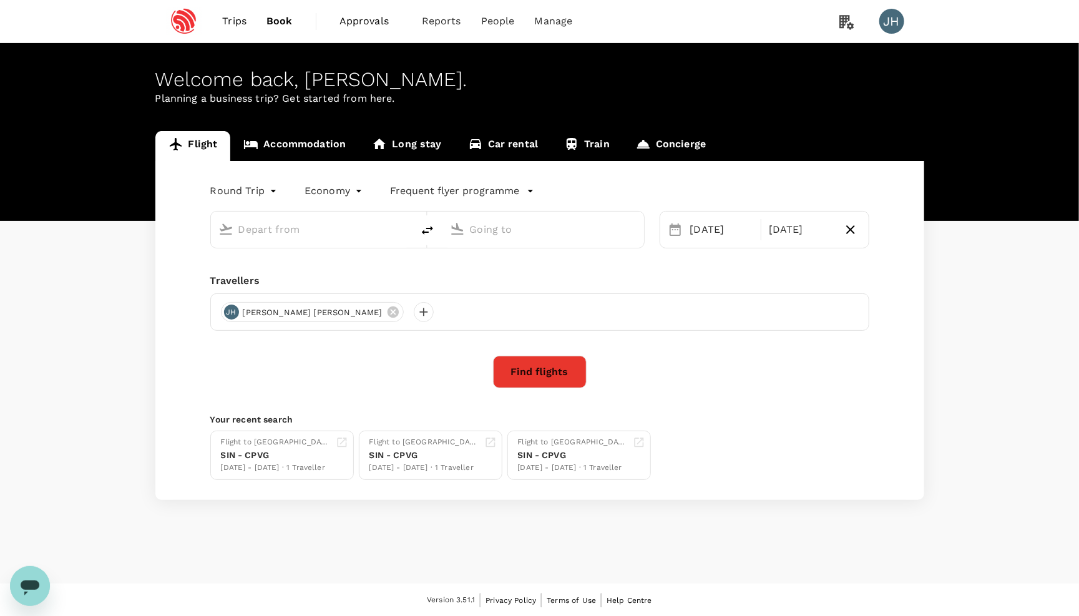
type input "Singapore Changi (SIN)"
type input "[GEOGRAPHIC_DATA], [GEOGRAPHIC_DATA] (any)"
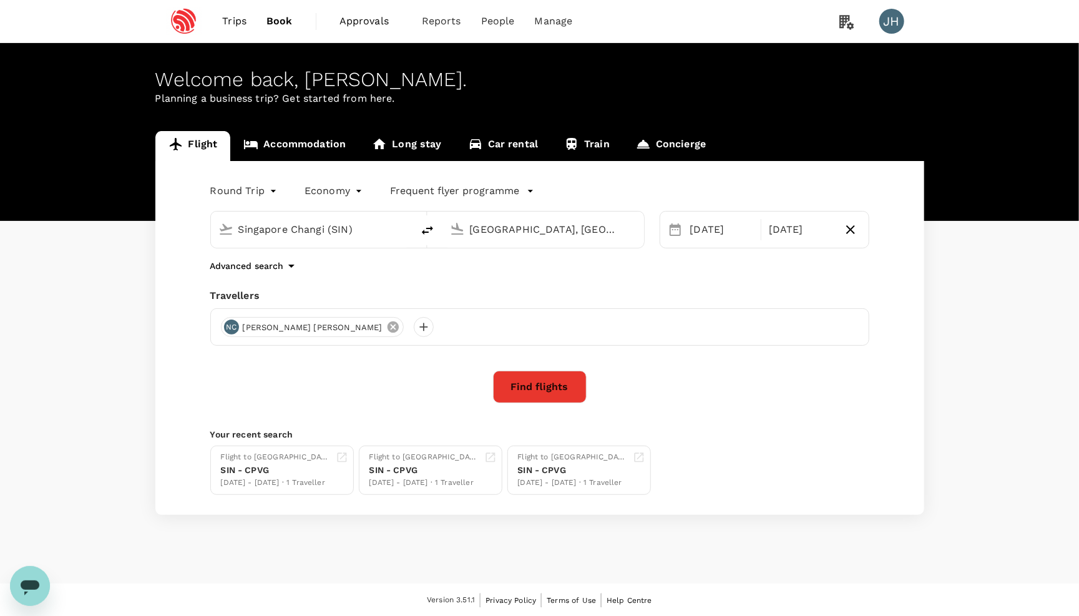
click at [387, 332] on icon at bounding box center [392, 326] width 11 height 11
click at [235, 192] on body "Trips Book Approvals 0 Reports People Manage JH Welcome back , [PERSON_NAME] . …" at bounding box center [539, 308] width 1079 height 617
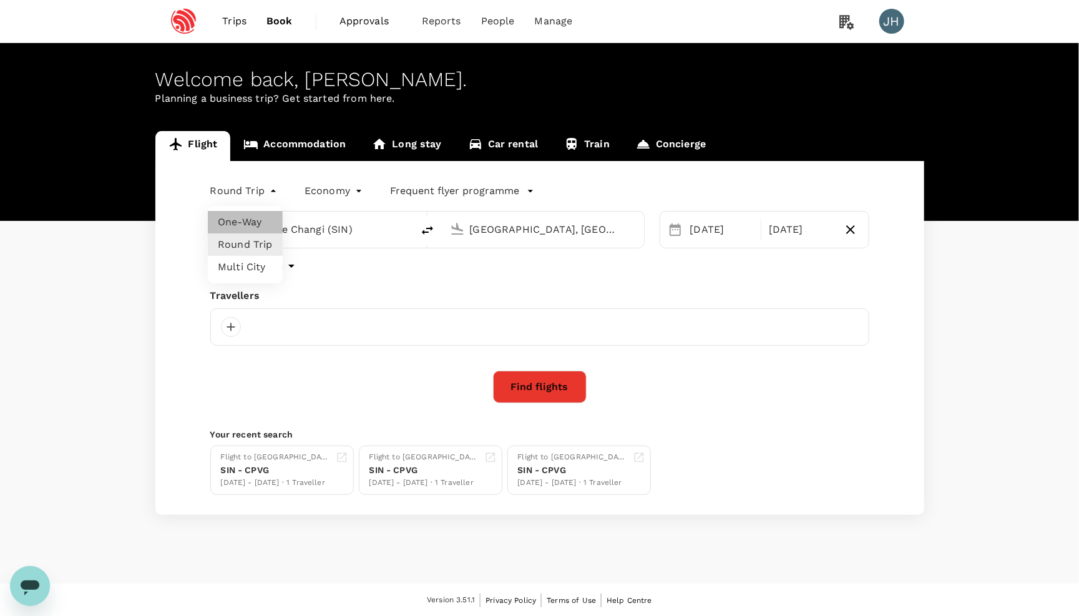
click at [248, 231] on li "One-Way" at bounding box center [245, 222] width 75 height 22
type input "oneway"
click at [238, 329] on div at bounding box center [231, 327] width 20 height 20
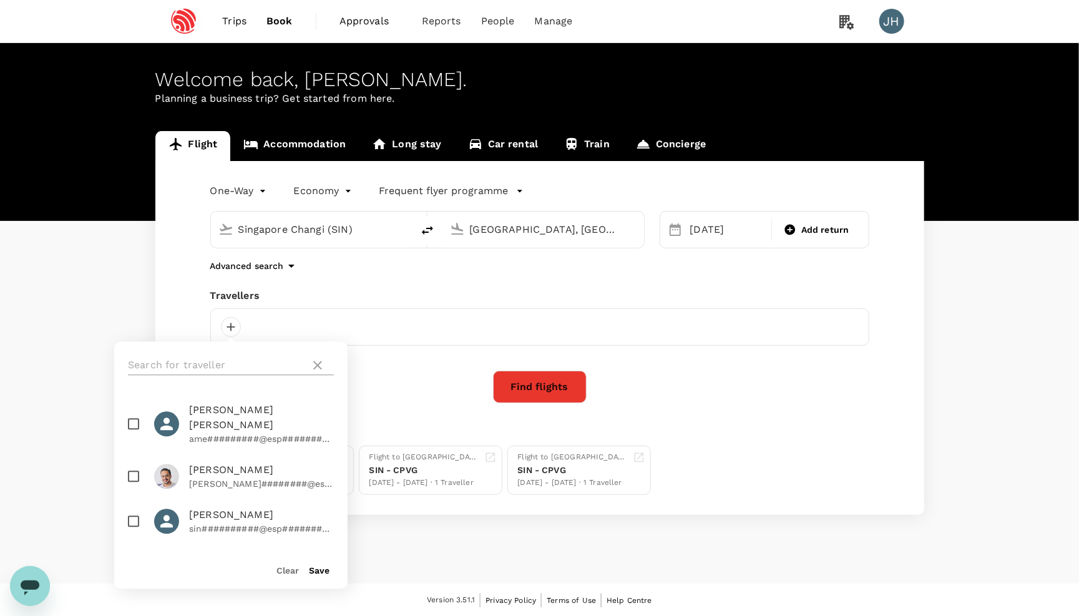
click at [269, 359] on input "text" at bounding box center [216, 366] width 177 height 20
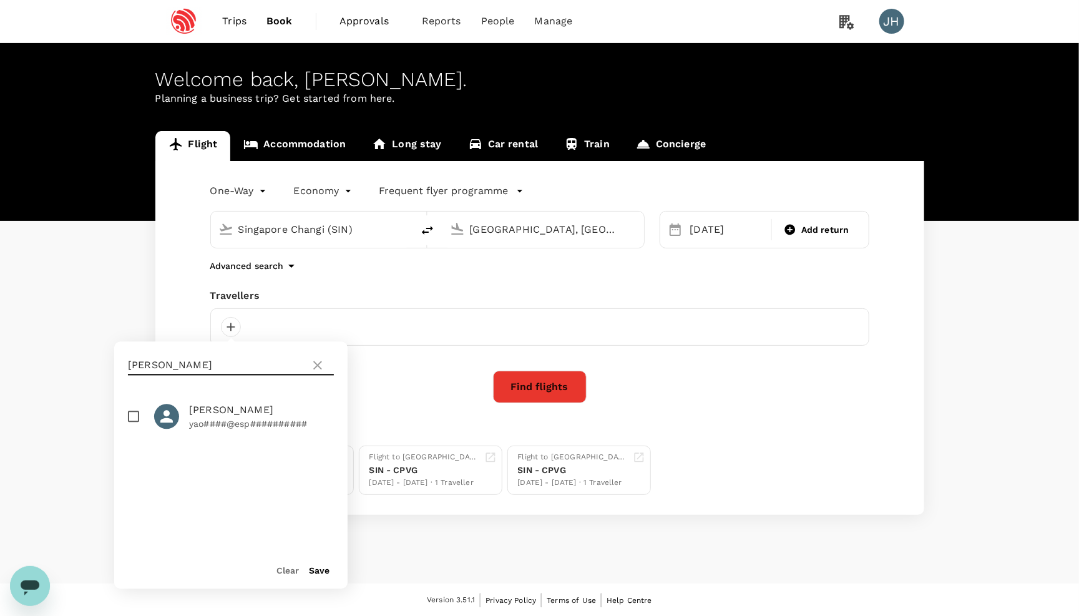
type input "[PERSON_NAME]"
click at [133, 420] on input "checkbox" at bounding box center [133, 417] width 26 height 26
checkbox input "true"
click at [321, 572] on button "Save" at bounding box center [319, 571] width 21 height 10
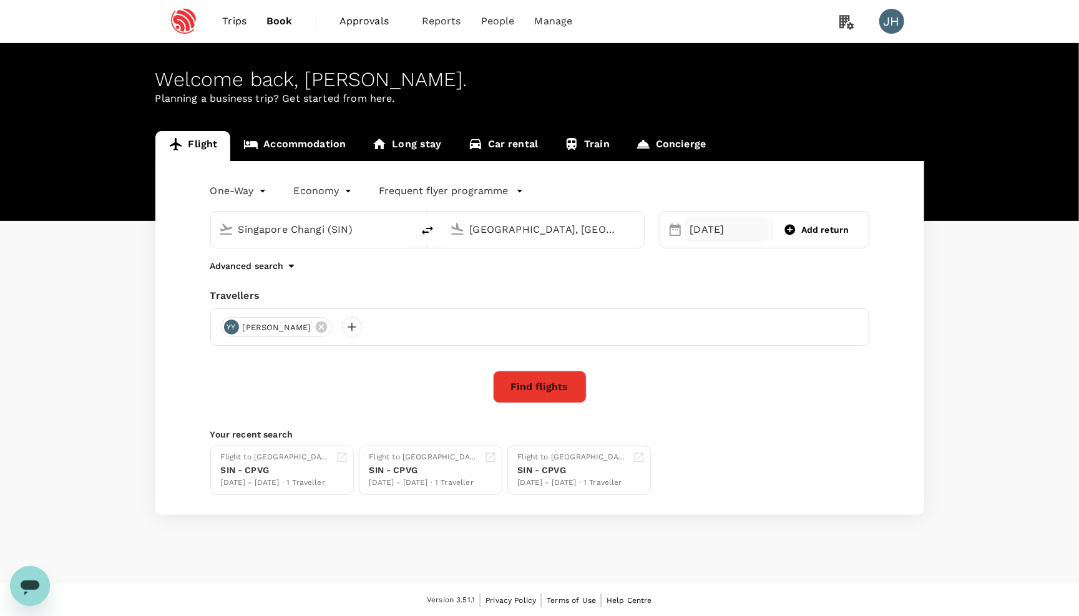
click at [745, 226] on div "[DATE]" at bounding box center [727, 229] width 84 height 25
click at [626, 294] on div "Travellers" at bounding box center [539, 295] width 659 height 15
click at [527, 388] on button "Find flights" at bounding box center [540, 387] width 94 height 32
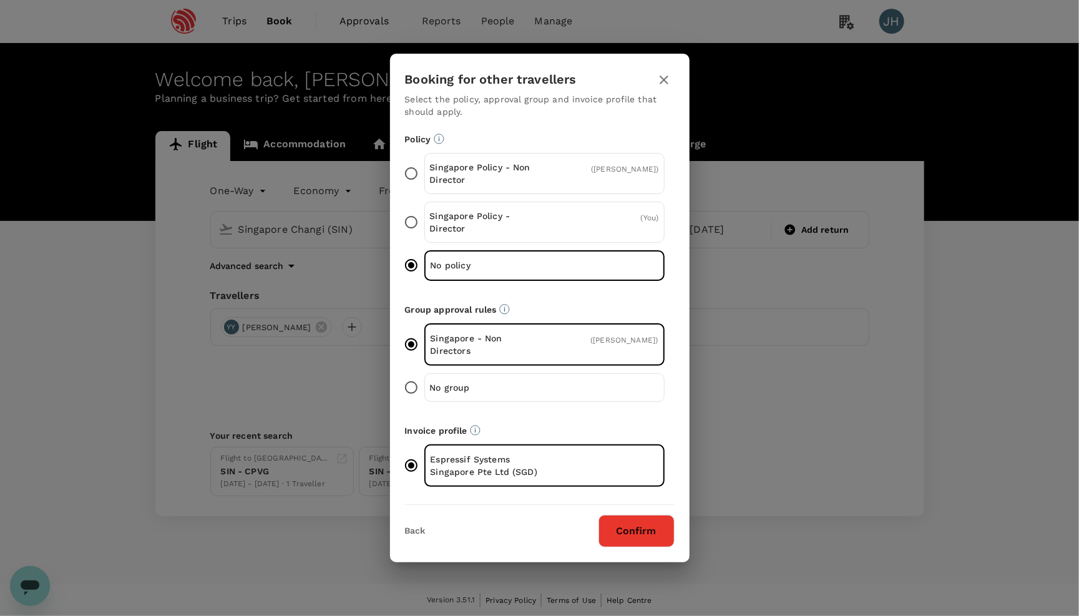
click at [629, 528] on button "Confirm" at bounding box center [636, 531] width 76 height 32
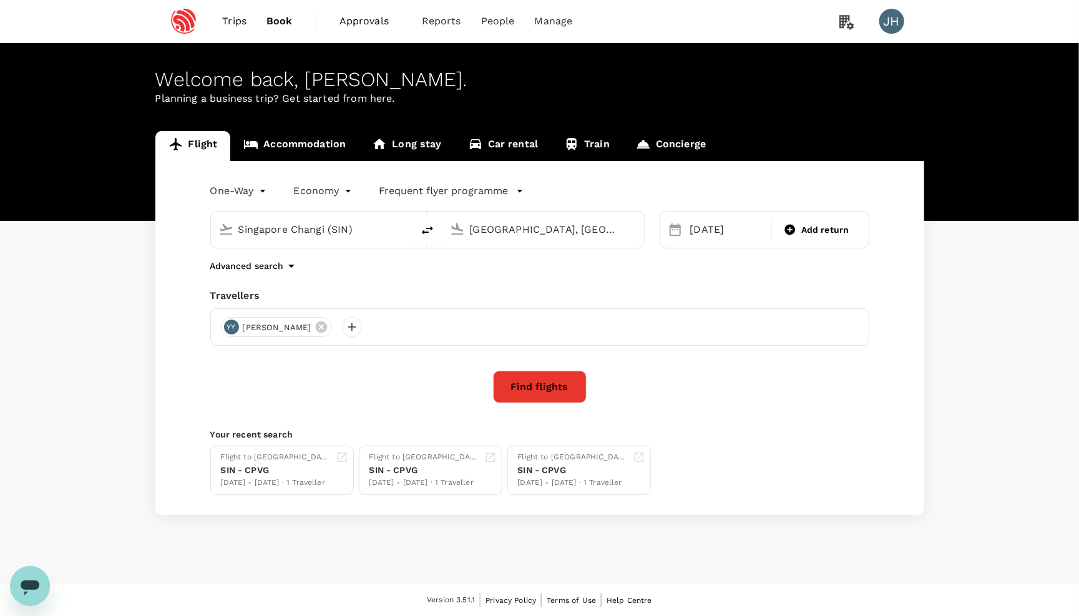
click at [530, 410] on div "One-Way oneway Economy economy Frequent flyer programme [GEOGRAPHIC_DATA] Chang…" at bounding box center [539, 338] width 769 height 354
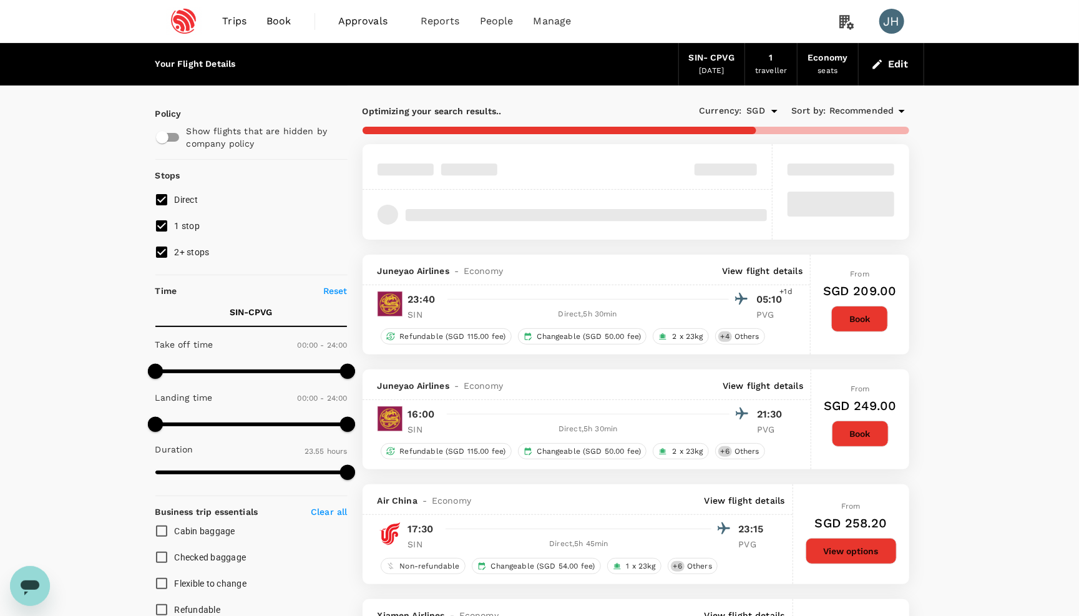
click at [171, 258] on input "2+ stops" at bounding box center [161, 252] width 26 height 26
checkbox input "false"
click at [171, 235] on input "1 stop" at bounding box center [161, 226] width 26 height 26
checkbox input "false"
type input "SGD"
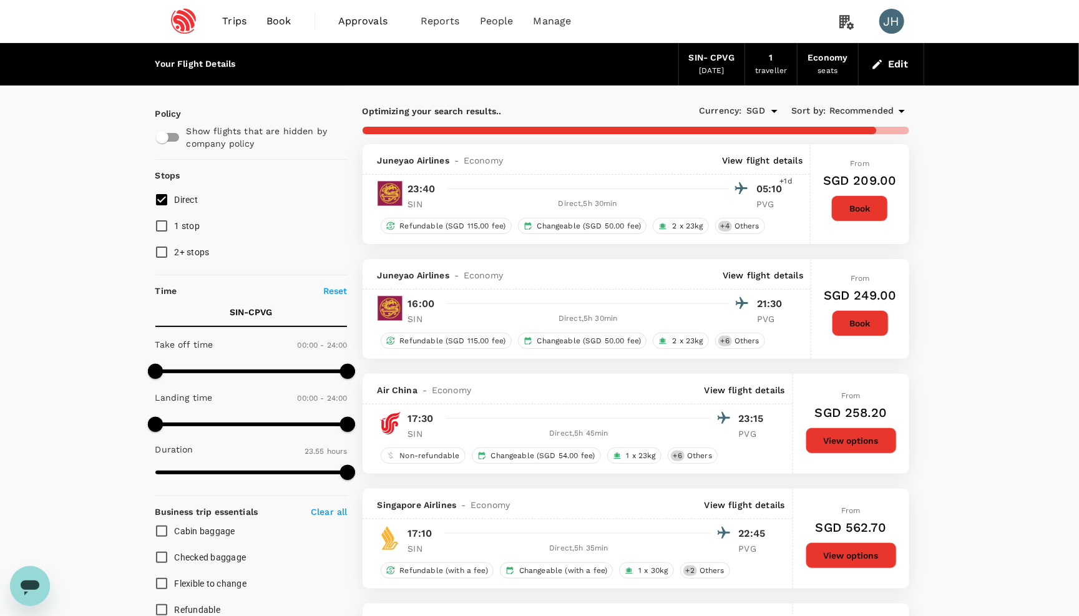
type input "1790"
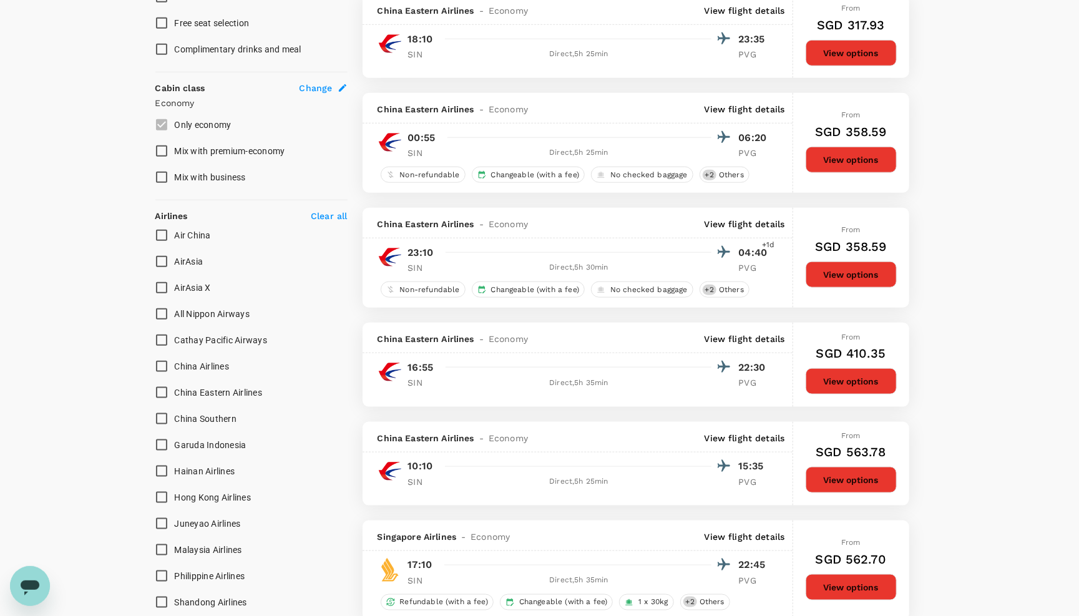
scroll to position [623, 0]
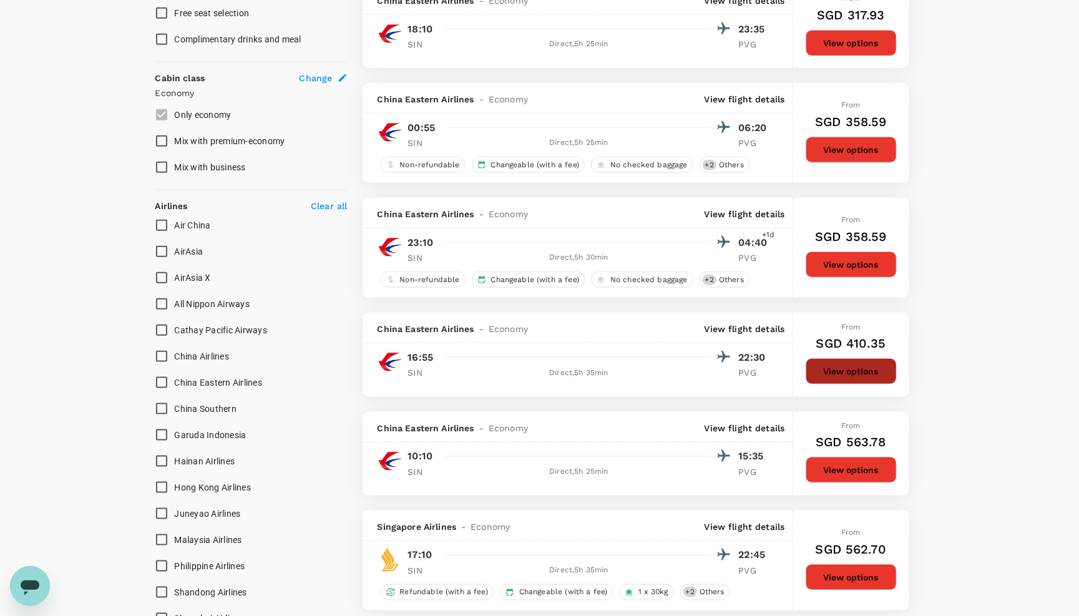
click at [833, 384] on button "View options" at bounding box center [850, 371] width 91 height 26
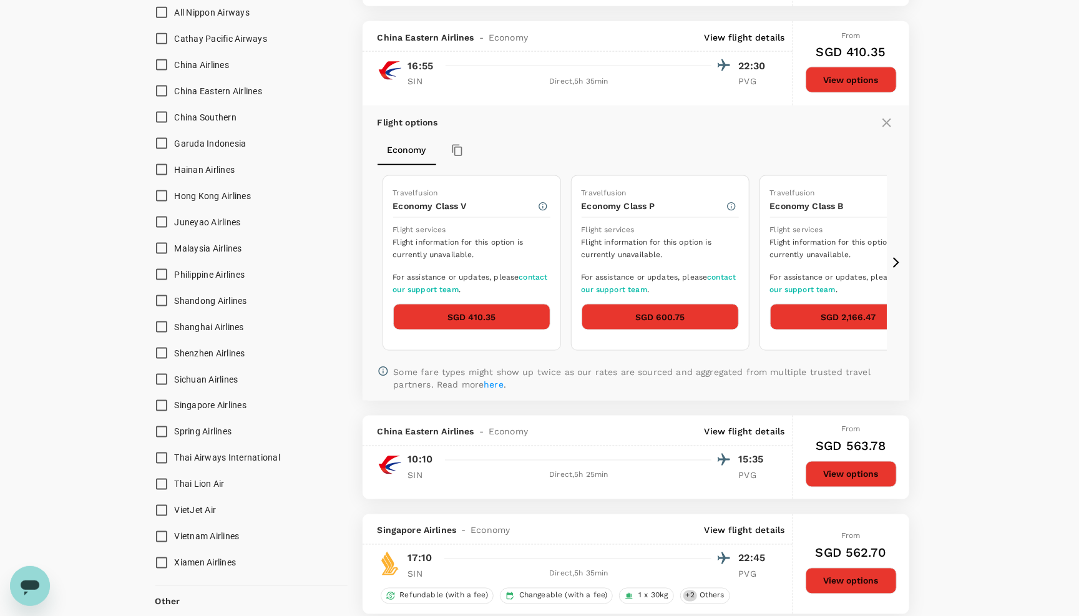
scroll to position [958, 0]
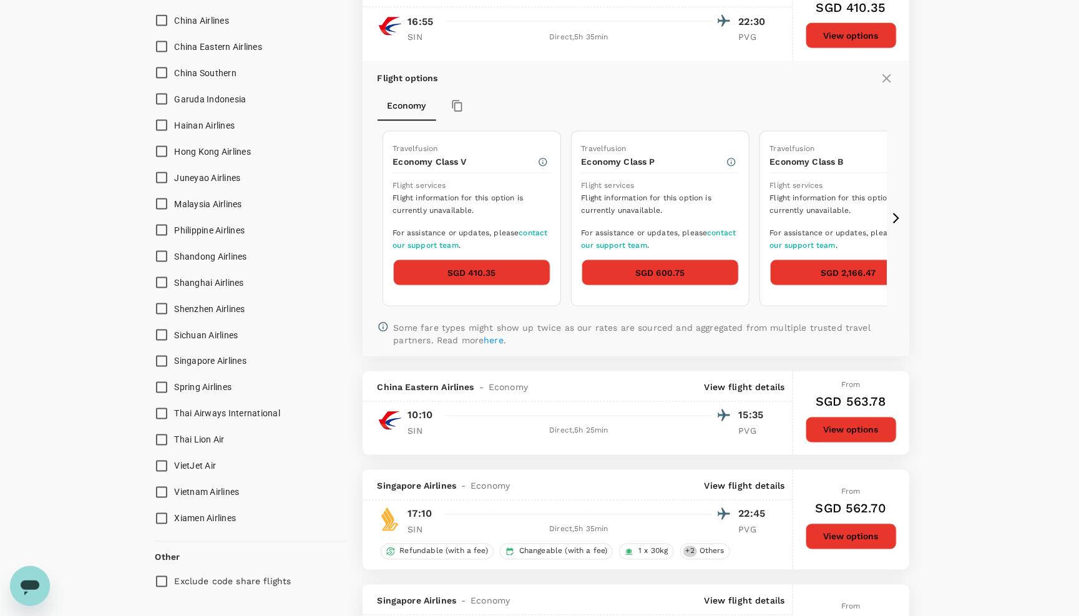
click at [491, 286] on button "SGD 410.35" at bounding box center [471, 273] width 157 height 26
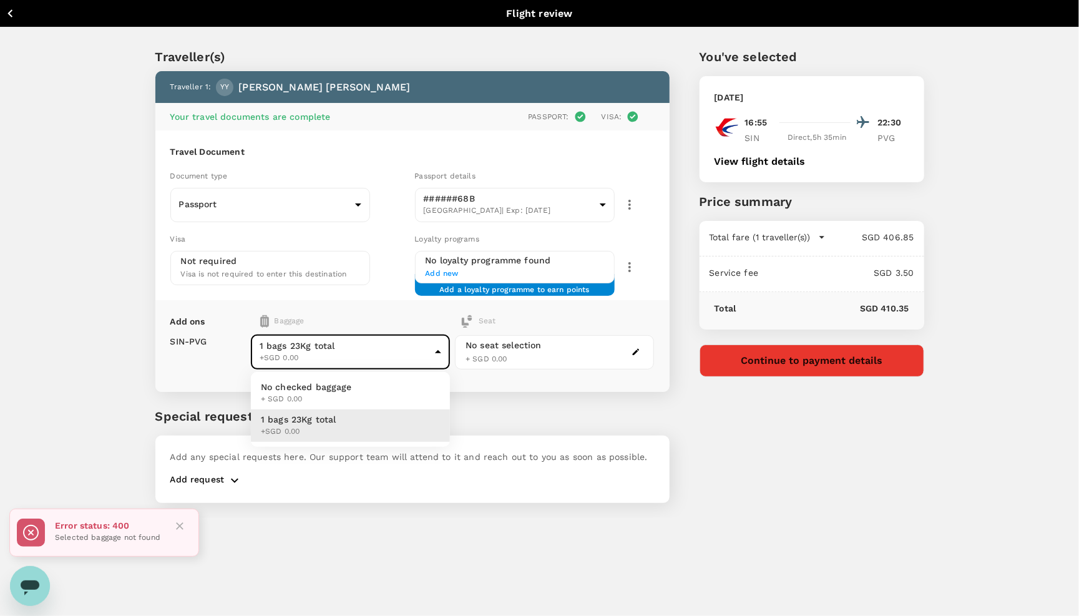
click at [318, 354] on body "Back to flight results Flight review Traveller(s) Traveller 1 : [PERSON_NAME] Y…" at bounding box center [539, 324] width 1079 height 649
click at [161, 322] on div at bounding box center [539, 308] width 1079 height 616
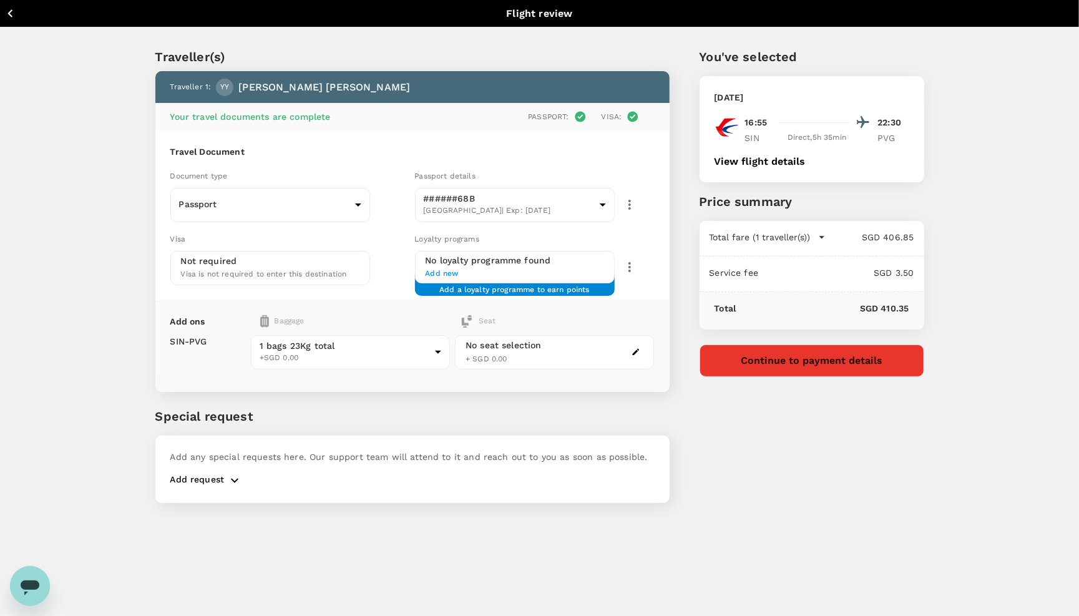
click at [16, 17] on icon "button" at bounding box center [10, 14] width 16 height 16
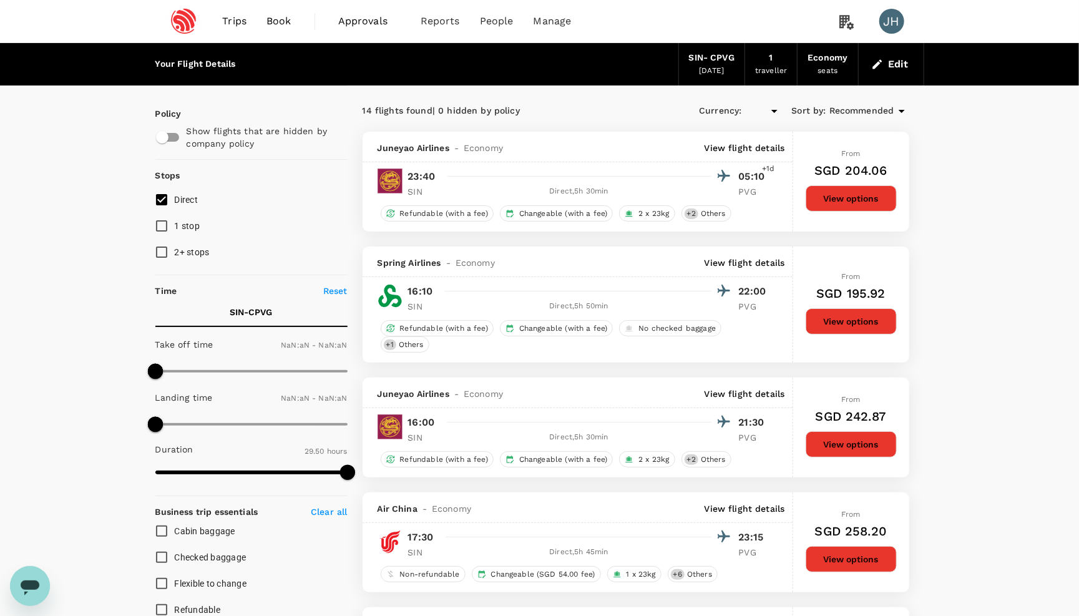
type input "SGD"
type input "1440"
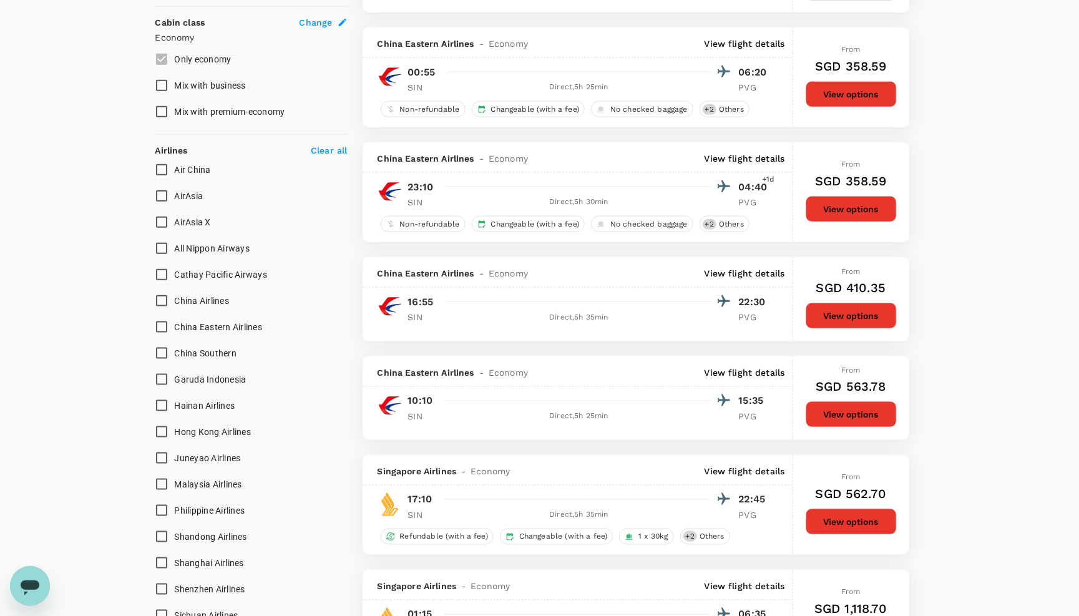
scroll to position [732, 0]
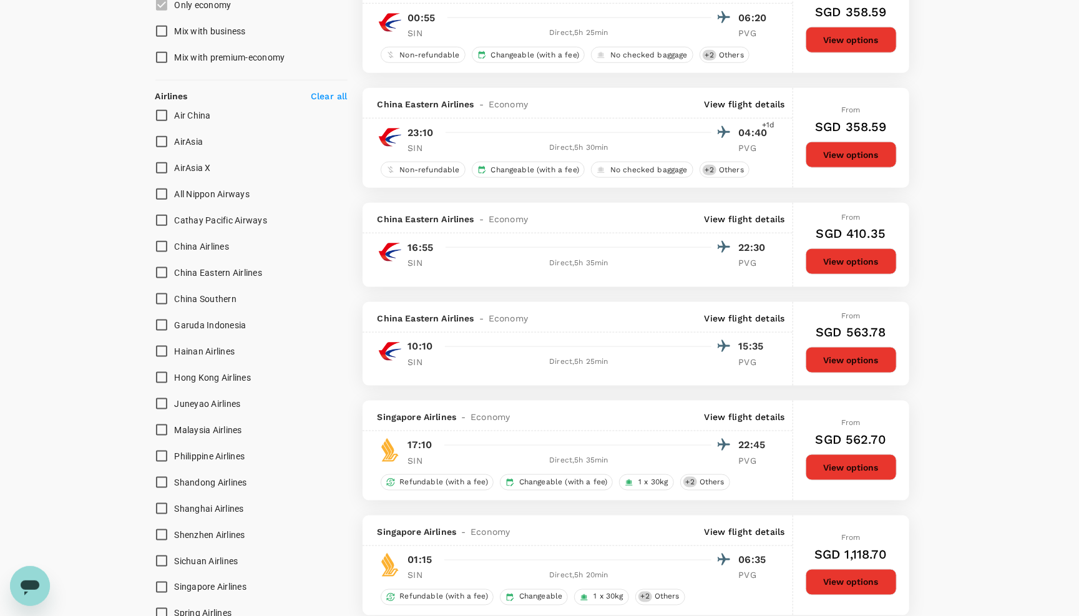
click at [802, 282] on div "From SGD 410.35 View options" at bounding box center [851, 245] width 116 height 84
click at [830, 274] on button "View options" at bounding box center [850, 261] width 91 height 26
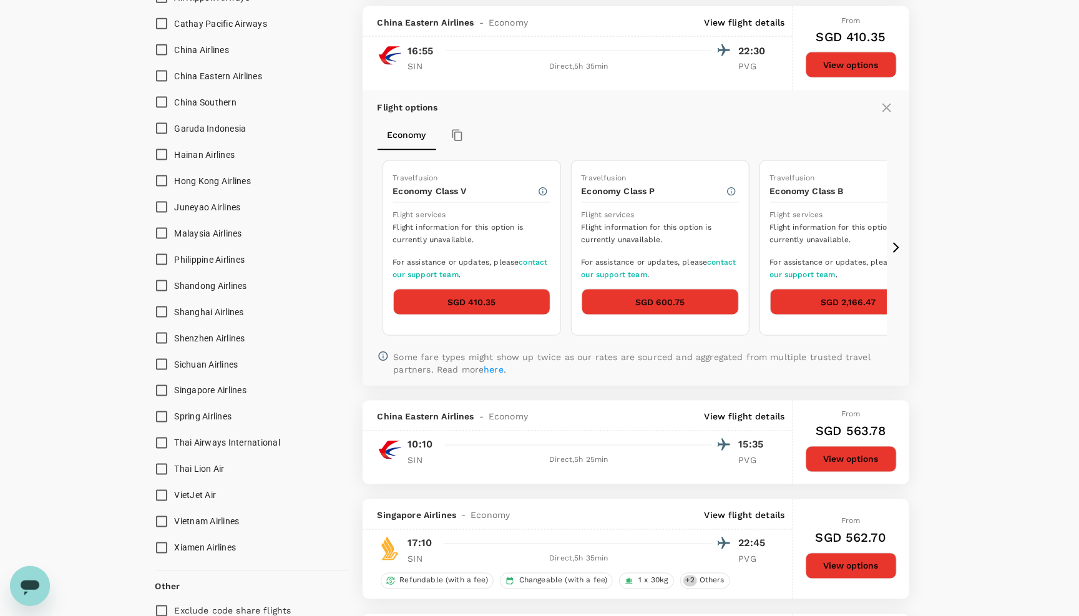
scroll to position [959, 0]
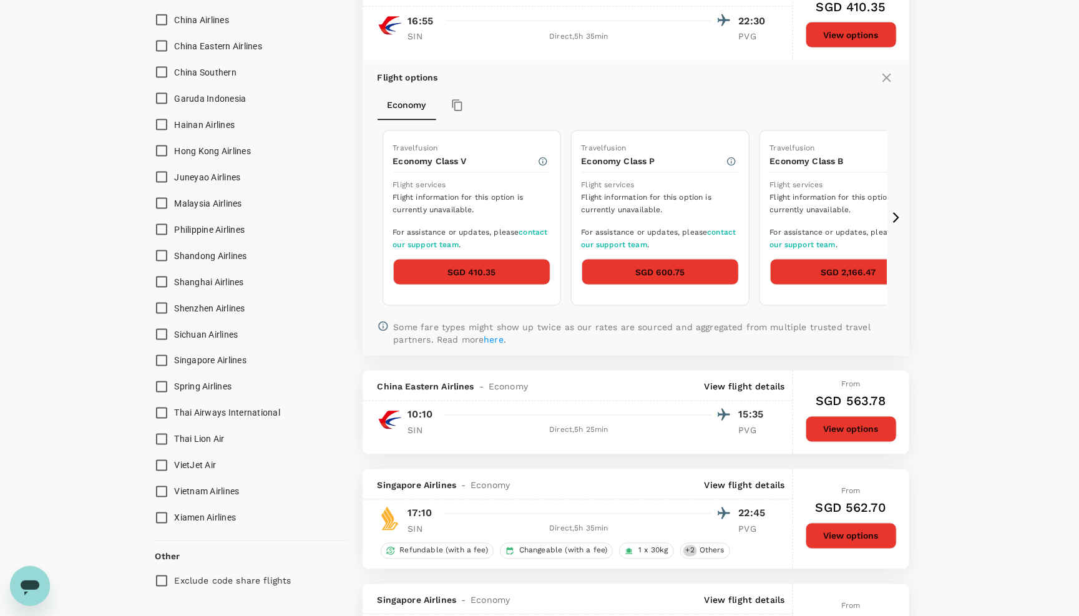
click at [634, 295] on div "SGD 600.75" at bounding box center [659, 277] width 157 height 36
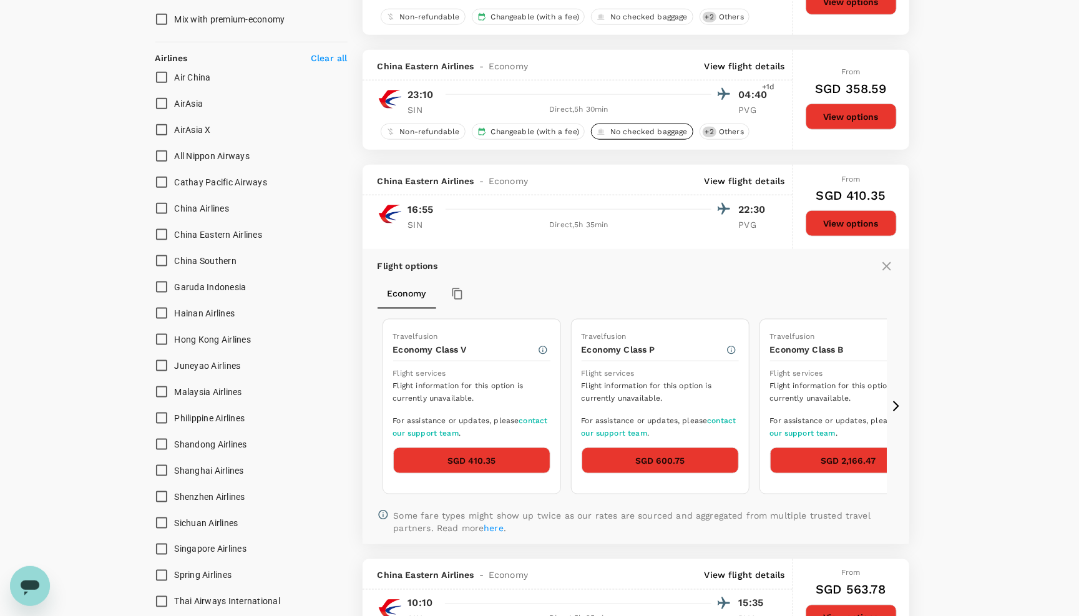
scroll to position [821, 0]
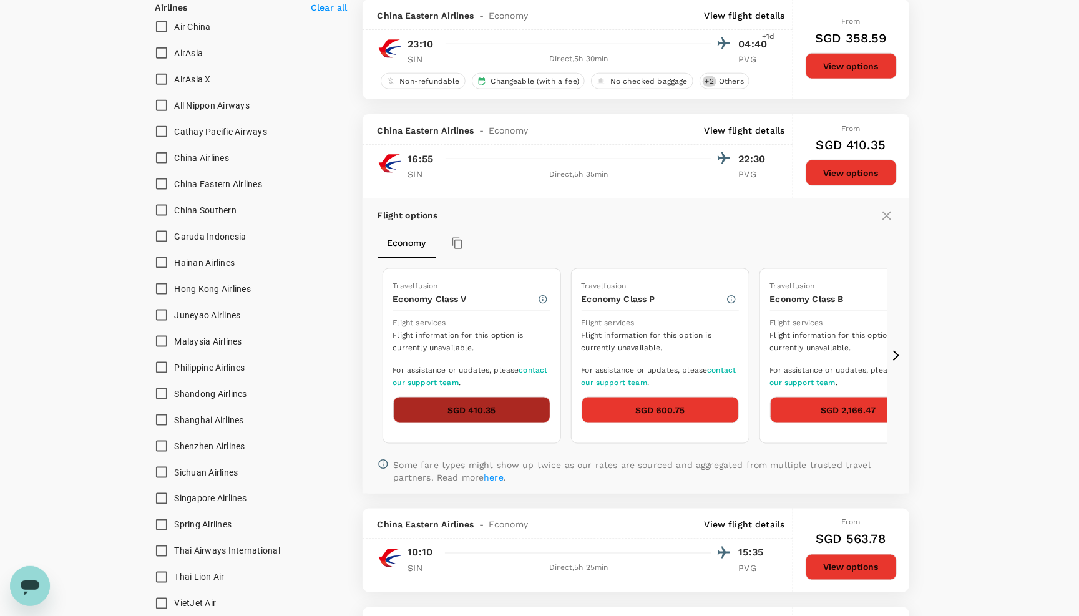
click at [462, 423] on button "SGD 410.35" at bounding box center [471, 410] width 157 height 26
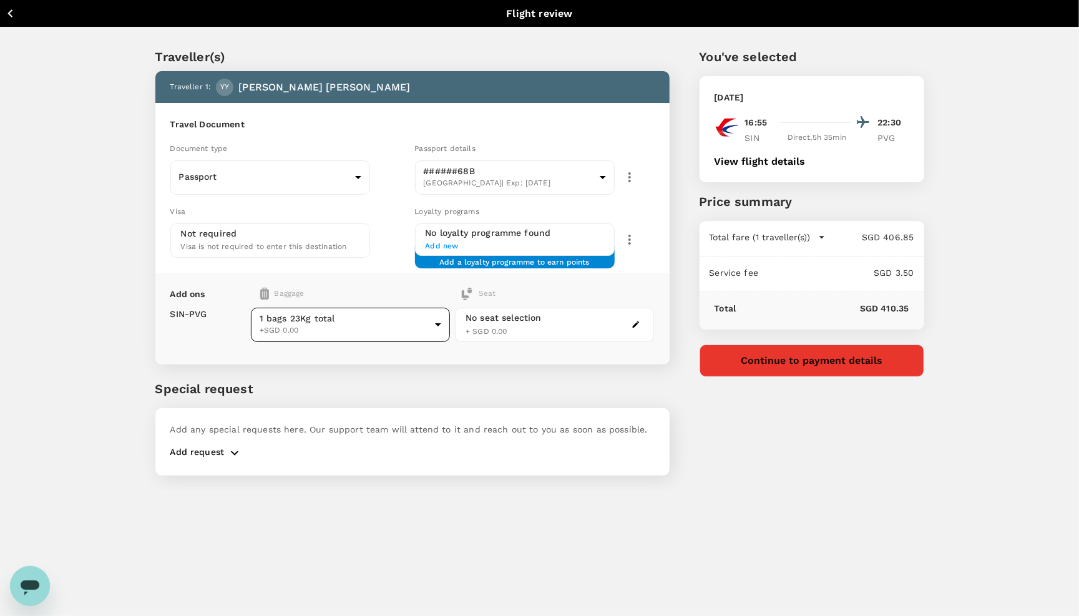
click at [422, 325] on body "Back to flight results Flight review Traveller(s) Traveller 1 : YY [PERSON_NAME…" at bounding box center [539, 324] width 1079 height 649
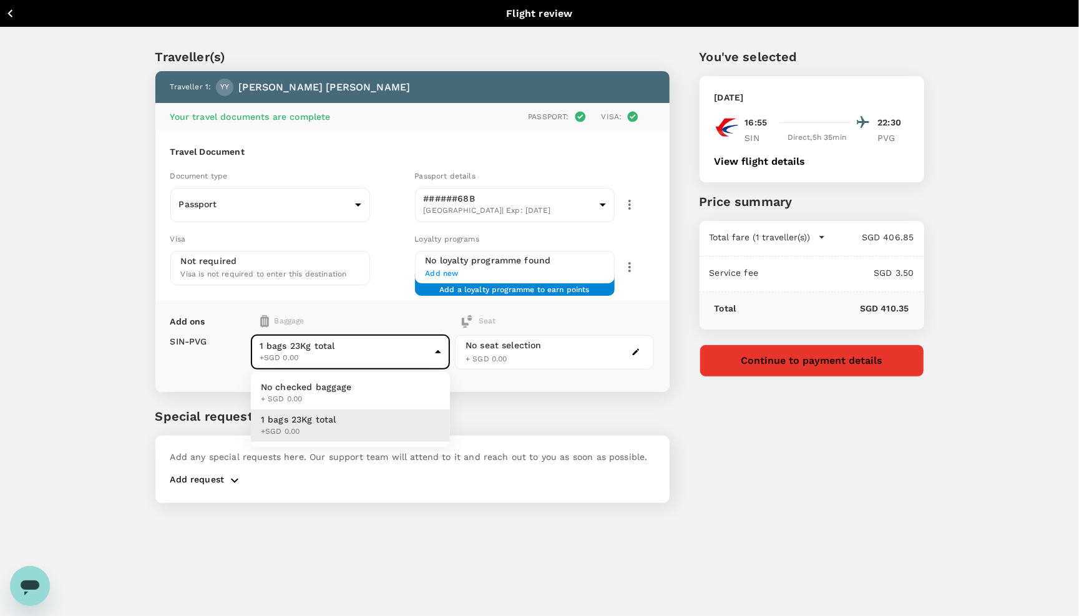
click at [386, 323] on div at bounding box center [539, 308] width 1079 height 616
click at [447, 418] on p "Special request" at bounding box center [412, 416] width 514 height 19
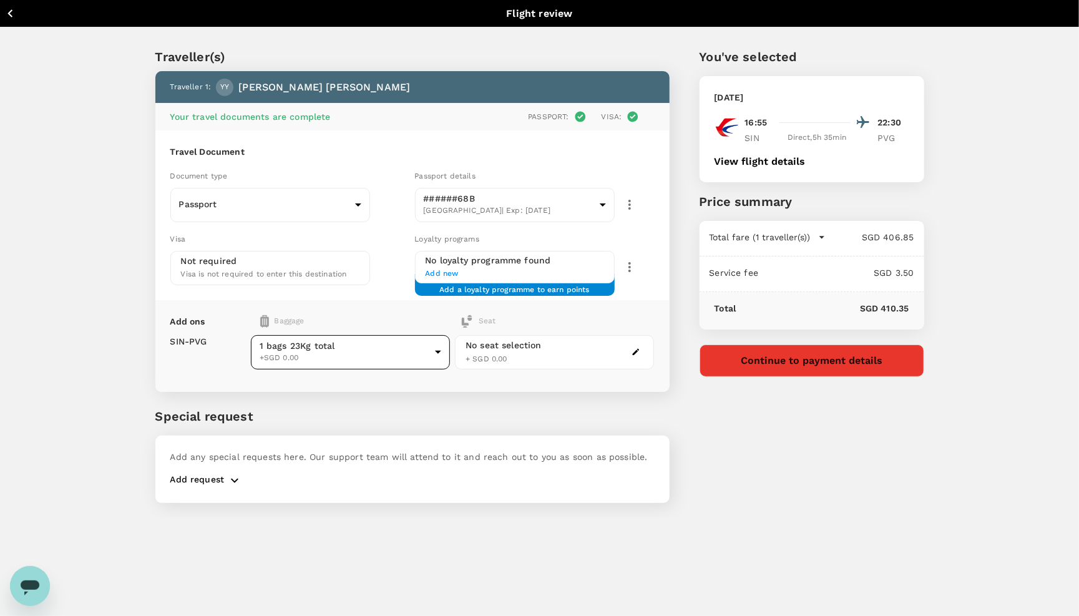
click at [300, 357] on body "Back to flight results Flight review Traveller(s) Traveller 1 : [PERSON_NAME] Y…" at bounding box center [539, 324] width 1079 height 649
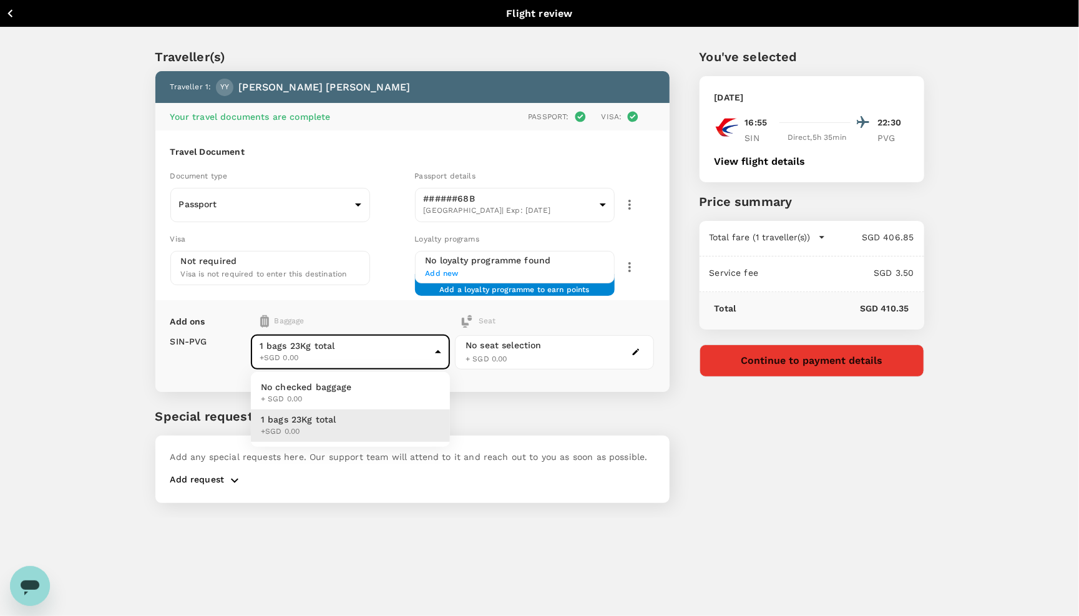
click at [316, 417] on span "1 bags 23Kg total" at bounding box center [298, 419] width 75 height 12
